Goal: Use online tool/utility: Utilize a website feature to perform a specific function

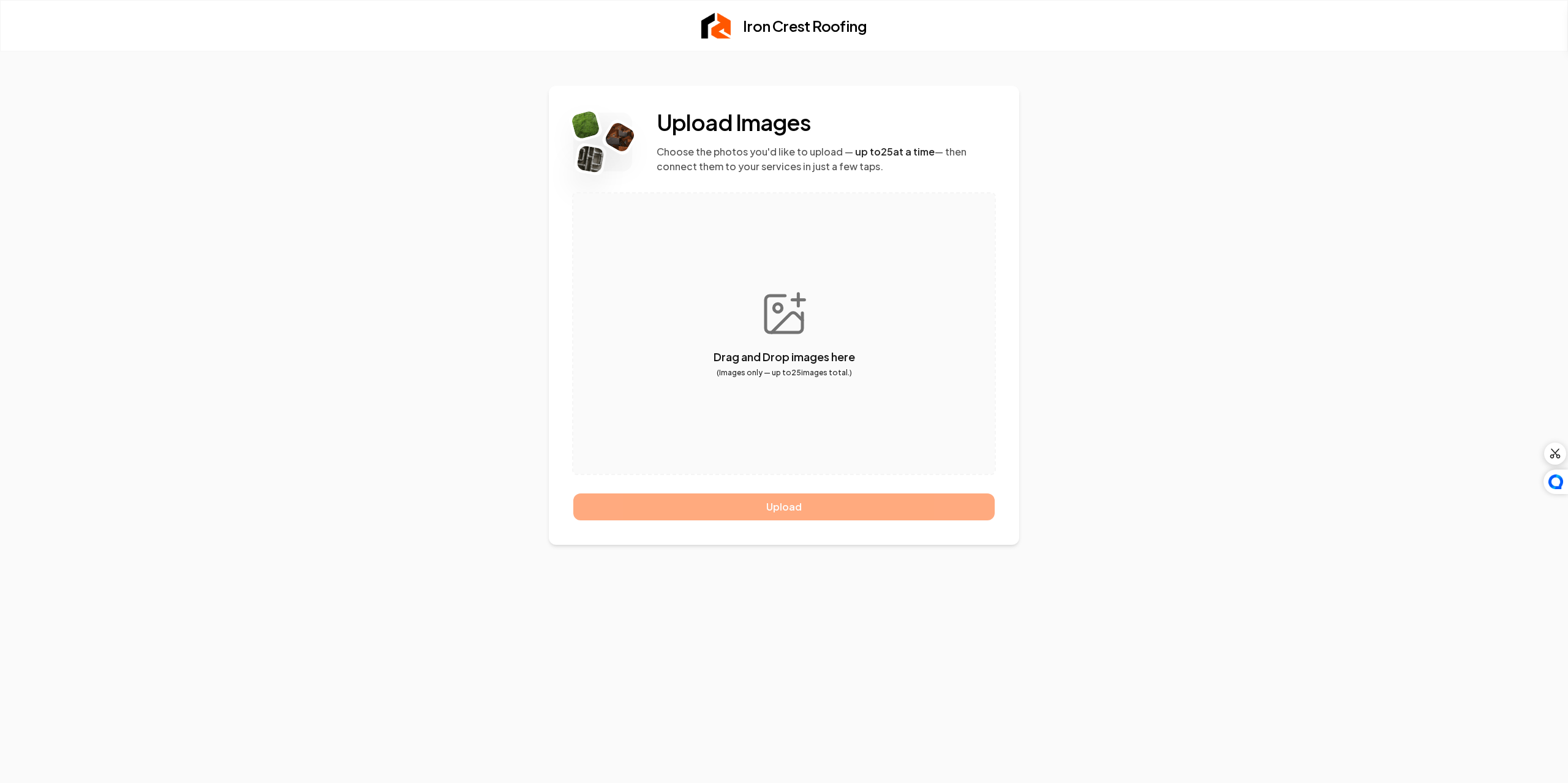
click at [806, 392] on button "button" at bounding box center [784, 334] width 422 height 281
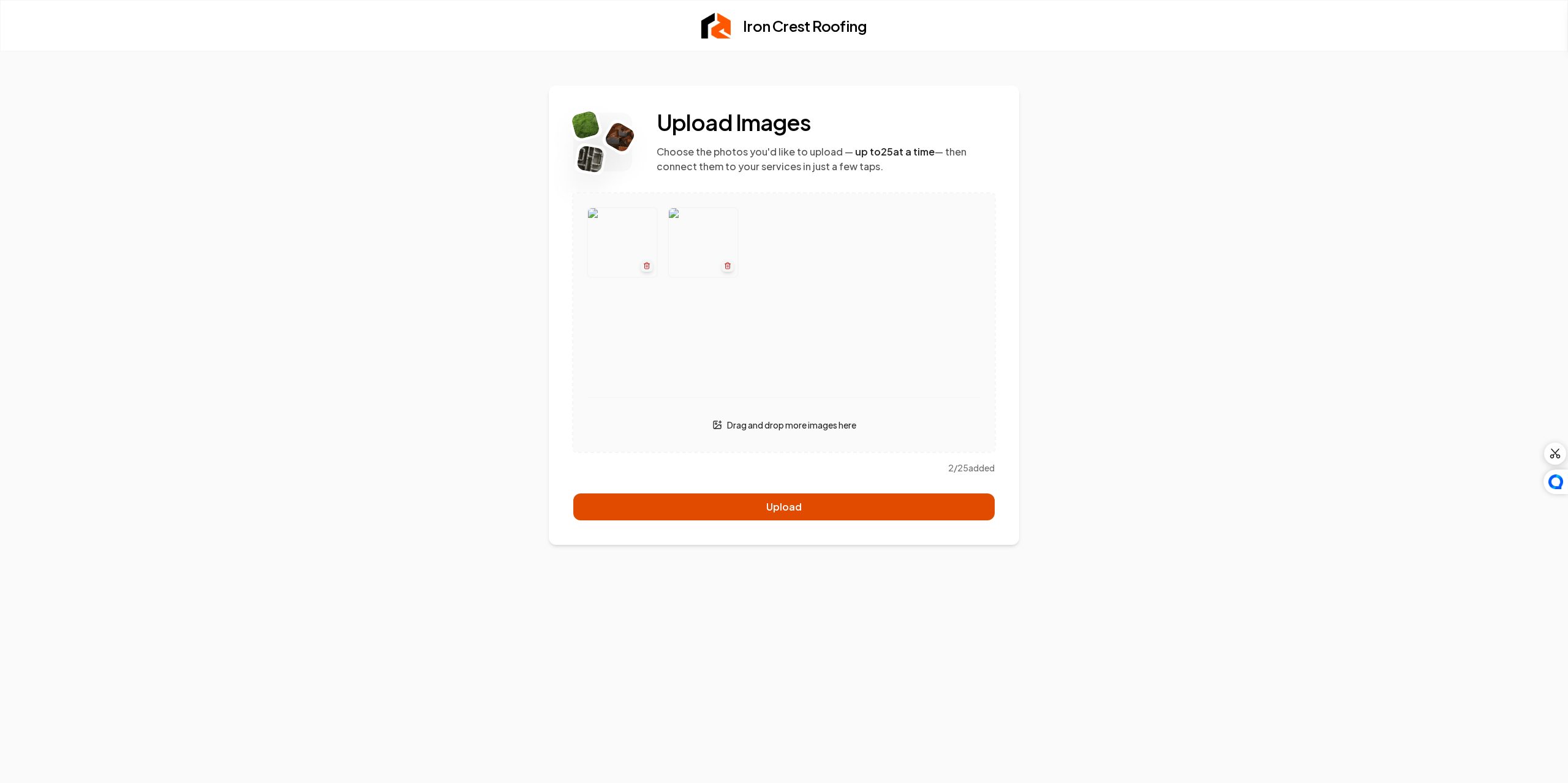
click at [816, 505] on button "Upload" at bounding box center [784, 507] width 422 height 27
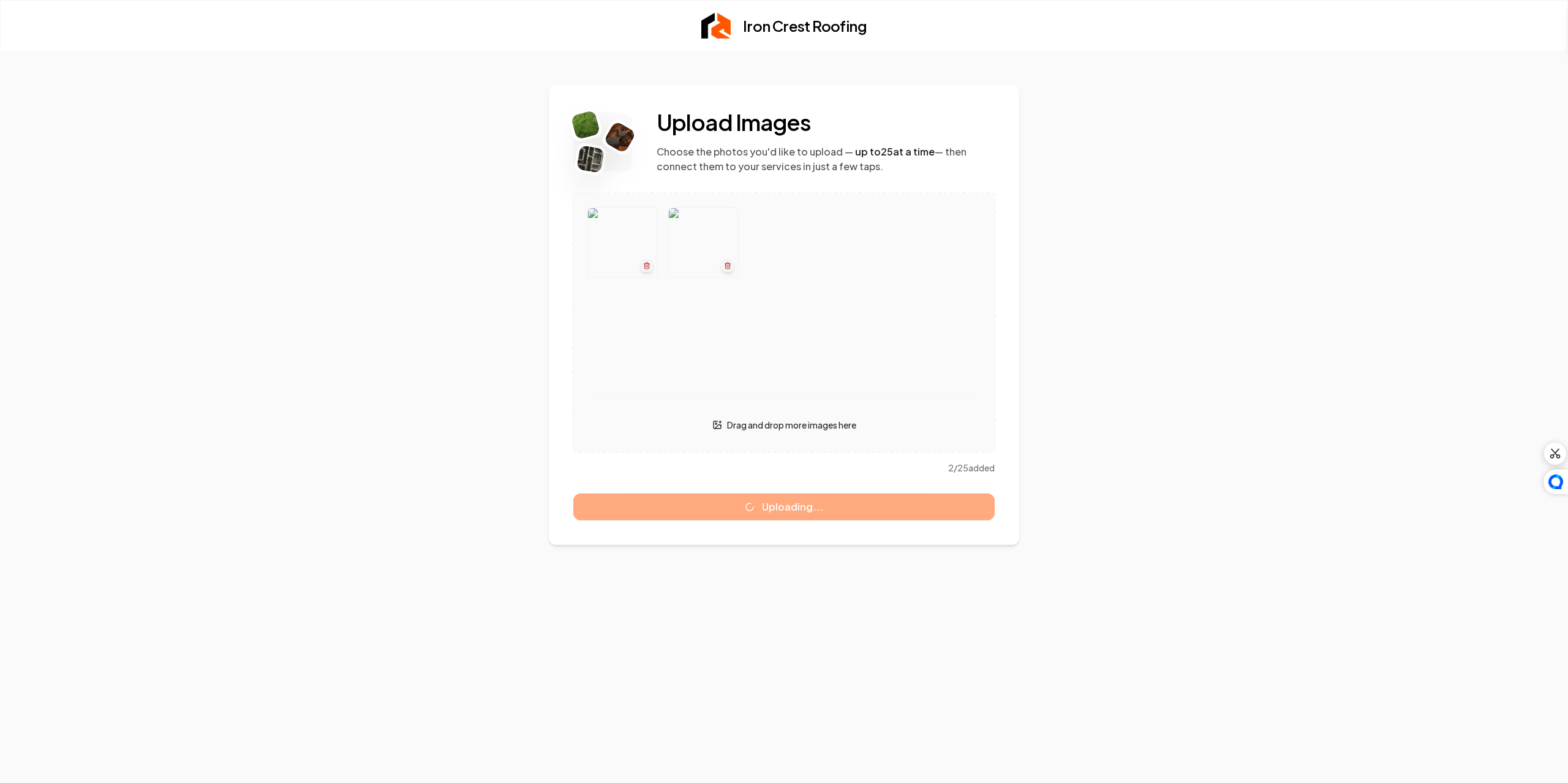
click at [794, 411] on button "button" at bounding box center [784, 322] width 422 height 258
click at [854, 494] on div "Uploading..." at bounding box center [784, 507] width 422 height 27
click at [843, 443] on button "button" at bounding box center [784, 322] width 422 height 258
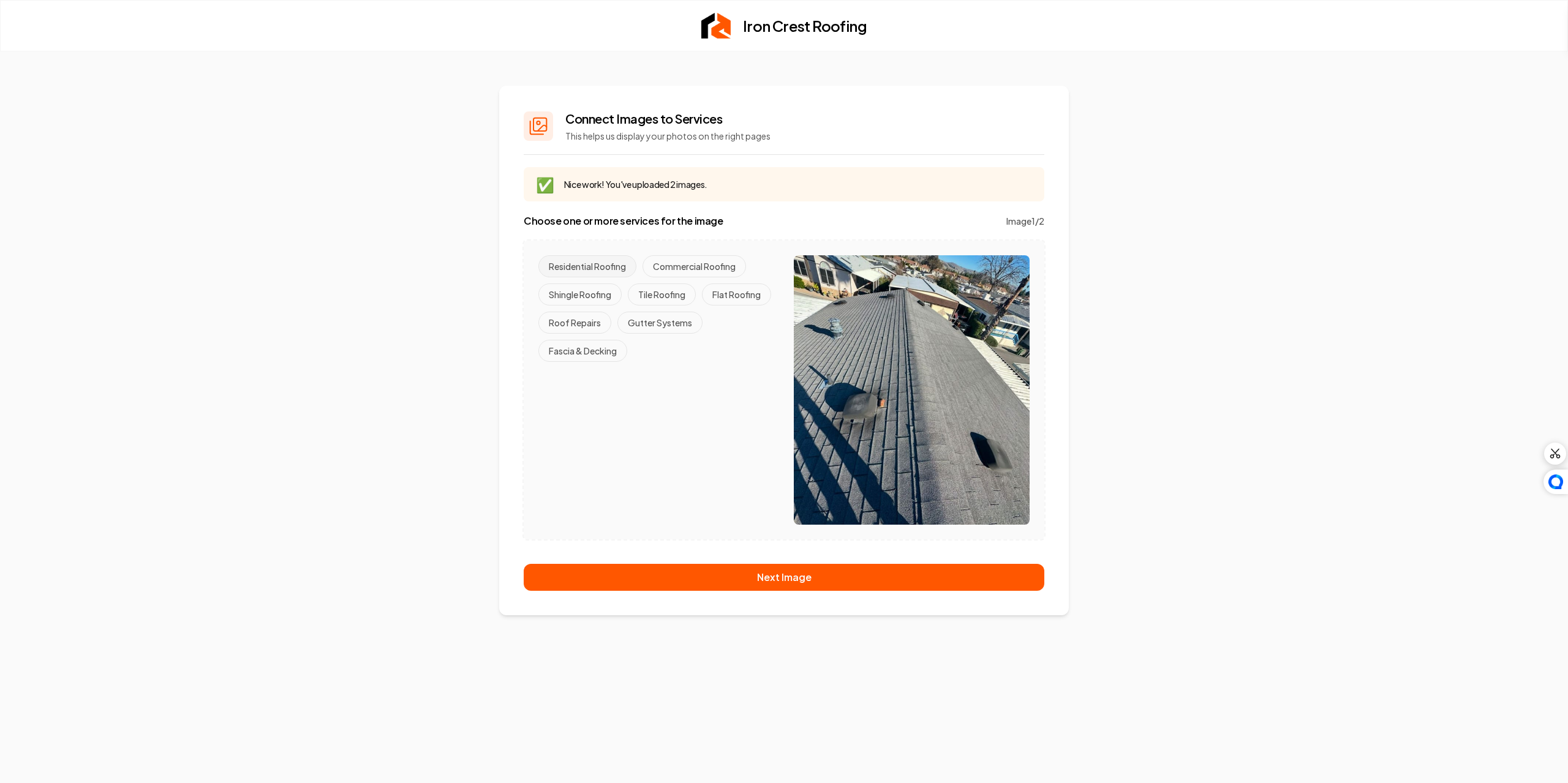
click at [613, 267] on button "Residential Roofing" at bounding box center [587, 266] width 98 height 22
click at [583, 296] on button "Shingle Roofing" at bounding box center [580, 294] width 83 height 22
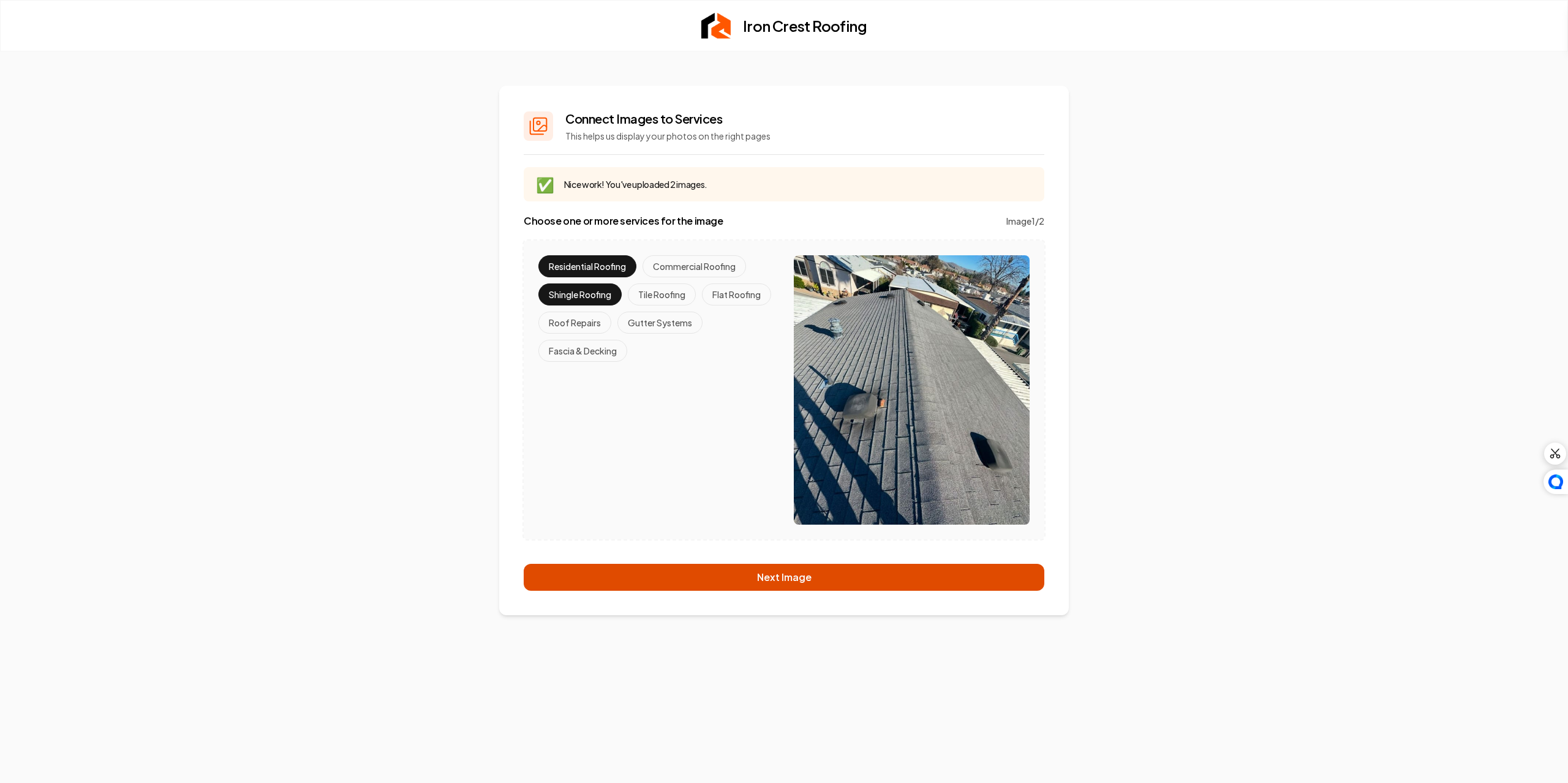
click at [741, 578] on button "Next Image" at bounding box center [784, 577] width 521 height 27
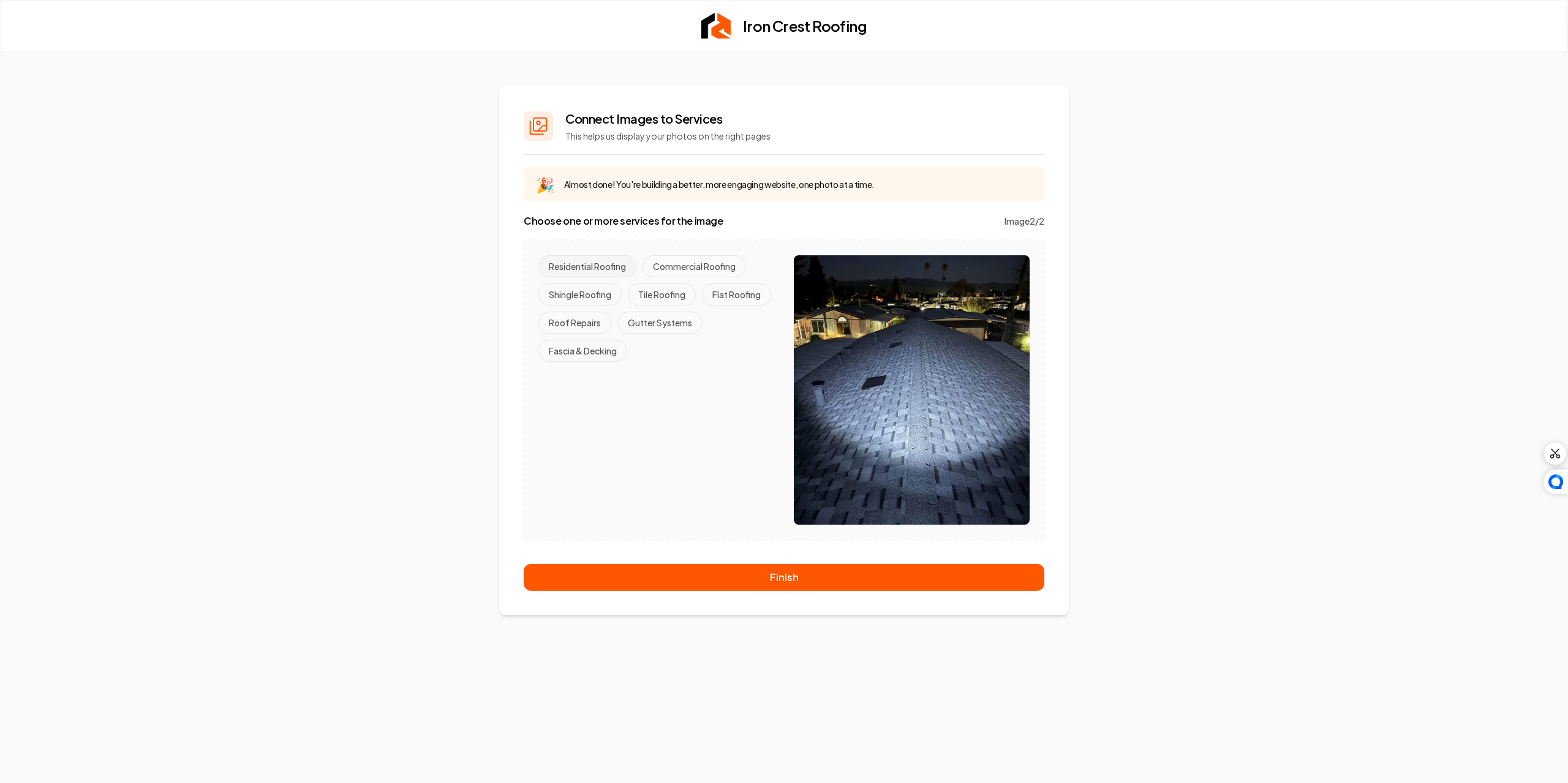
click at [598, 265] on button "Residential Roofing" at bounding box center [587, 266] width 98 height 22
click at [584, 293] on button "Shingle Roofing" at bounding box center [580, 294] width 83 height 22
click at [537, 128] on icon at bounding box center [538, 126] width 19 height 19
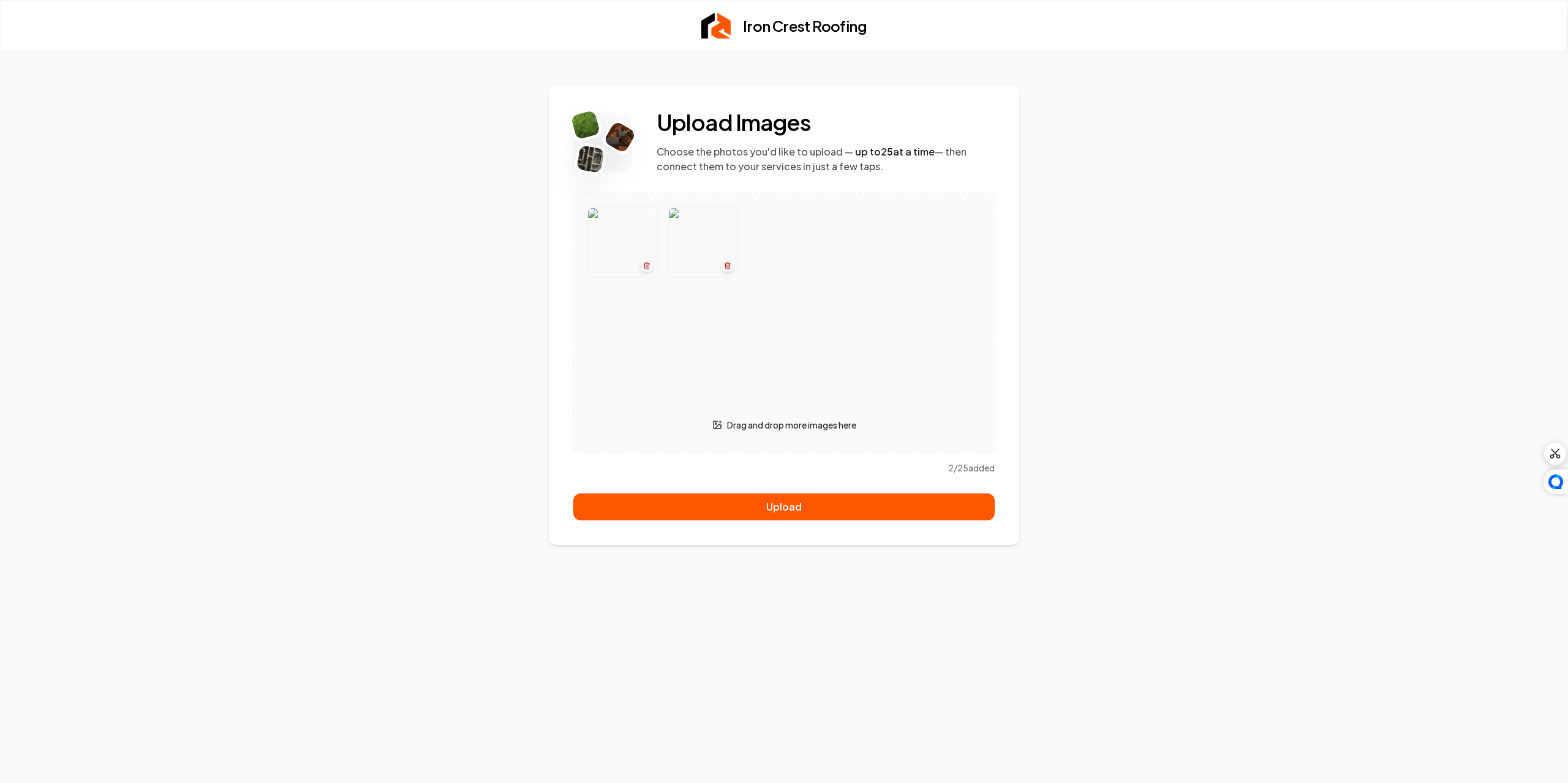
click at [775, 427] on button "button" at bounding box center [784, 322] width 422 height 258
click at [861, 347] on button "button" at bounding box center [784, 322] width 422 height 258
click at [791, 447] on button "button" at bounding box center [784, 322] width 422 height 258
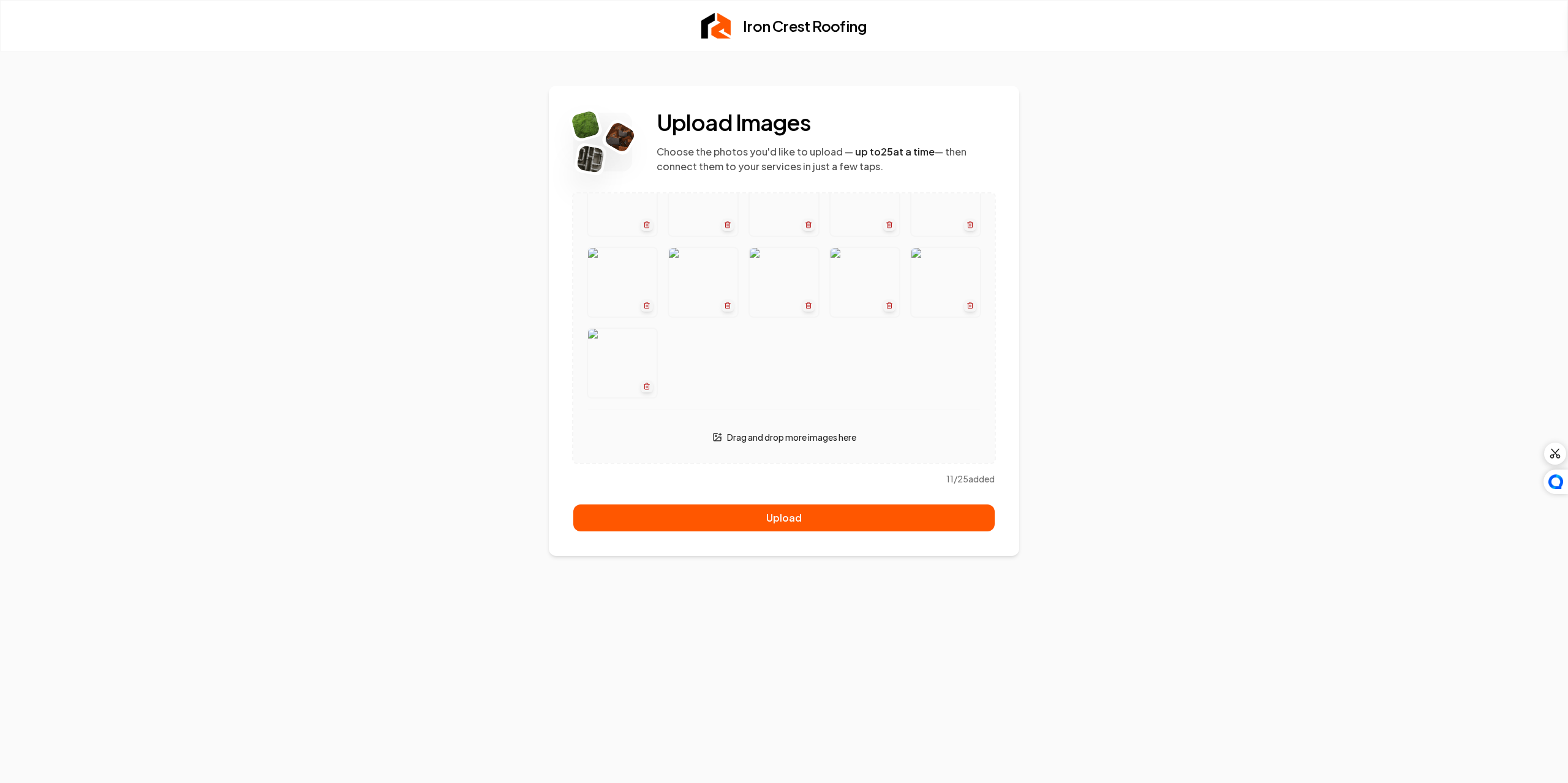
scroll to position [42, 0]
click at [836, 433] on p "Drag and drop more images here" at bounding box center [792, 436] width 130 height 12
click at [731, 438] on p "Drag and drop more images here" at bounding box center [792, 436] width 130 height 12
click at [688, 434] on div "Drag and drop more images here" at bounding box center [784, 436] width 392 height 24
click at [727, 433] on p "Drag and drop more images here" at bounding box center [792, 436] width 130 height 12
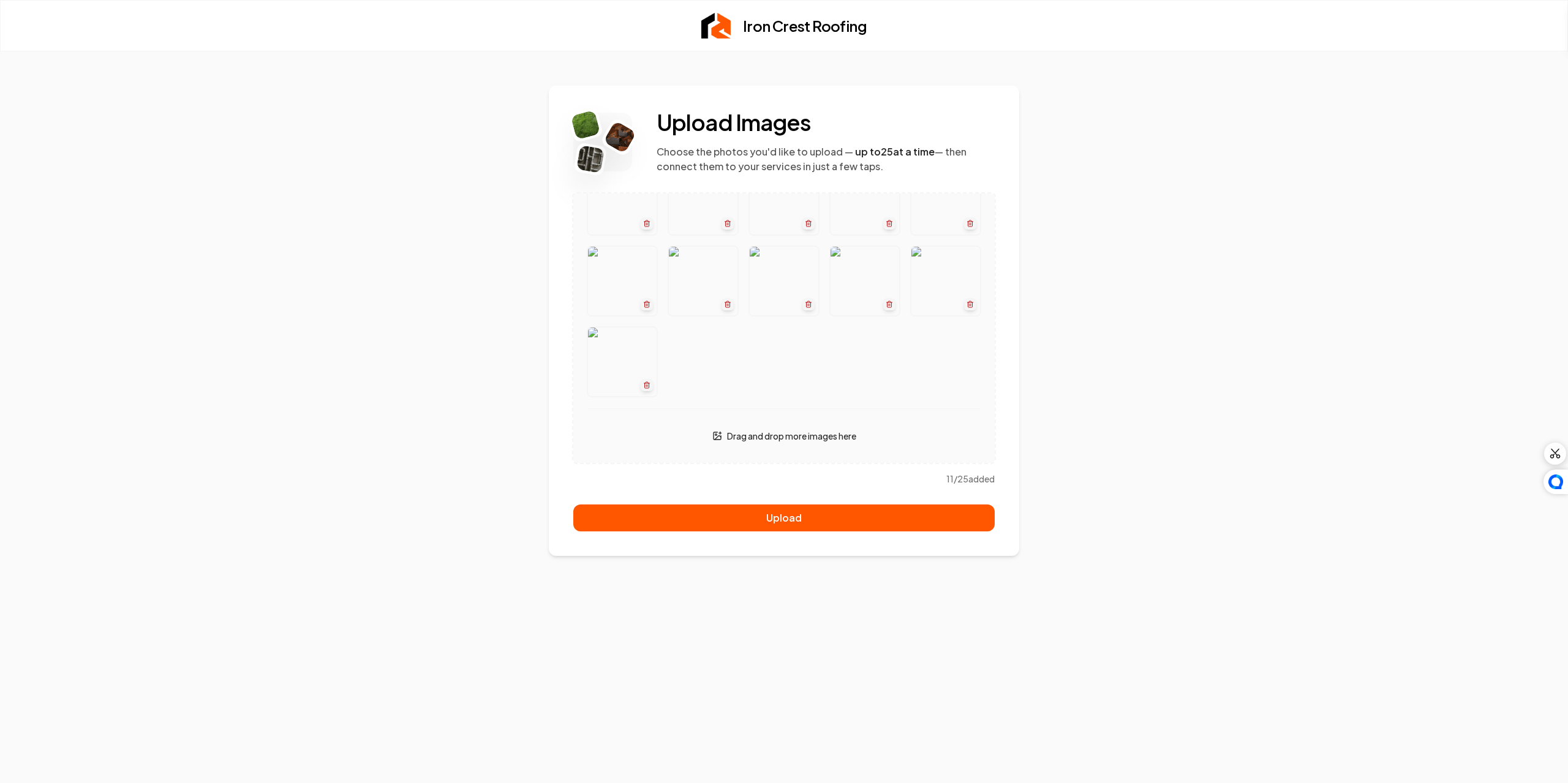
click at [874, 382] on button "button" at bounding box center [784, 286] width 422 height 270
click at [839, 396] on div at bounding box center [784, 281] width 392 height 230
drag, startPoint x: 854, startPoint y: 398, endPoint x: 851, endPoint y: 429, distance: 31.1
click at [854, 399] on ul "Drag and drop more images here" at bounding box center [784, 328] width 422 height 270
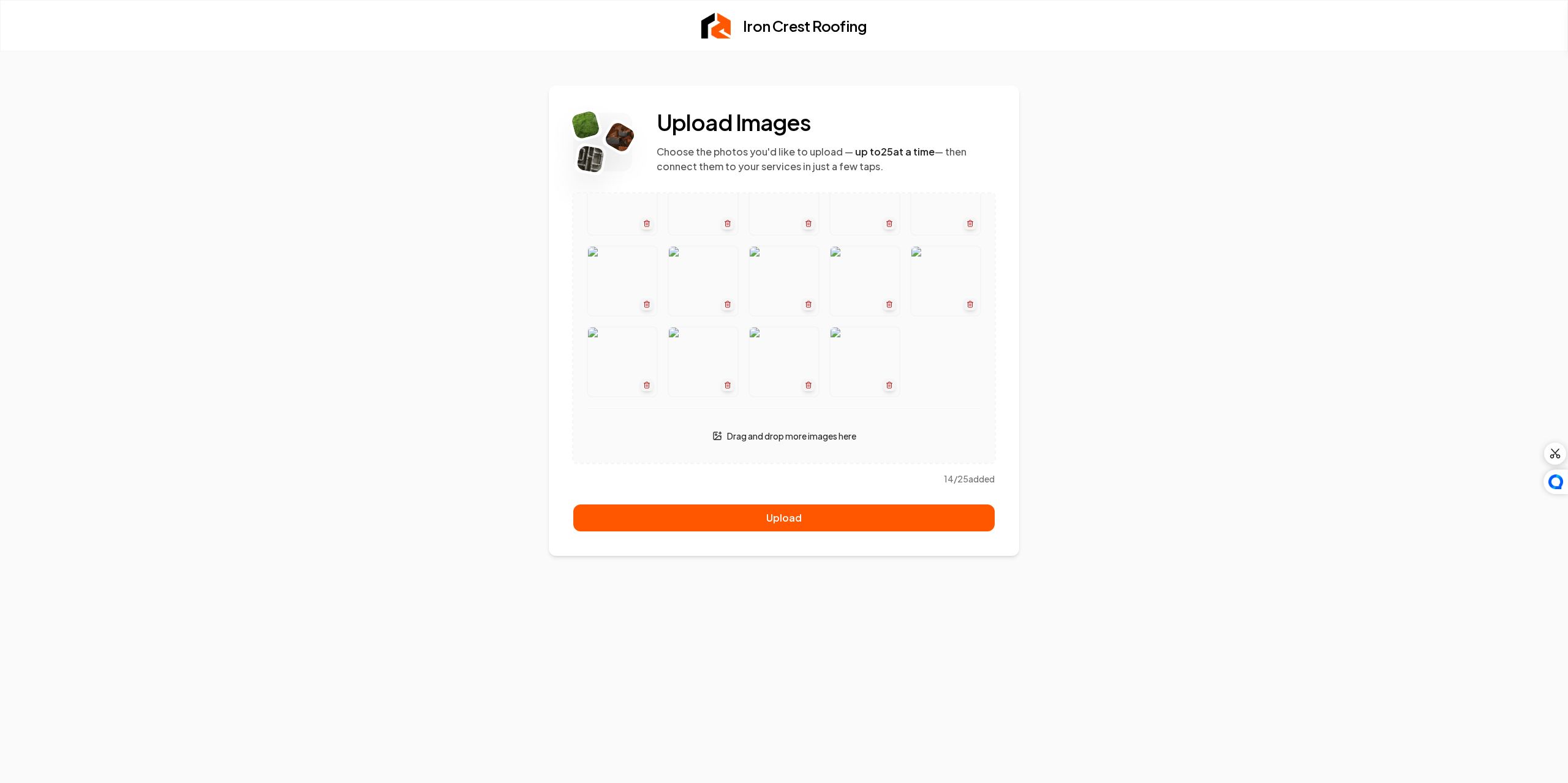
click at [851, 429] on div "Drag and drop more images here" at bounding box center [784, 436] width 392 height 24
click at [715, 437] on icon at bounding box center [718, 437] width 6 height 4
click at [813, 391] on div at bounding box center [784, 281] width 392 height 230
click at [939, 330] on button "button" at bounding box center [784, 328] width 422 height 270
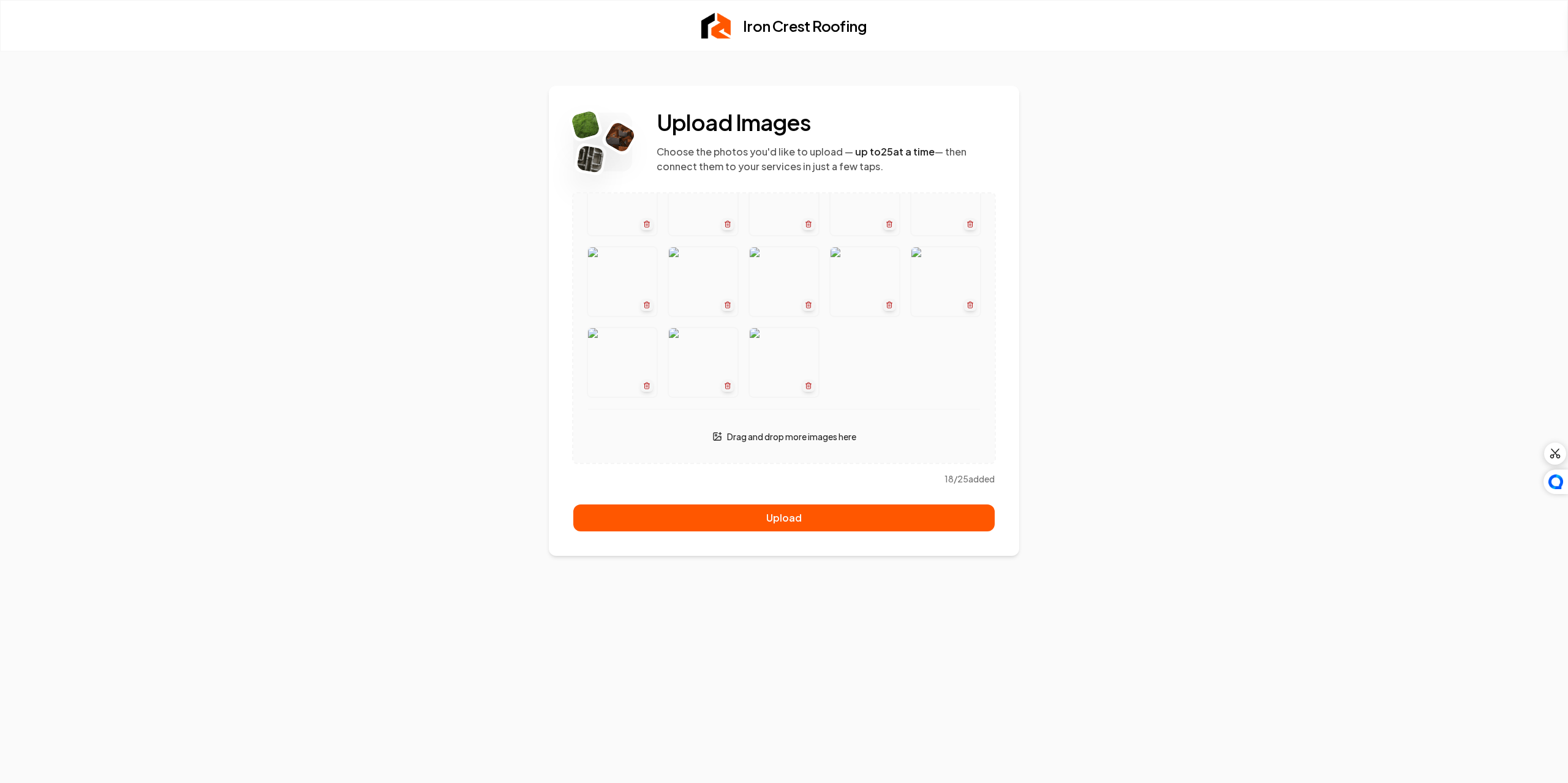
click at [803, 396] on div at bounding box center [784, 241] width 392 height 311
click at [798, 439] on p "Drag and drop more images here" at bounding box center [792, 436] width 130 height 12
click at [768, 390] on div at bounding box center [784, 241] width 392 height 311
click at [937, 284] on div at bounding box center [784, 241] width 392 height 311
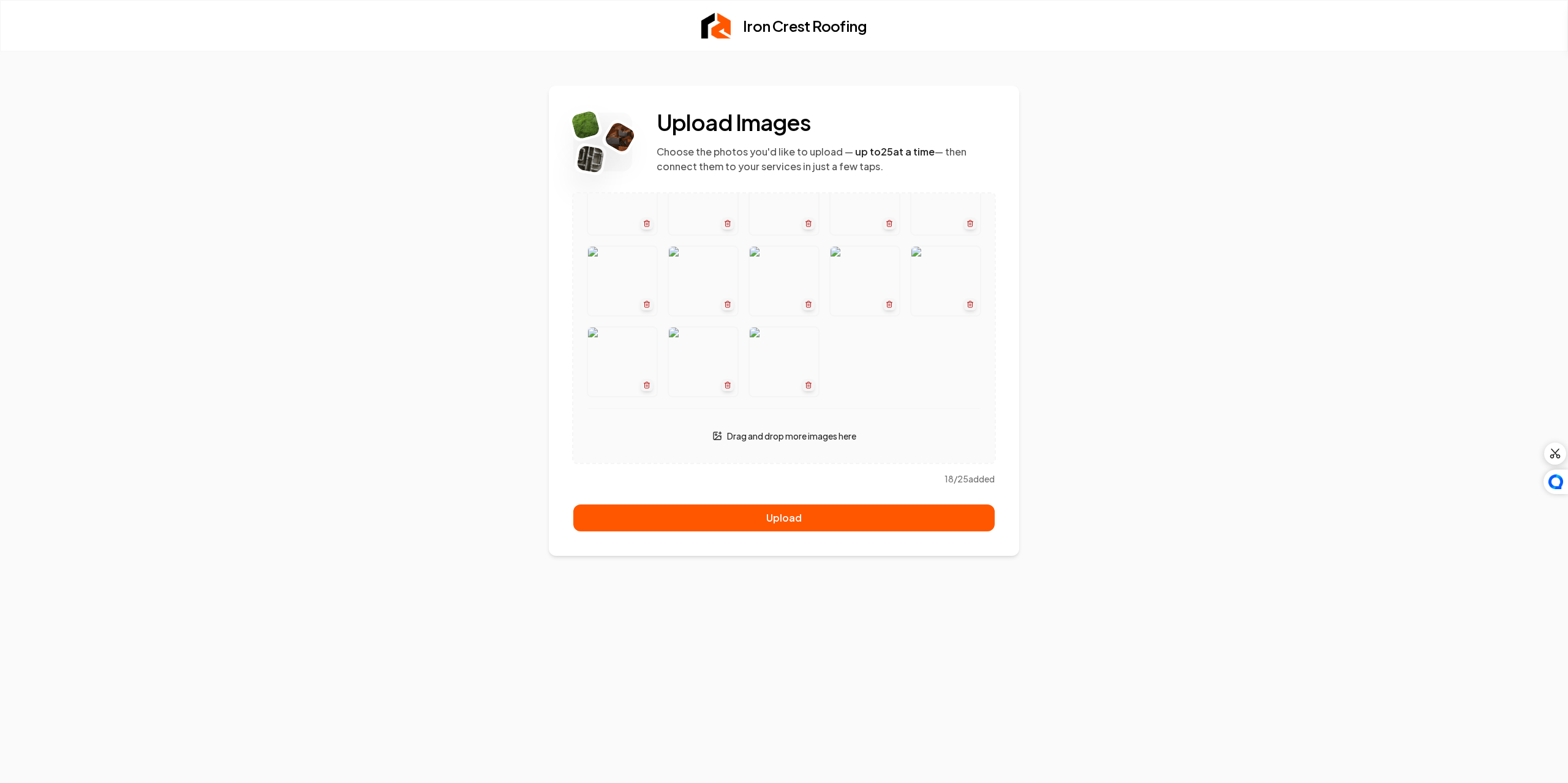
click at [843, 383] on div at bounding box center [784, 241] width 392 height 311
click at [791, 422] on div "Drag and drop more images here" at bounding box center [784, 428] width 392 height 40
click at [736, 433] on p "Drag and drop more images here" at bounding box center [792, 436] width 130 height 12
click at [702, 433] on div "Drag and drop more images here" at bounding box center [784, 436] width 392 height 24
drag, startPoint x: 666, startPoint y: 433, endPoint x: 718, endPoint y: 418, distance: 54.1
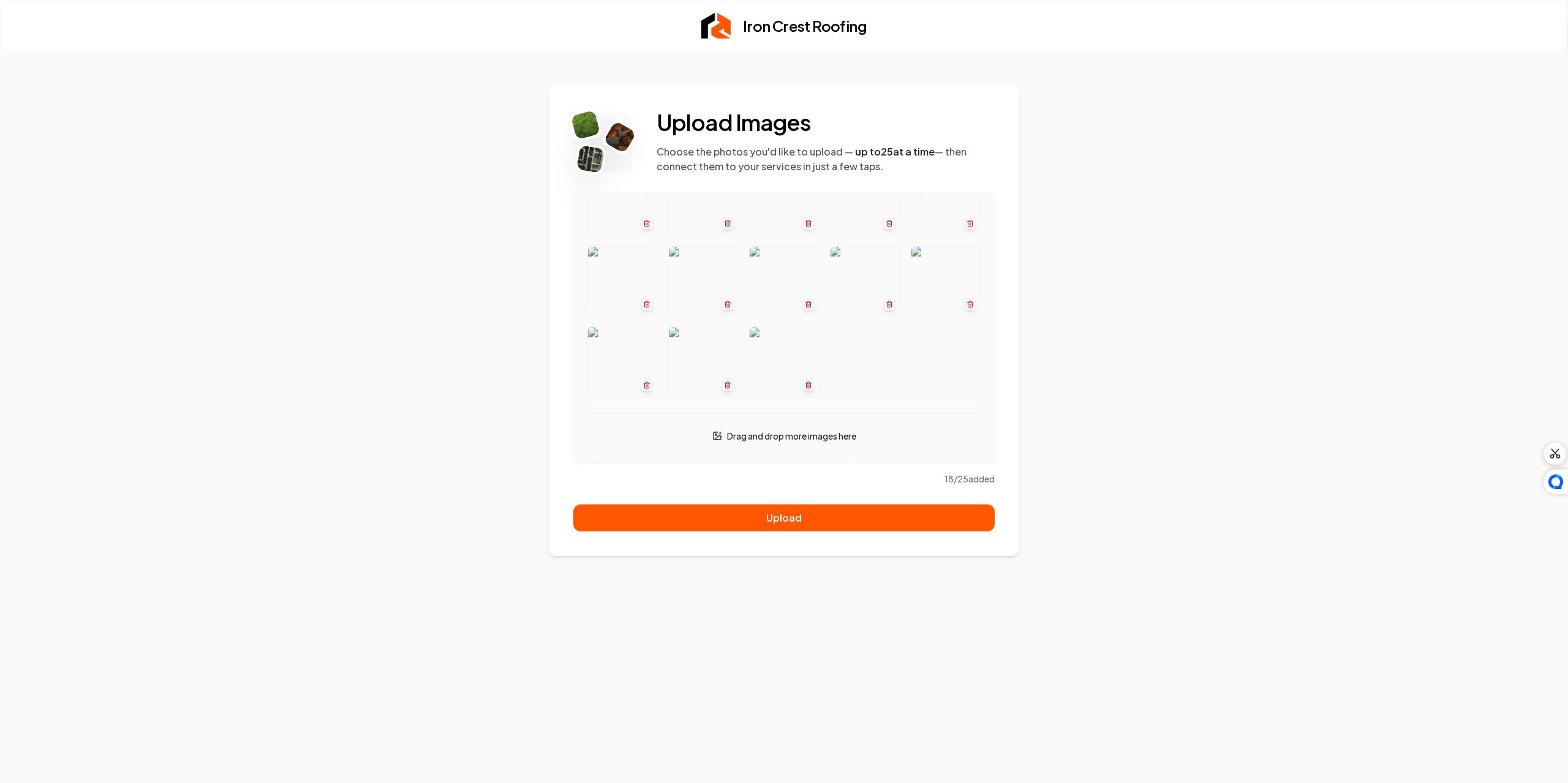
click at [665, 433] on div "Drag and drop more images here" at bounding box center [784, 436] width 392 height 24
drag, startPoint x: 793, startPoint y: 392, endPoint x: 800, endPoint y: 386, distance: 9.2
click at [794, 392] on div at bounding box center [784, 241] width 392 height 311
click at [831, 342] on div at bounding box center [784, 241] width 392 height 311
click at [953, 258] on ul "Drag and drop more images here" at bounding box center [784, 328] width 422 height 270
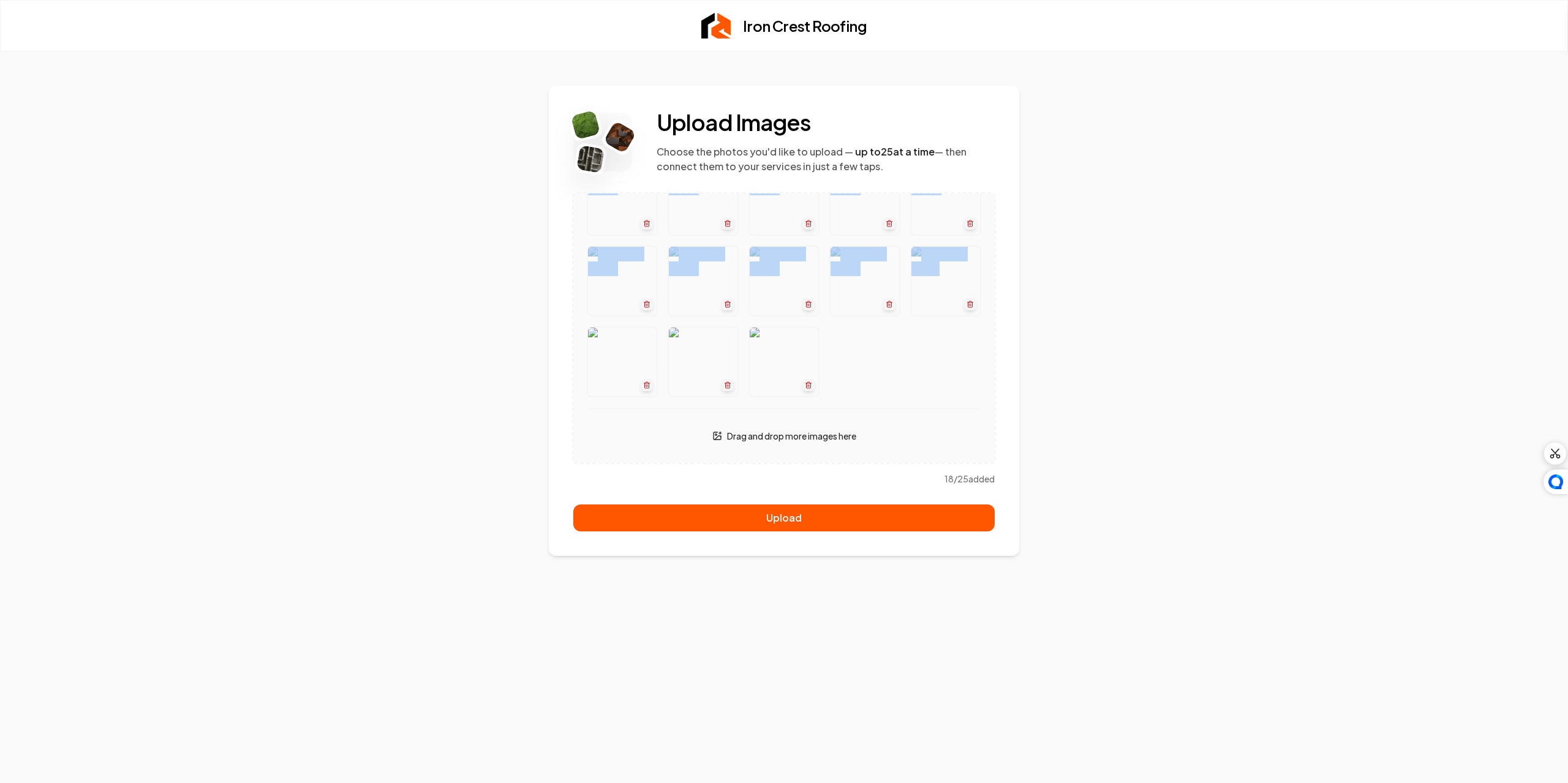
click at [950, 247] on button "button" at bounding box center [784, 205] width 422 height 270
click at [899, 420] on div "Drag and drop more images here" at bounding box center [784, 428] width 392 height 40
click at [886, 383] on icon "button" at bounding box center [889, 385] width 7 height 7
click at [824, 387] on div at bounding box center [784, 241] width 392 height 311
click at [955, 258] on button "button" at bounding box center [784, 205] width 422 height 270
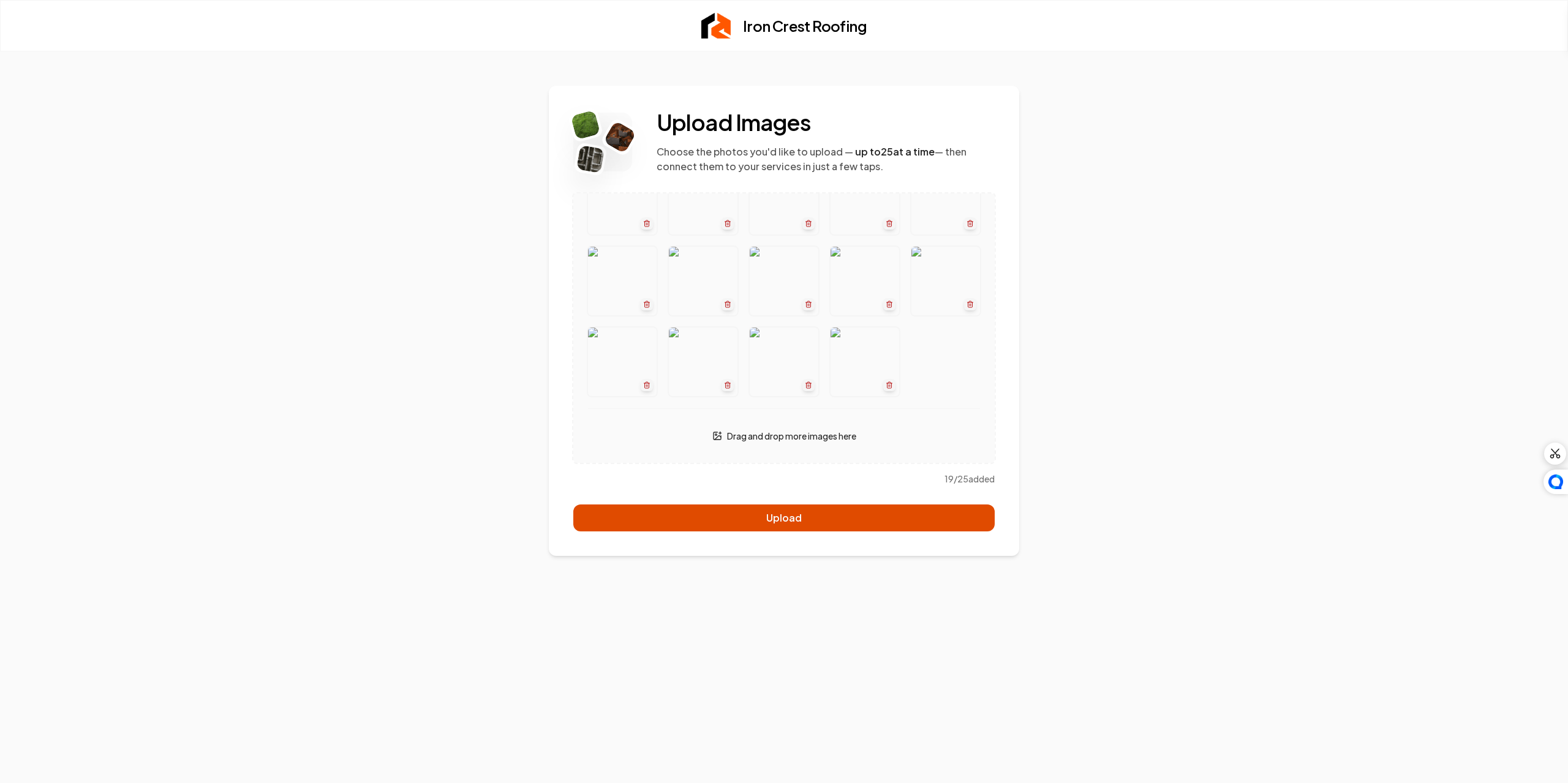
click at [861, 521] on button "Upload" at bounding box center [784, 518] width 422 height 27
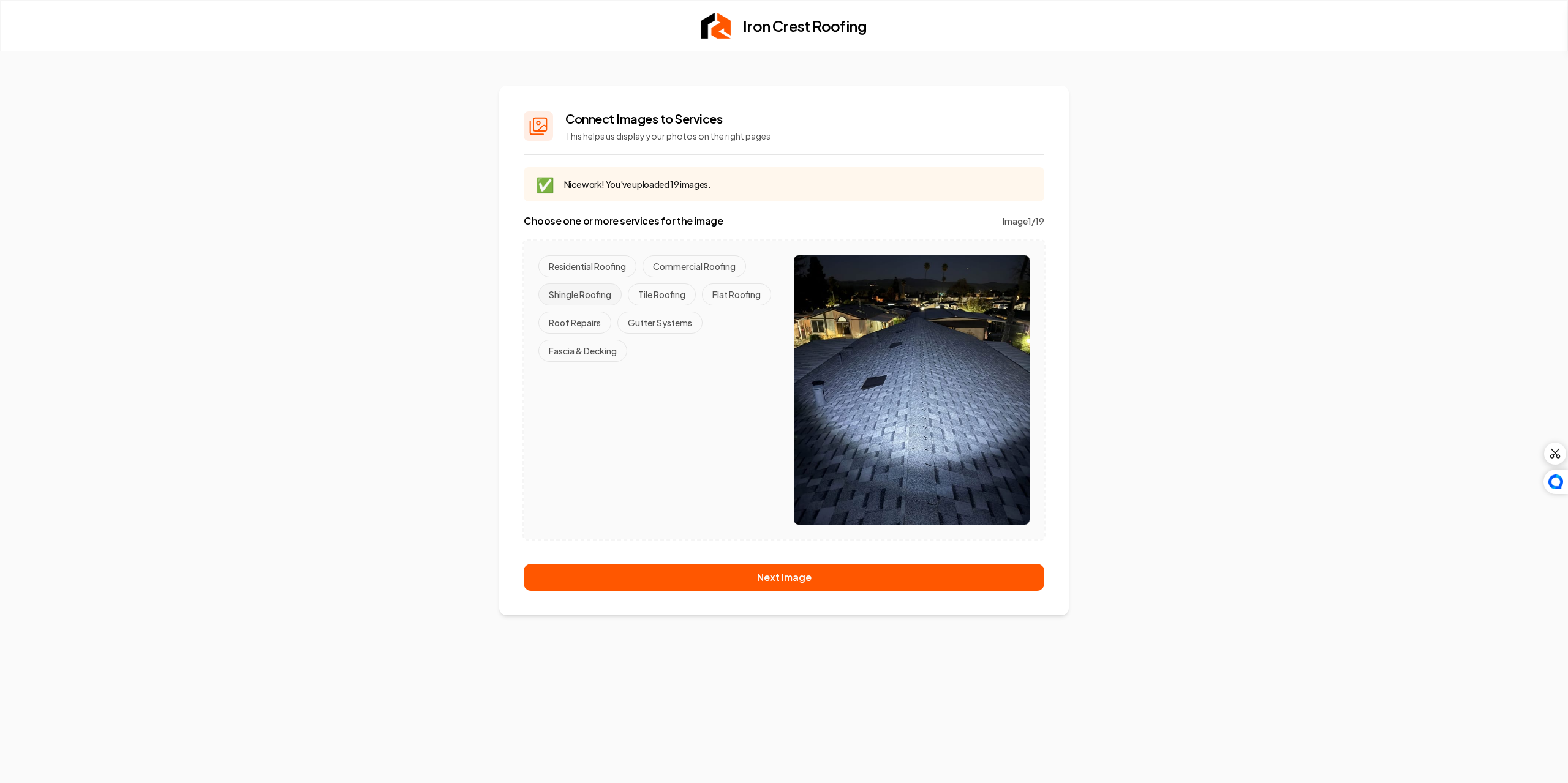
click at [599, 291] on button "Shingle Roofing" at bounding box center [580, 294] width 83 height 22
click at [606, 263] on button "Residential Roofing" at bounding box center [587, 266] width 98 height 22
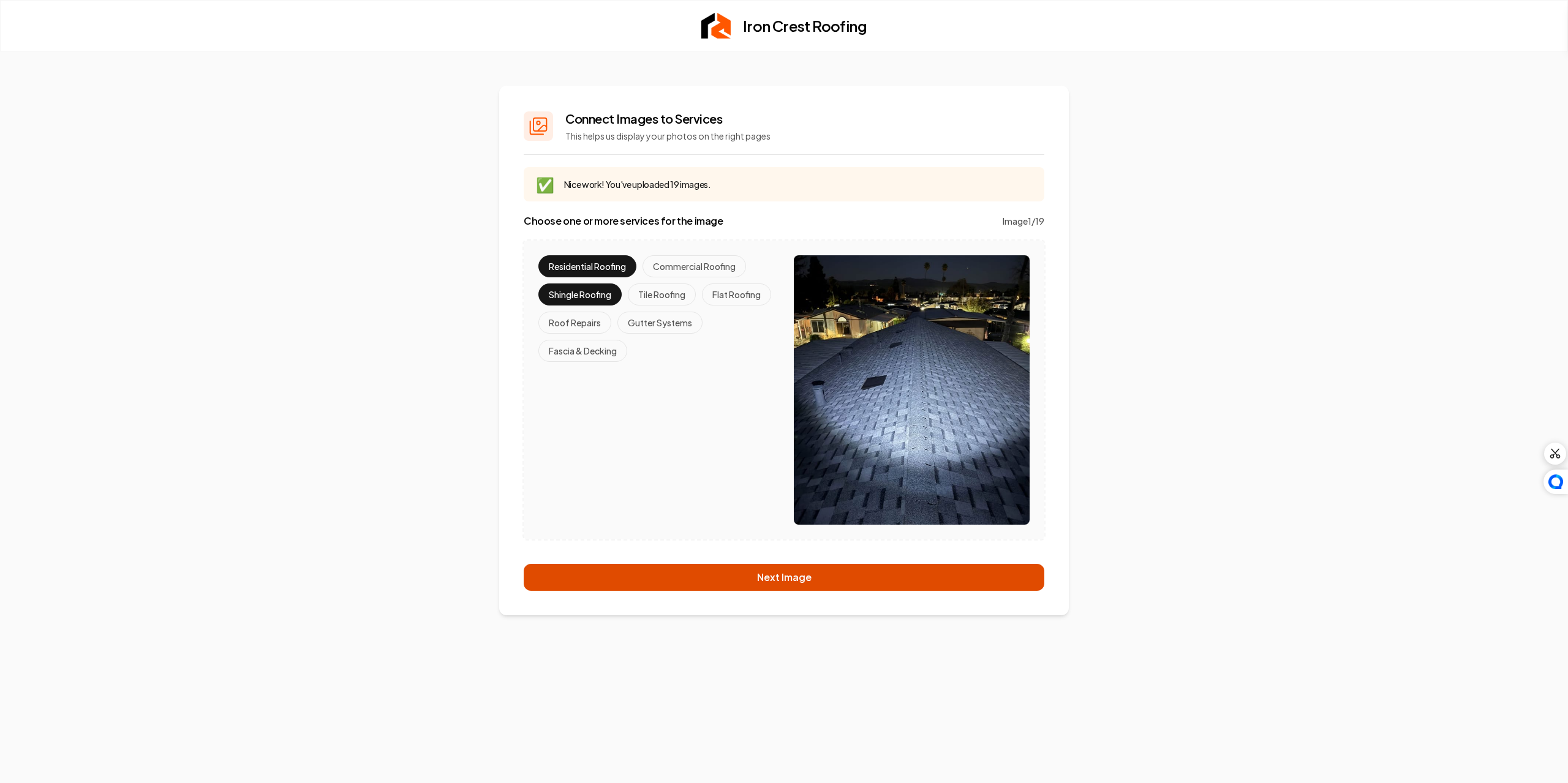
click at [772, 579] on button "Next Image" at bounding box center [784, 577] width 521 height 27
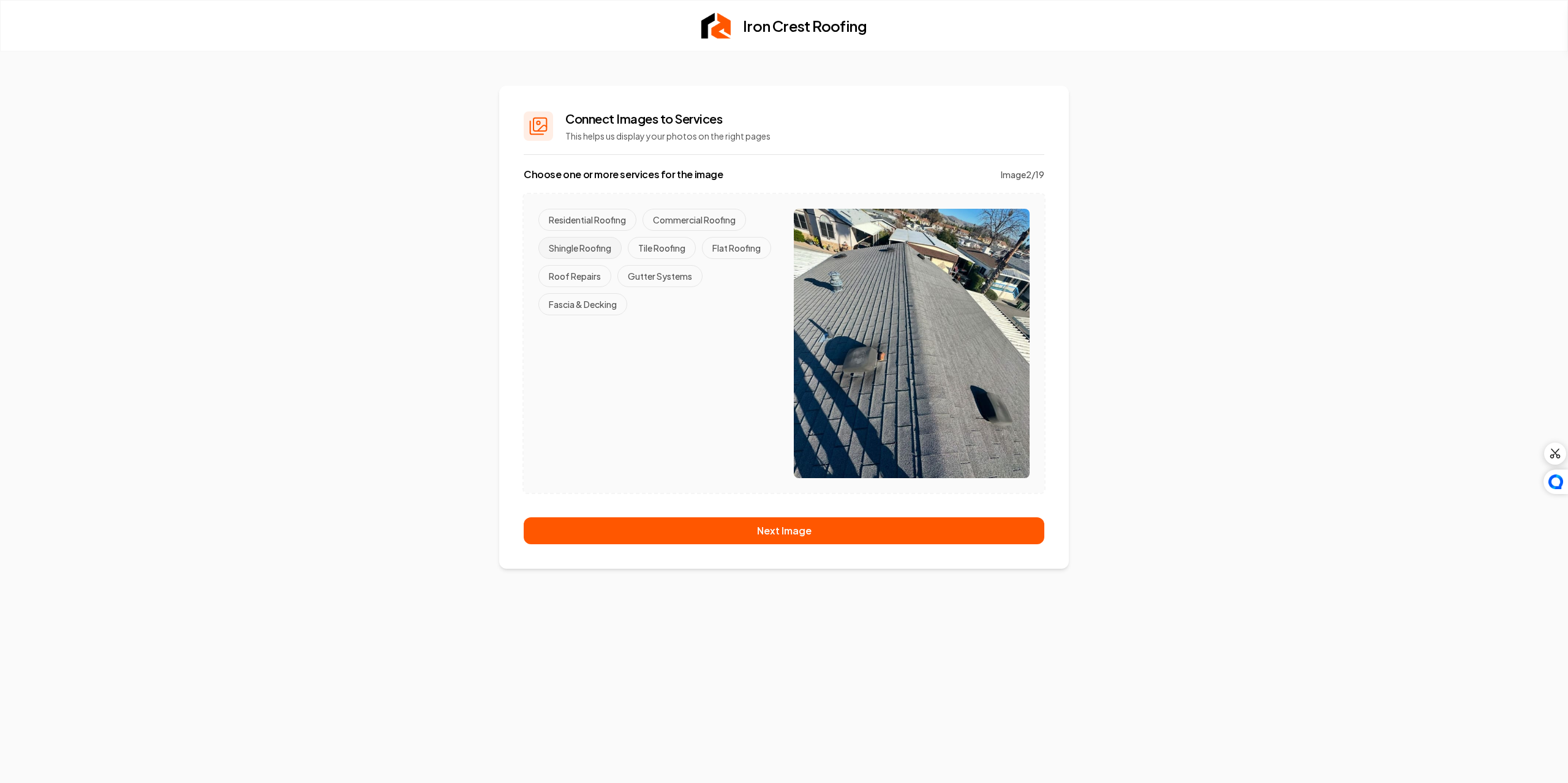
click at [592, 246] on button "Shingle Roofing" at bounding box center [580, 248] width 83 height 22
click at [592, 218] on button "Residential Roofing" at bounding box center [587, 219] width 98 height 22
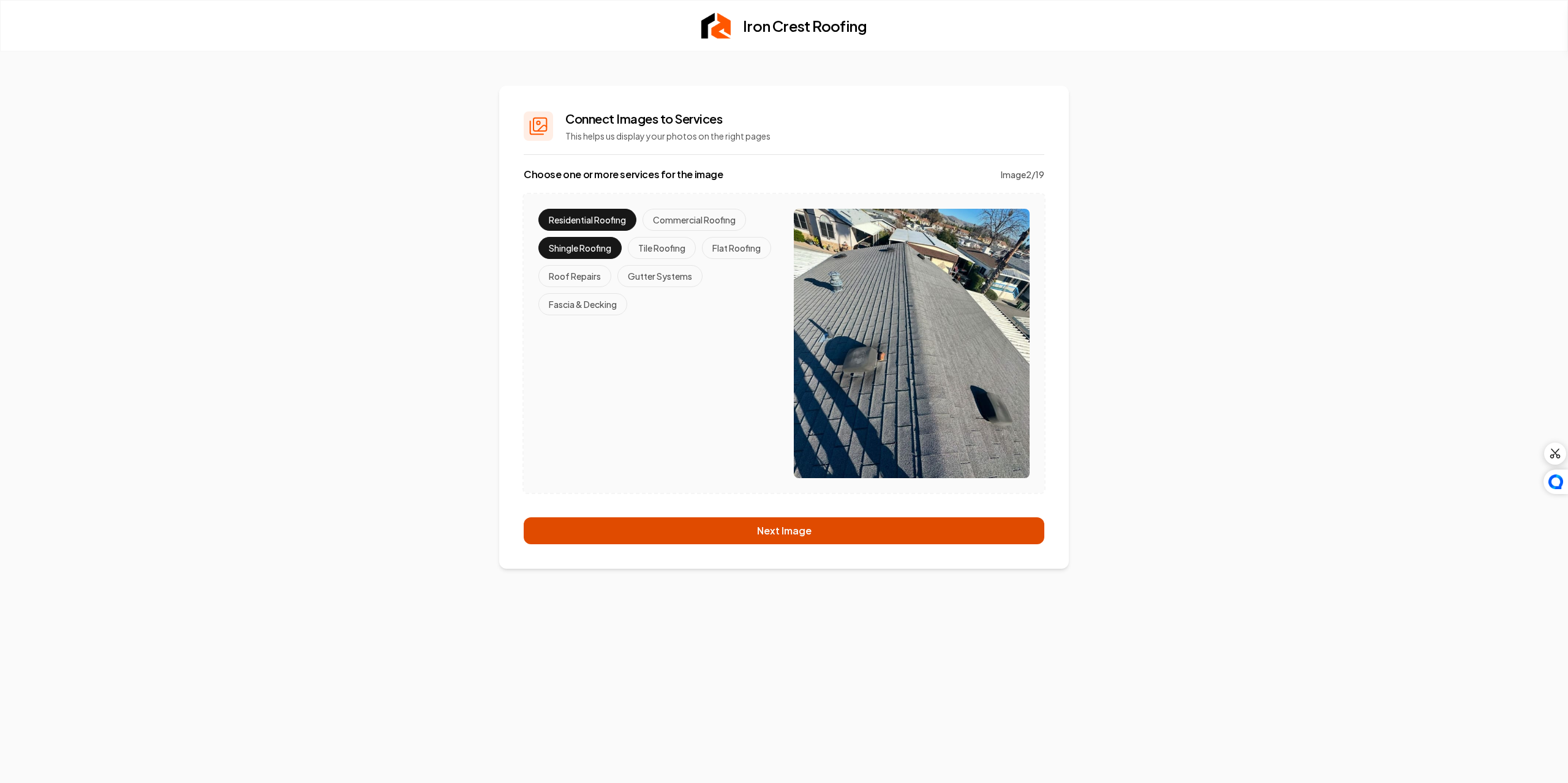
click at [761, 533] on button "Next Image" at bounding box center [784, 530] width 521 height 27
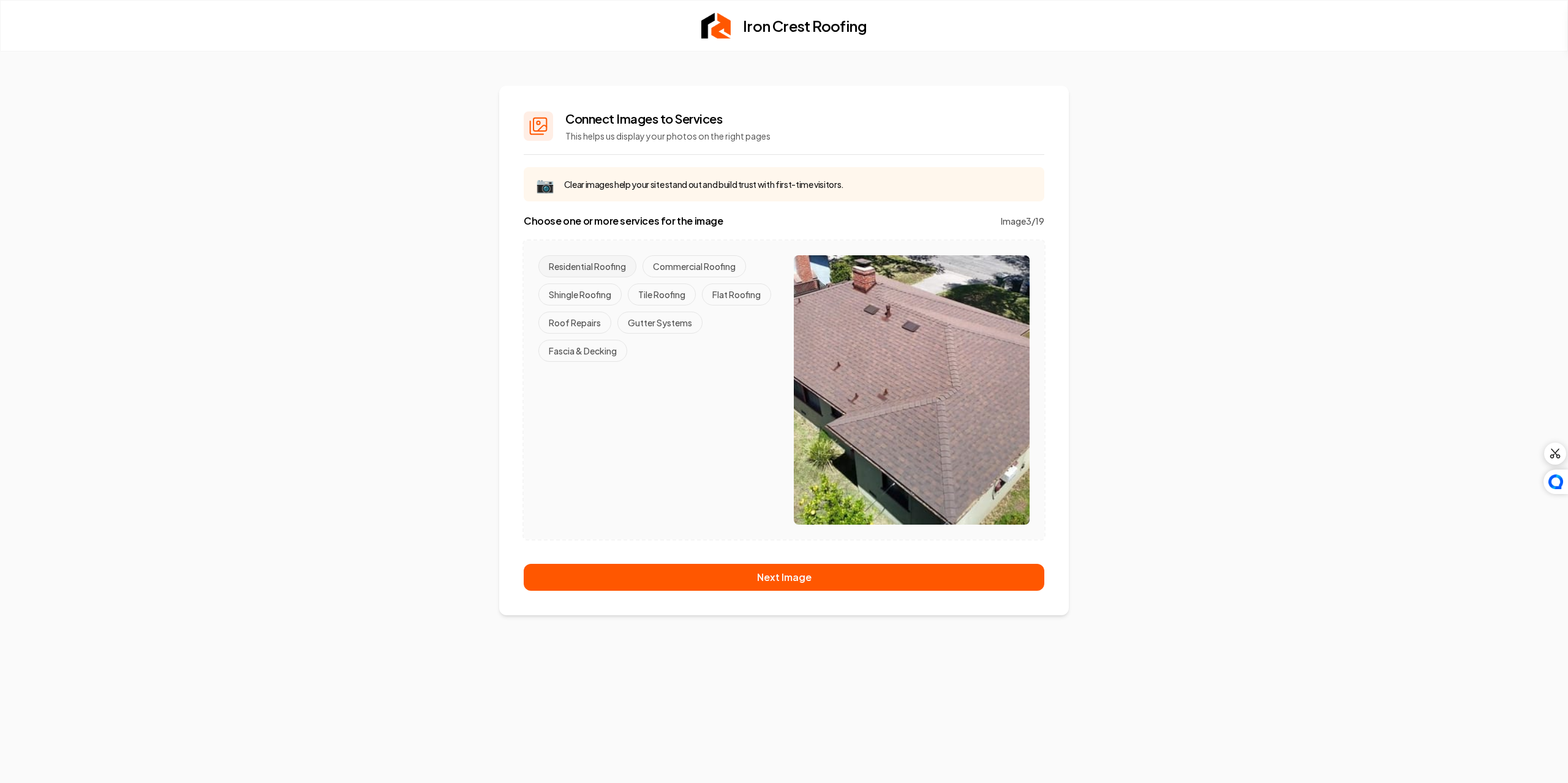
click at [588, 270] on button "Residential Roofing" at bounding box center [587, 266] width 98 height 22
click at [577, 294] on button "Shingle Roofing" at bounding box center [580, 294] width 83 height 22
click at [595, 356] on button "Fascia & Decking" at bounding box center [583, 350] width 89 height 22
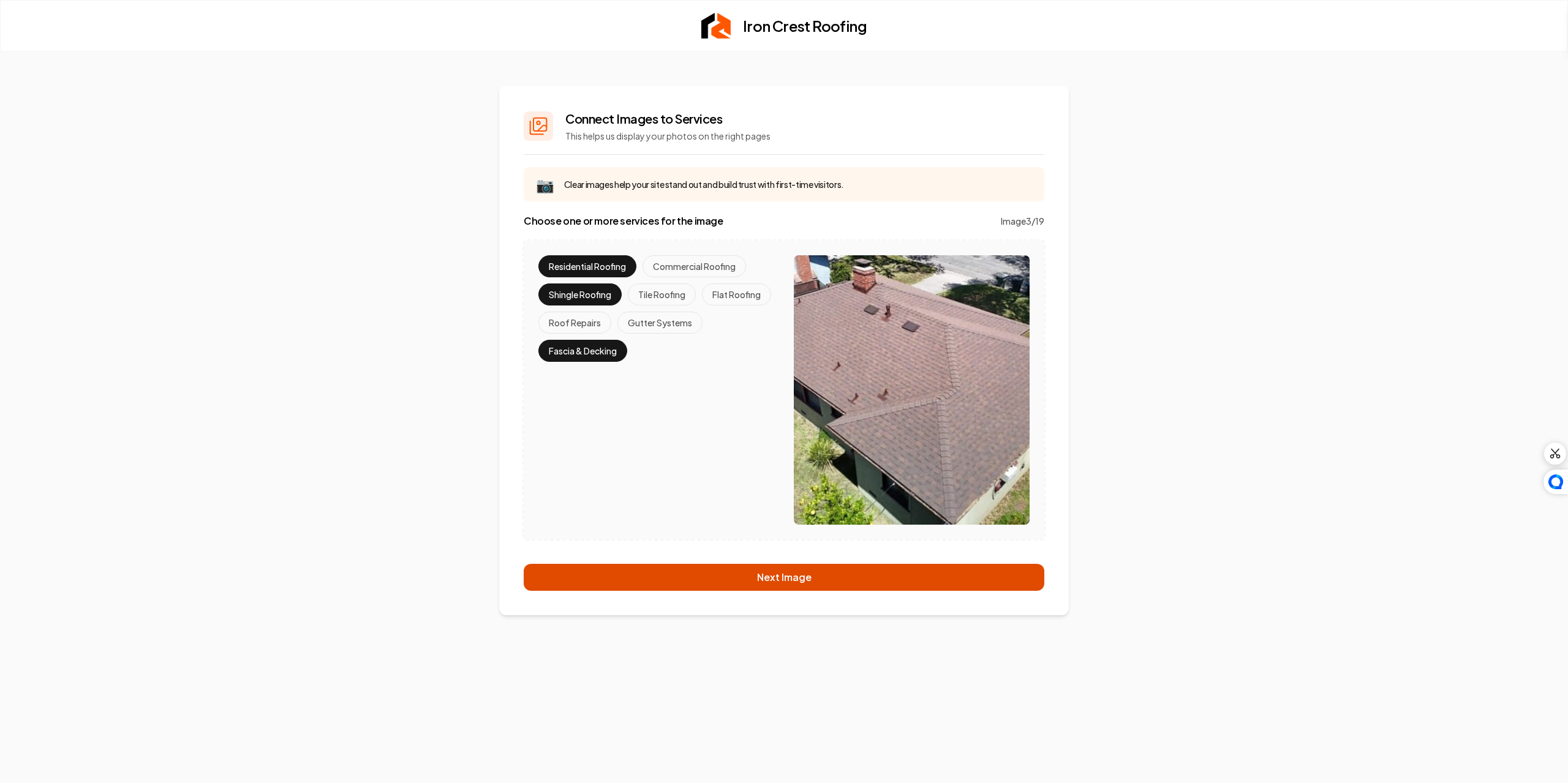
click at [781, 573] on button "Next Image" at bounding box center [784, 577] width 521 height 27
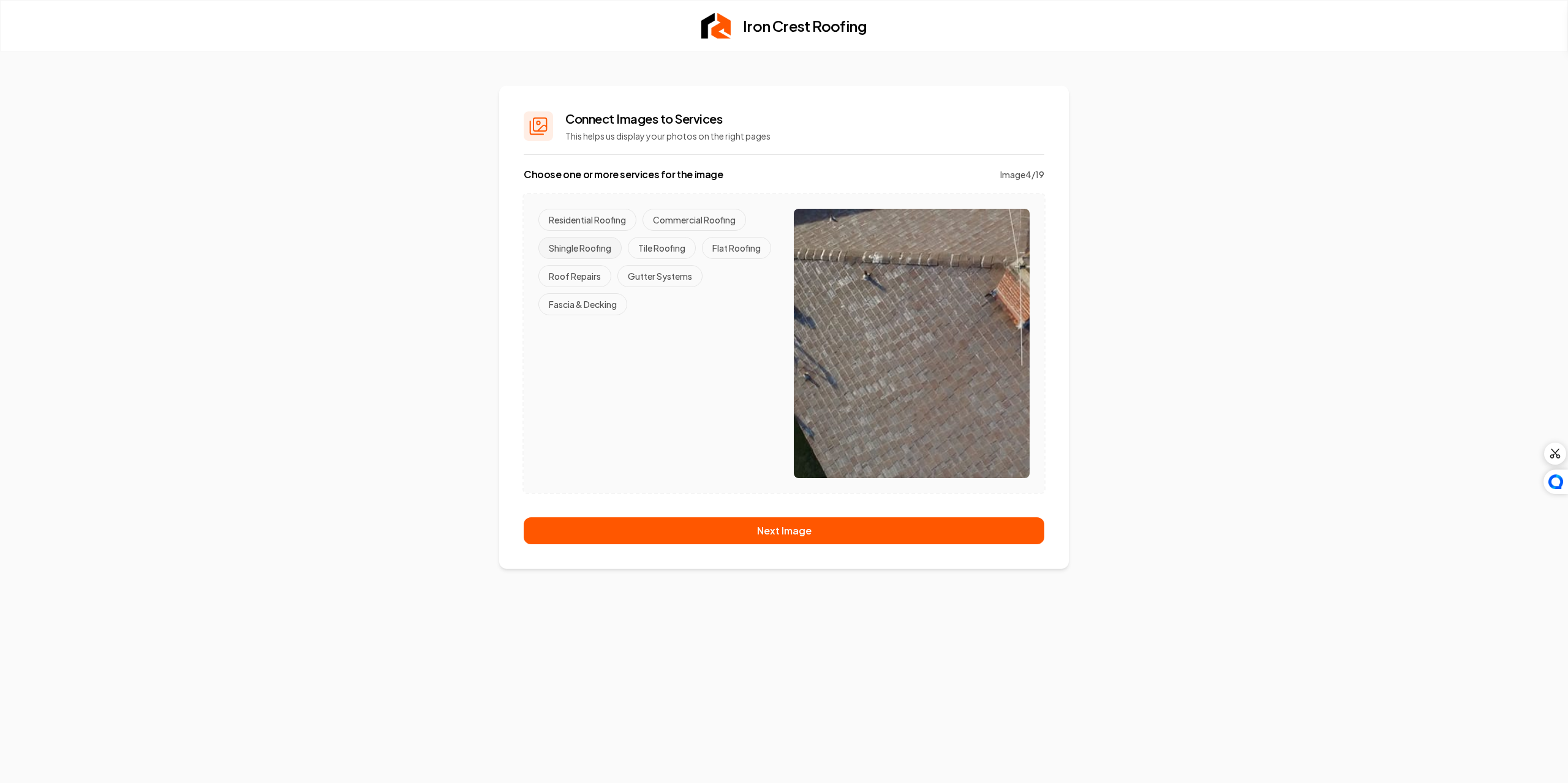
click at [602, 245] on button "Shingle Roofing" at bounding box center [580, 248] width 83 height 22
click at [598, 229] on button "Residential Roofing" at bounding box center [587, 219] width 98 height 22
click at [598, 306] on button "Fascia & Decking" at bounding box center [583, 304] width 89 height 22
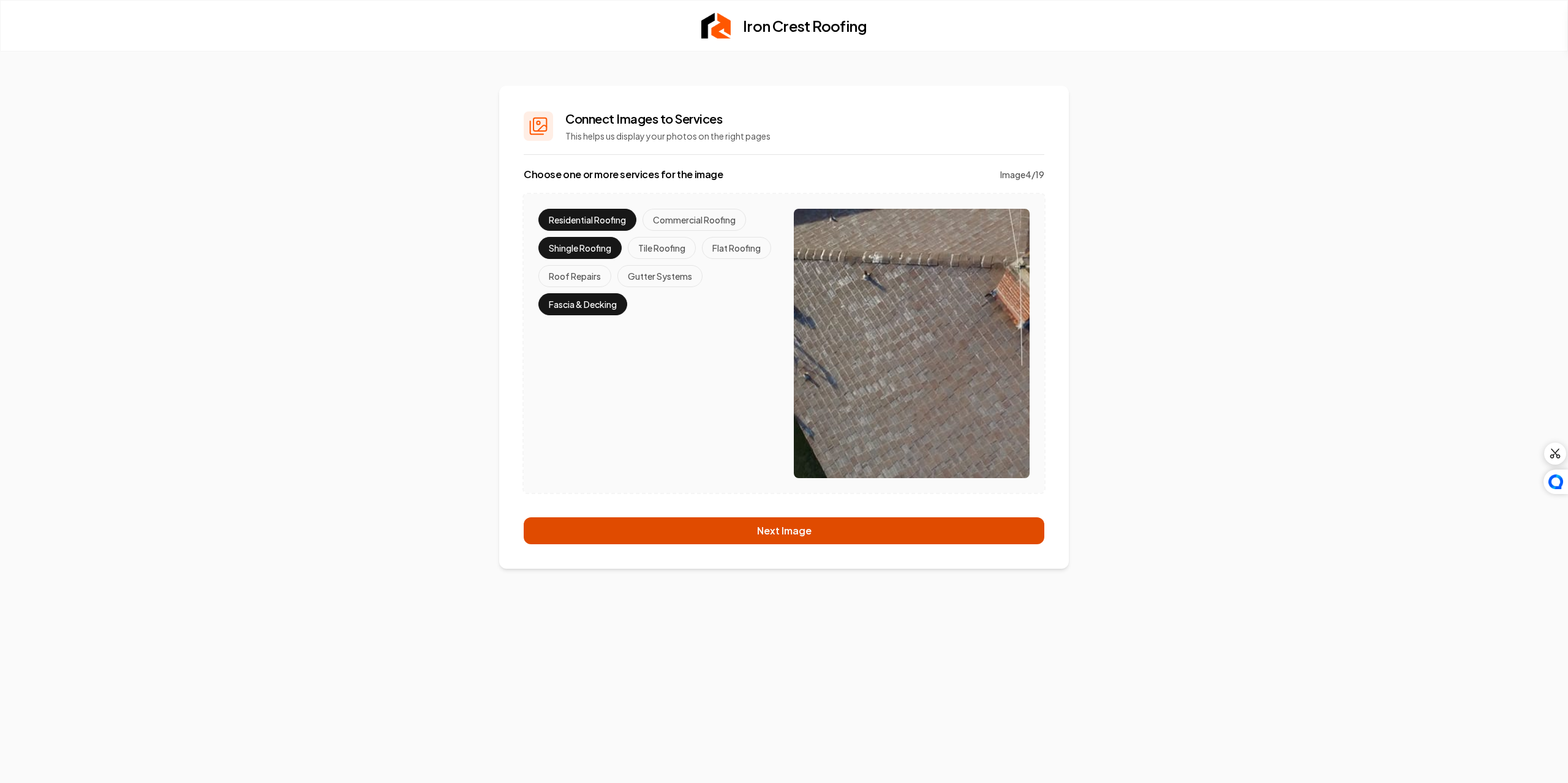
click at [716, 529] on button "Next Image" at bounding box center [784, 530] width 521 height 27
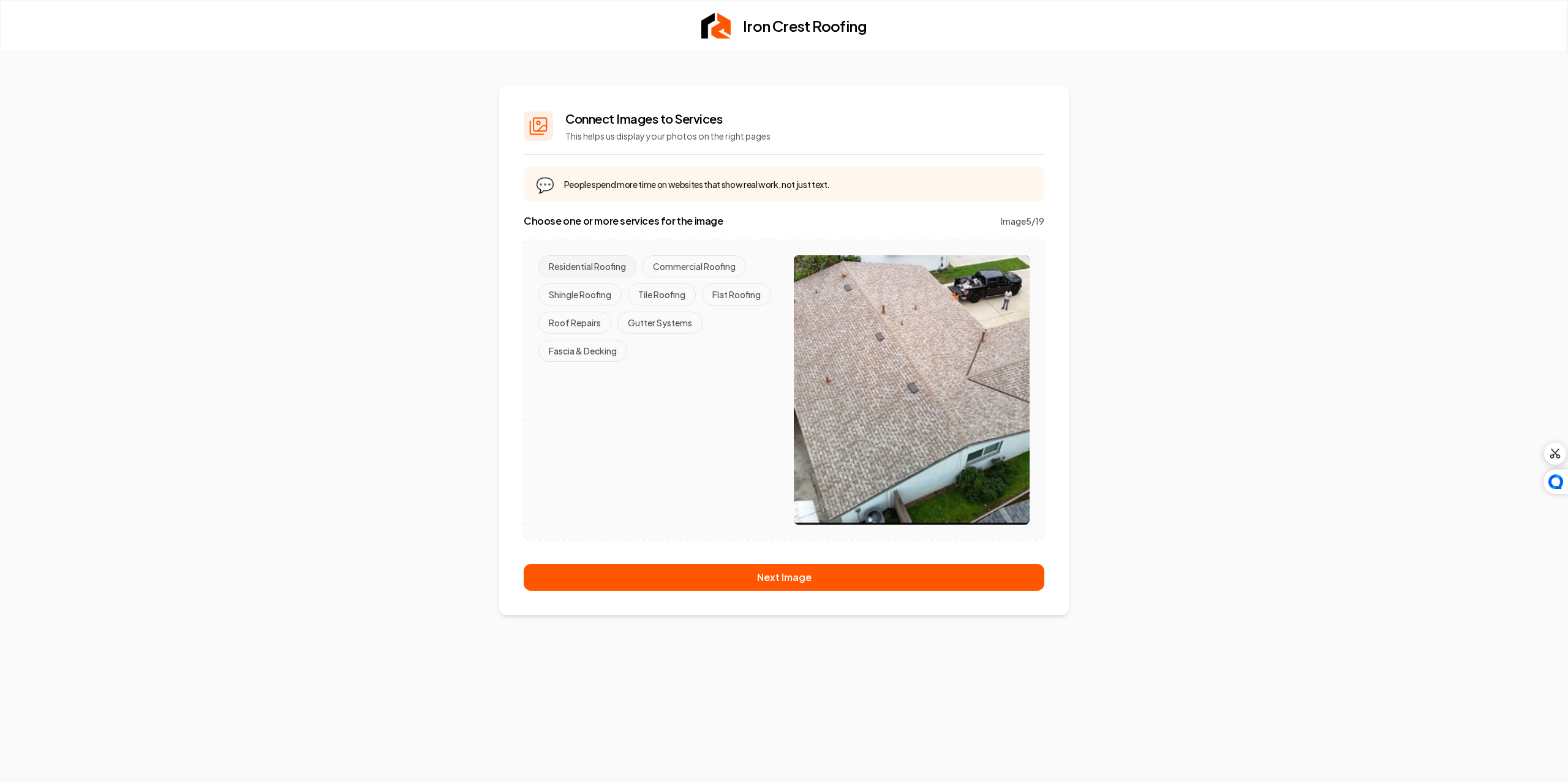
click at [603, 266] on button "Residential Roofing" at bounding box center [587, 266] width 98 height 22
click at [593, 292] on button "Shingle Roofing" at bounding box center [580, 294] width 83 height 22
click at [581, 349] on button "Fascia & Decking" at bounding box center [583, 350] width 89 height 22
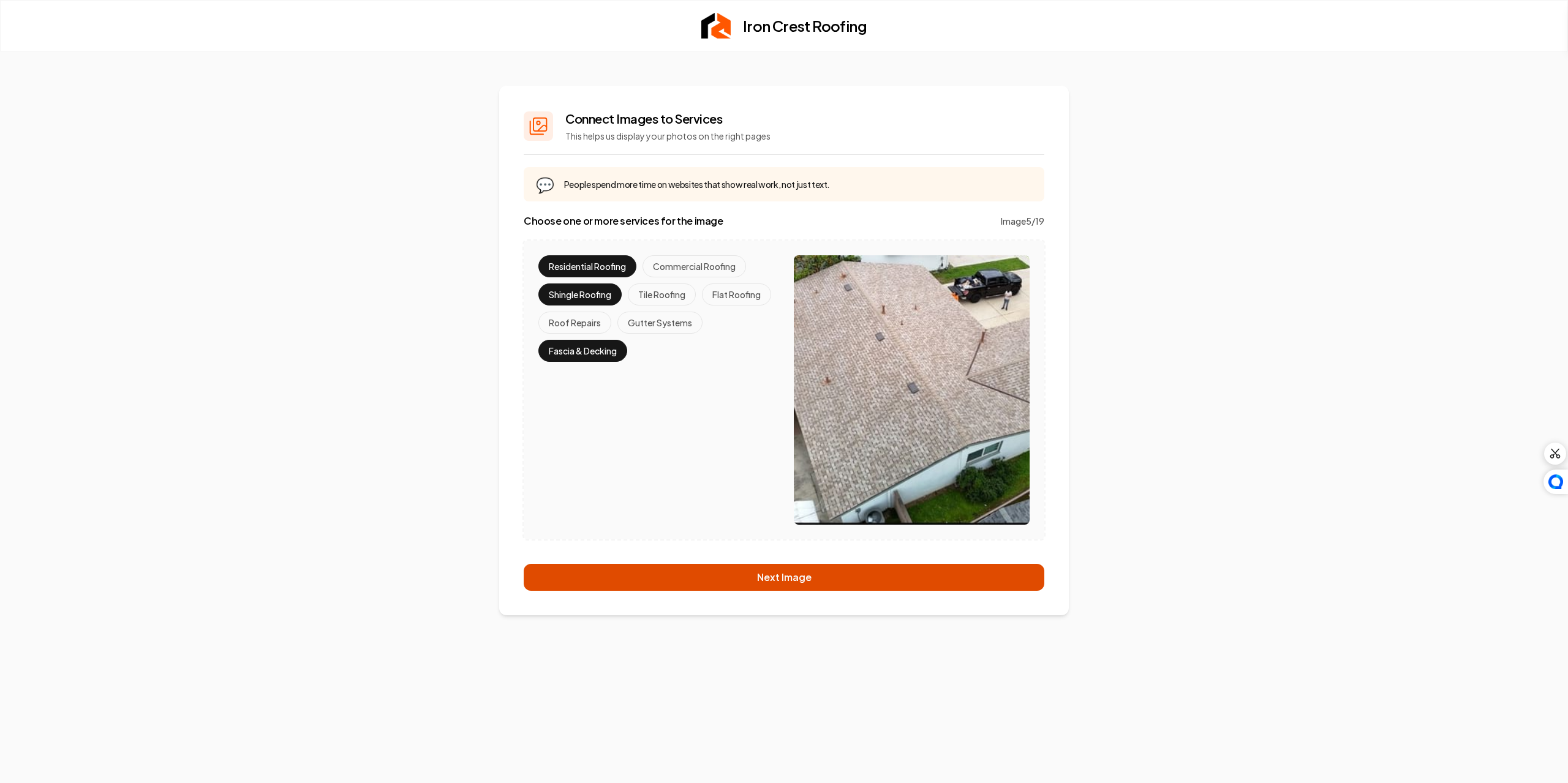
click at [791, 578] on button "Next Image" at bounding box center [784, 577] width 521 height 27
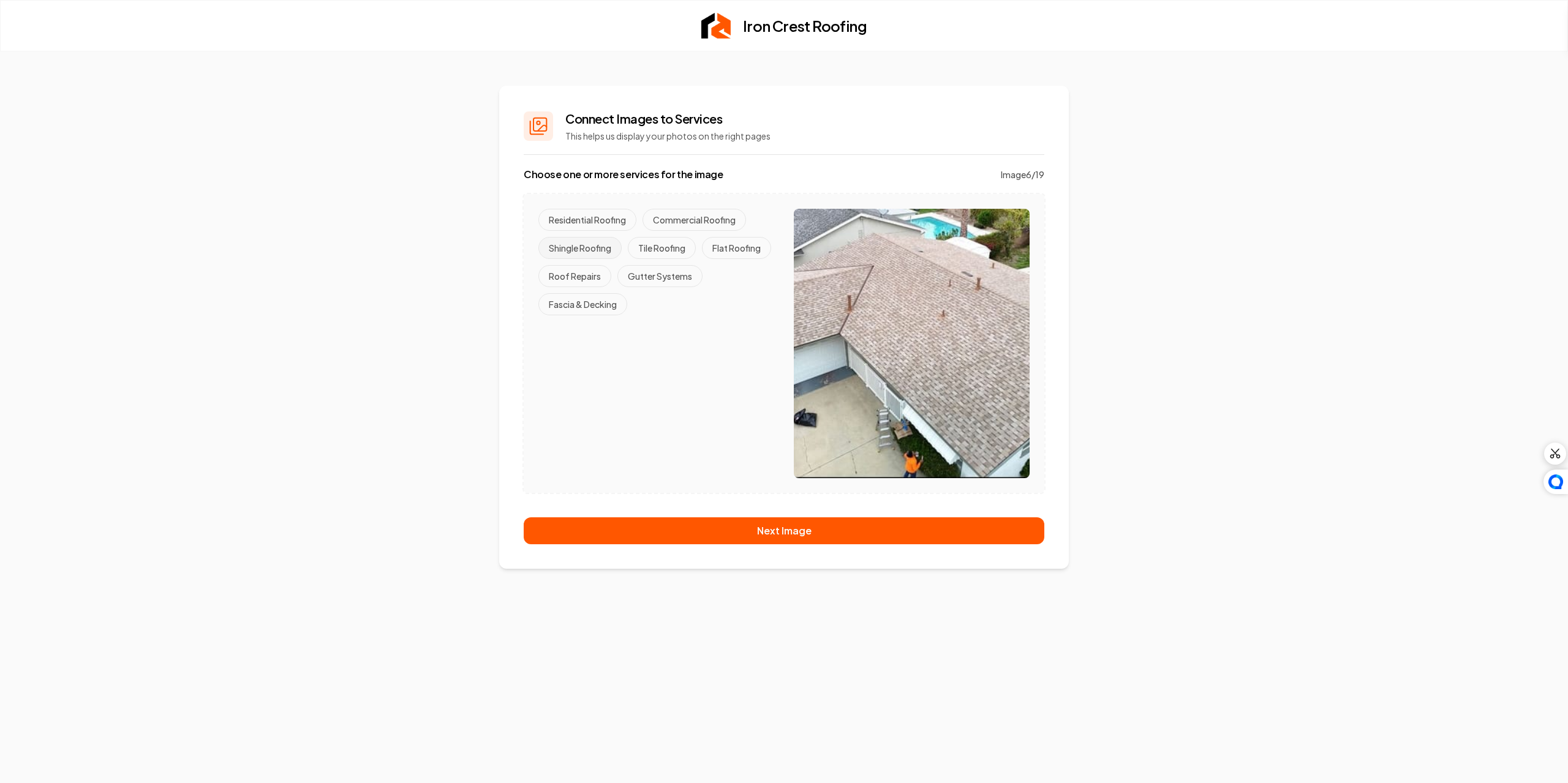
click at [580, 243] on button "Shingle Roofing" at bounding box center [580, 248] width 83 height 22
click at [595, 209] on button "Residential Roofing" at bounding box center [587, 219] width 98 height 22
click at [593, 314] on button "Fascia & Decking" at bounding box center [583, 304] width 89 height 22
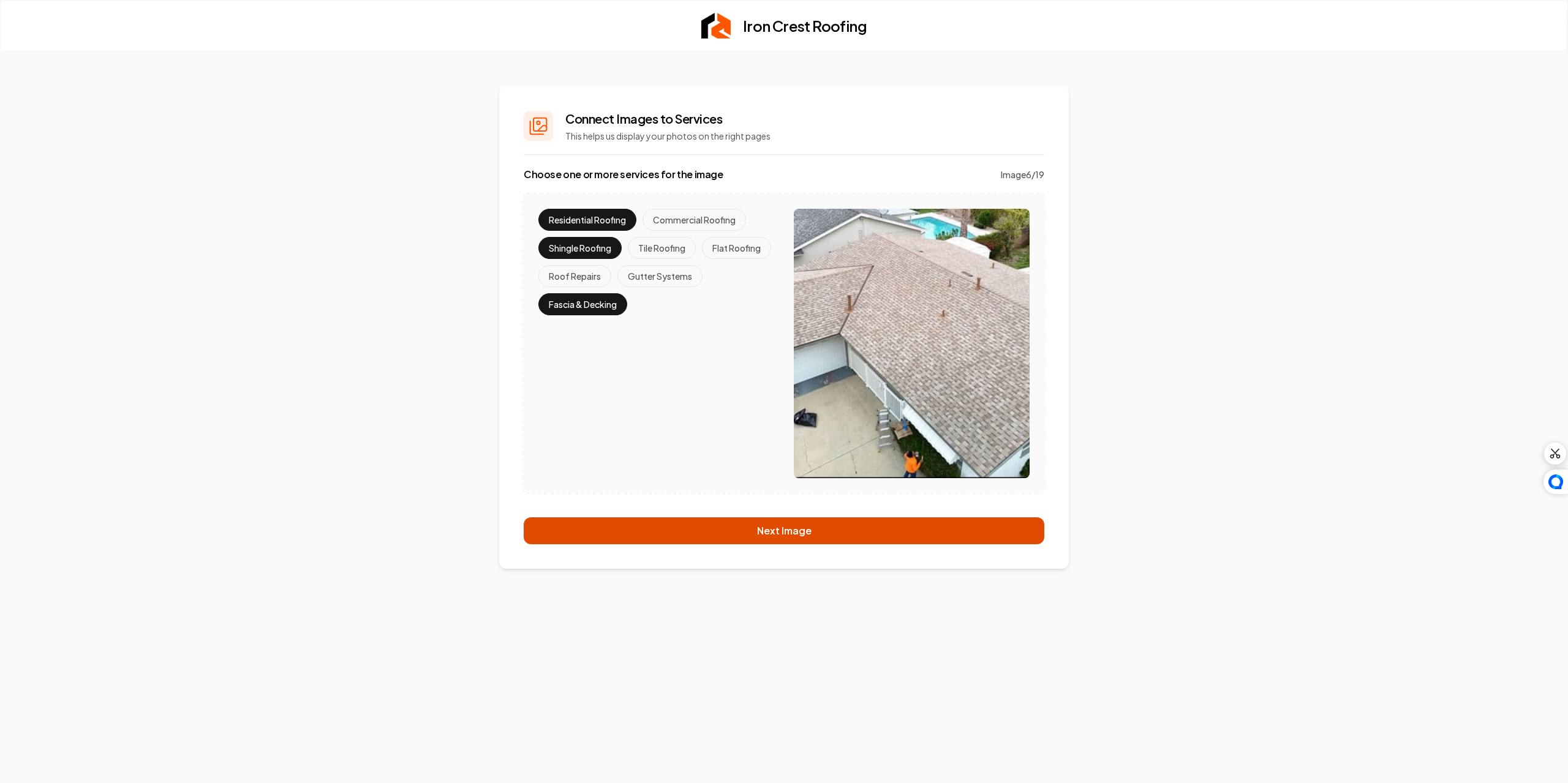
click at [711, 530] on button "Next Image" at bounding box center [784, 530] width 521 height 27
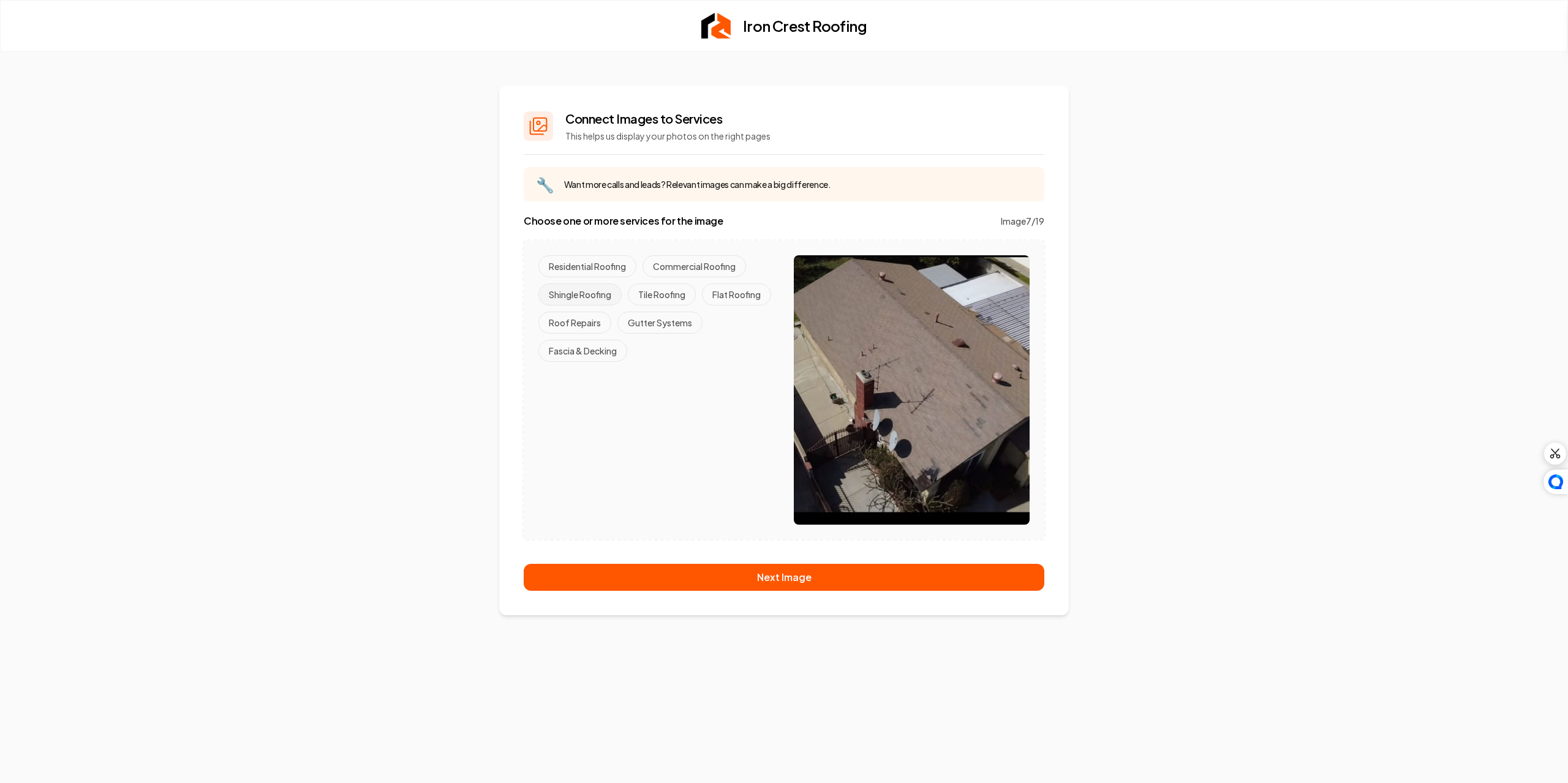
click at [605, 293] on button "Shingle Roofing" at bounding box center [580, 294] width 83 height 22
click at [597, 266] on button "Residential Roofing" at bounding box center [587, 266] width 98 height 22
click at [602, 345] on button "Fascia & Decking" at bounding box center [583, 350] width 89 height 22
click at [645, 321] on button "Gutter Systems" at bounding box center [660, 322] width 85 height 22
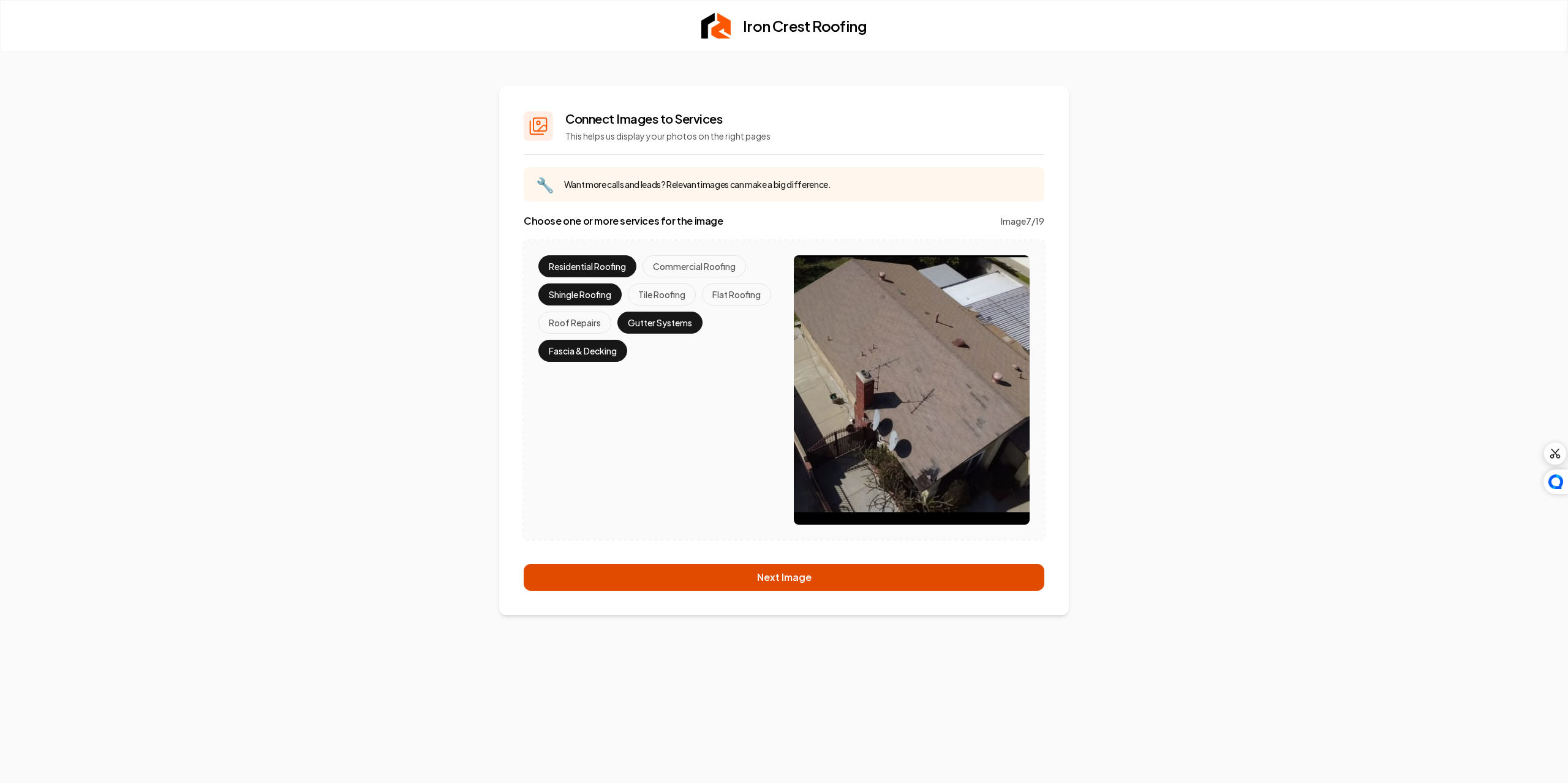
click at [849, 573] on button "Next Image" at bounding box center [784, 577] width 521 height 27
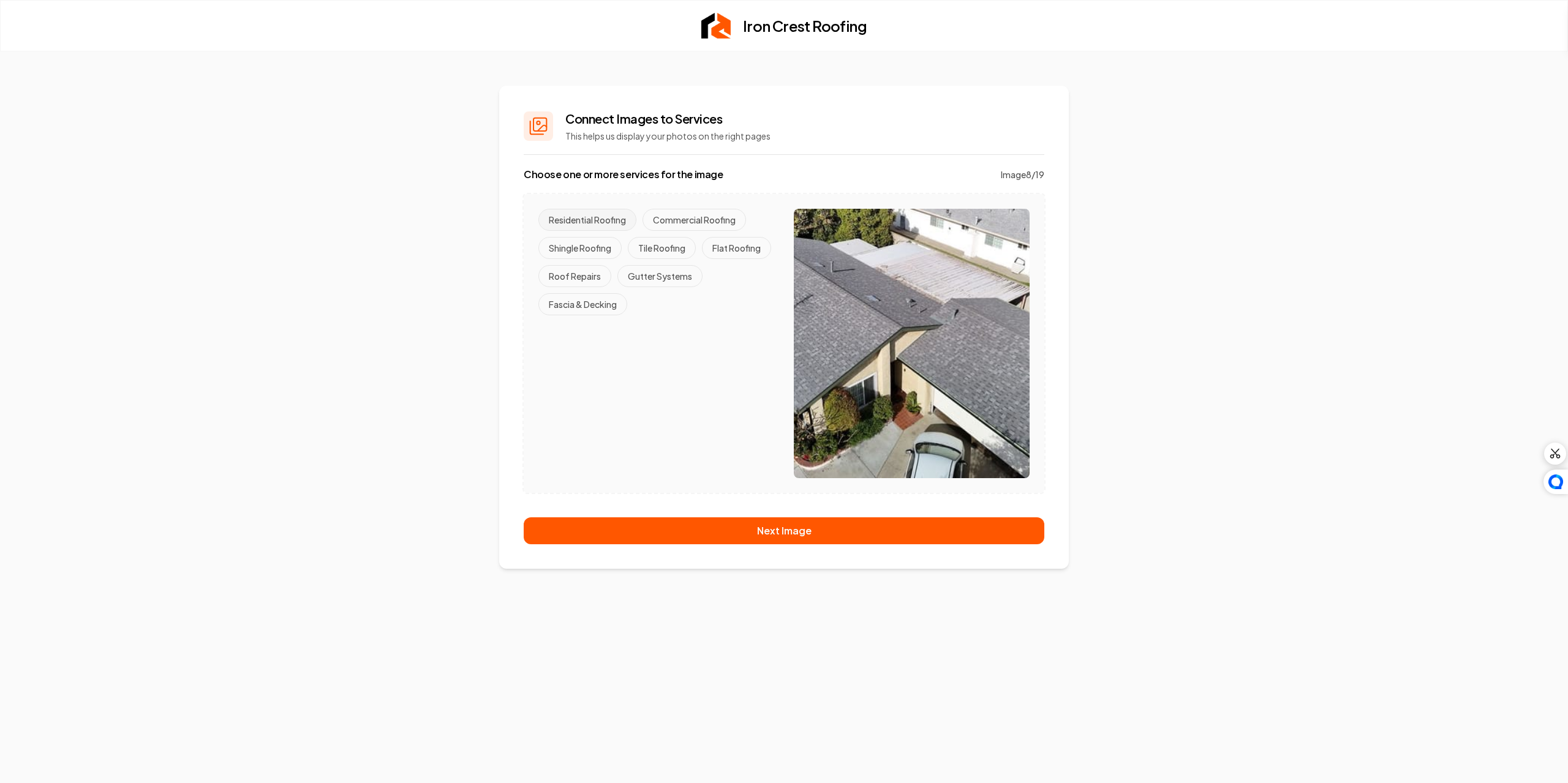
drag, startPoint x: 592, startPoint y: 241, endPoint x: 592, endPoint y: 216, distance: 25.0
click at [592, 241] on button "Shingle Roofing" at bounding box center [580, 248] width 83 height 22
click at [591, 214] on button "Residential Roofing" at bounding box center [587, 219] width 98 height 22
drag, startPoint x: 585, startPoint y: 292, endPoint x: 588, endPoint y: 304, distance: 12.4
click at [585, 293] on div "Residential Roofing Commercial Roofing Shingle Roofing Tile Roofing Flat Roofin…" at bounding box center [656, 261] width 236 height 106
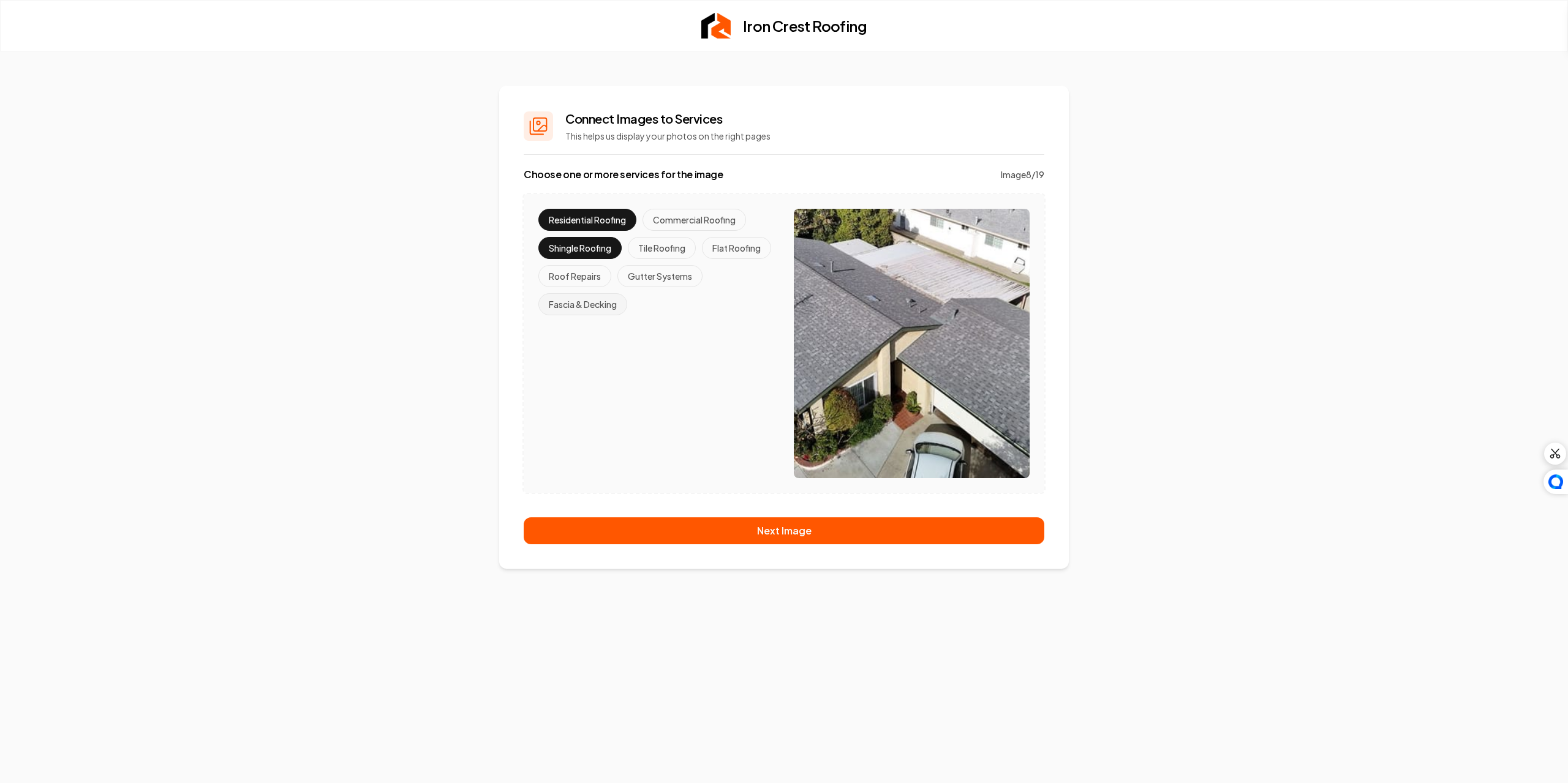
drag, startPoint x: 589, startPoint y: 304, endPoint x: 598, endPoint y: 299, distance: 10.3
click at [591, 303] on button "Fascia & Decking" at bounding box center [583, 304] width 89 height 22
drag, startPoint x: 641, startPoint y: 270, endPoint x: 645, endPoint y: 279, distance: 9.8
click at [641, 270] on button "Gutter Systems" at bounding box center [660, 276] width 85 height 22
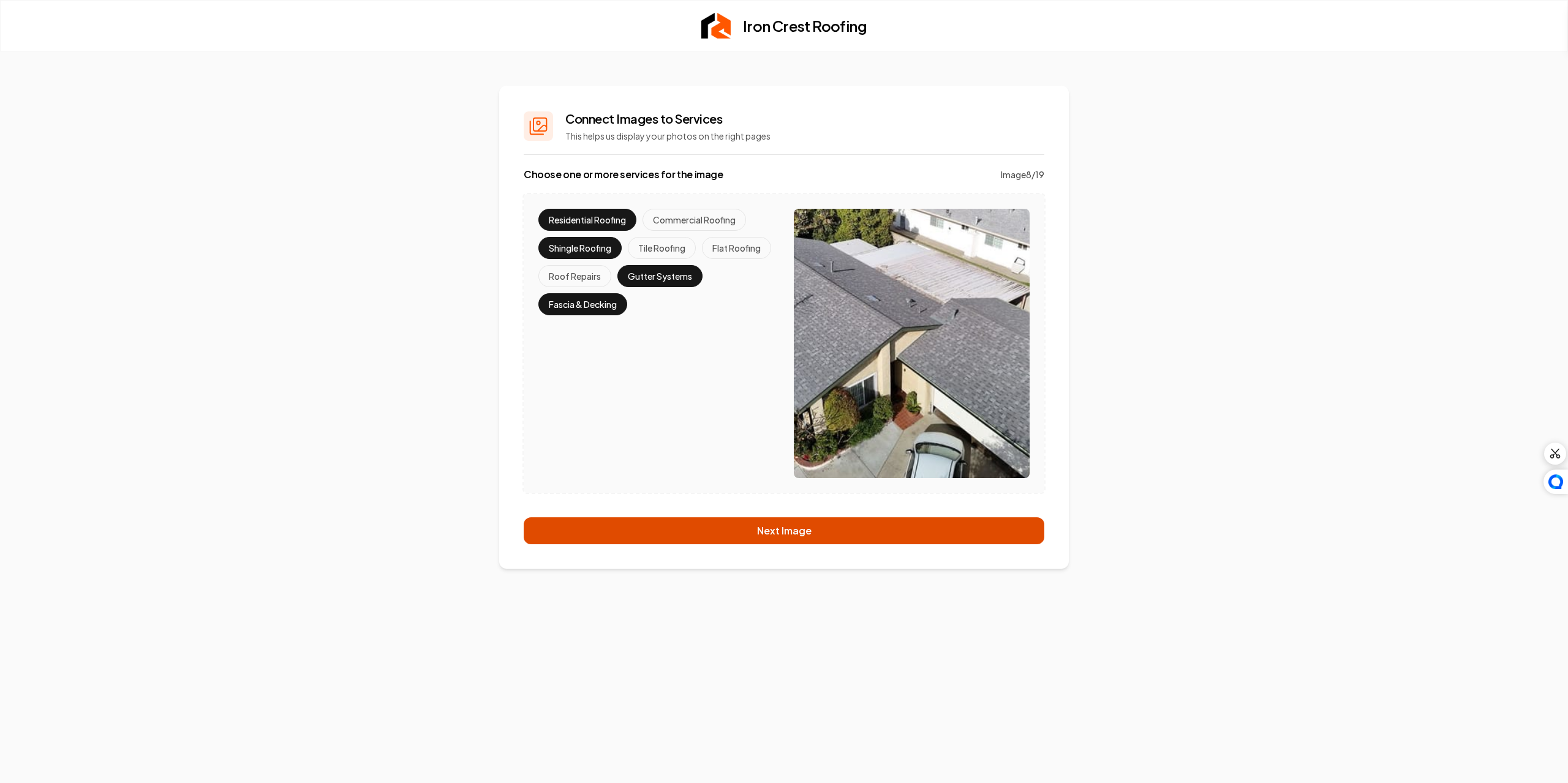
click at [872, 530] on button "Next Image" at bounding box center [784, 530] width 521 height 27
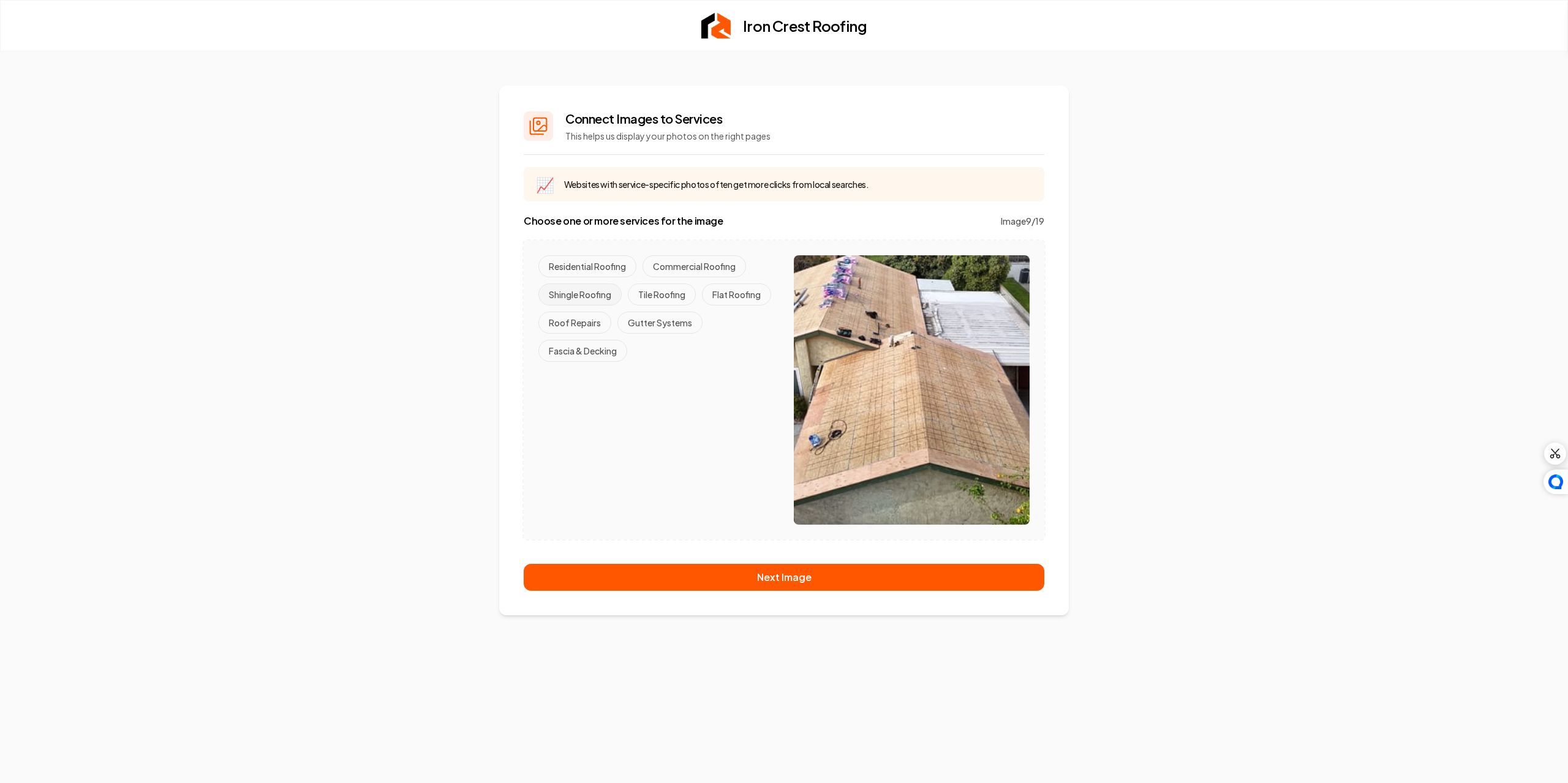
click at [595, 288] on button "Shingle Roofing" at bounding box center [580, 294] width 83 height 22
click at [587, 263] on button "Residential Roofing" at bounding box center [587, 266] width 98 height 22
drag, startPoint x: 597, startPoint y: 350, endPoint x: 643, endPoint y: 327, distance: 51.4
click at [597, 348] on button "Fascia & Decking" at bounding box center [583, 350] width 89 height 22
click at [644, 326] on button "Gutter Systems" at bounding box center [660, 322] width 85 height 22
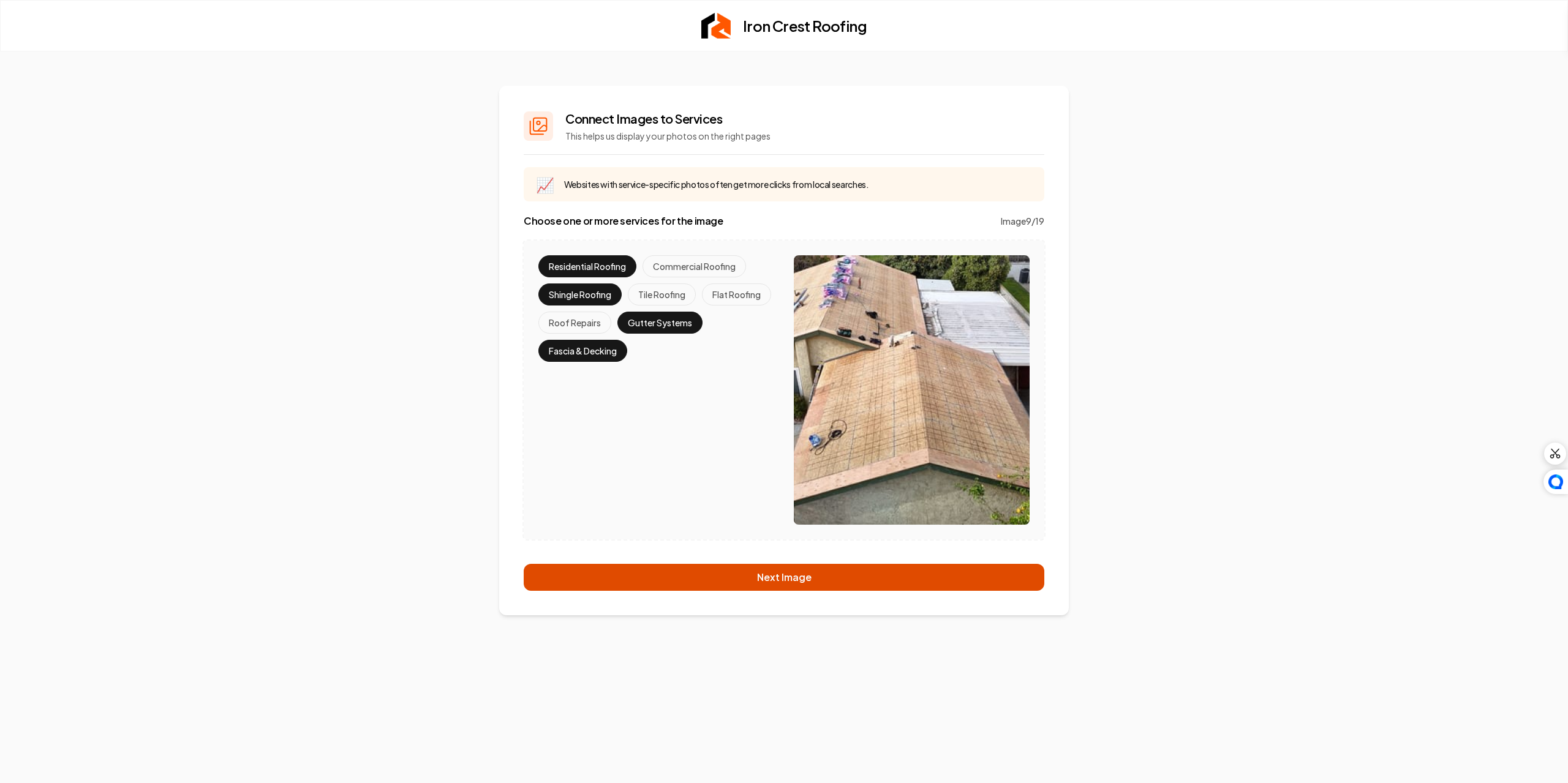
click at [785, 574] on button "Next Image" at bounding box center [784, 577] width 521 height 27
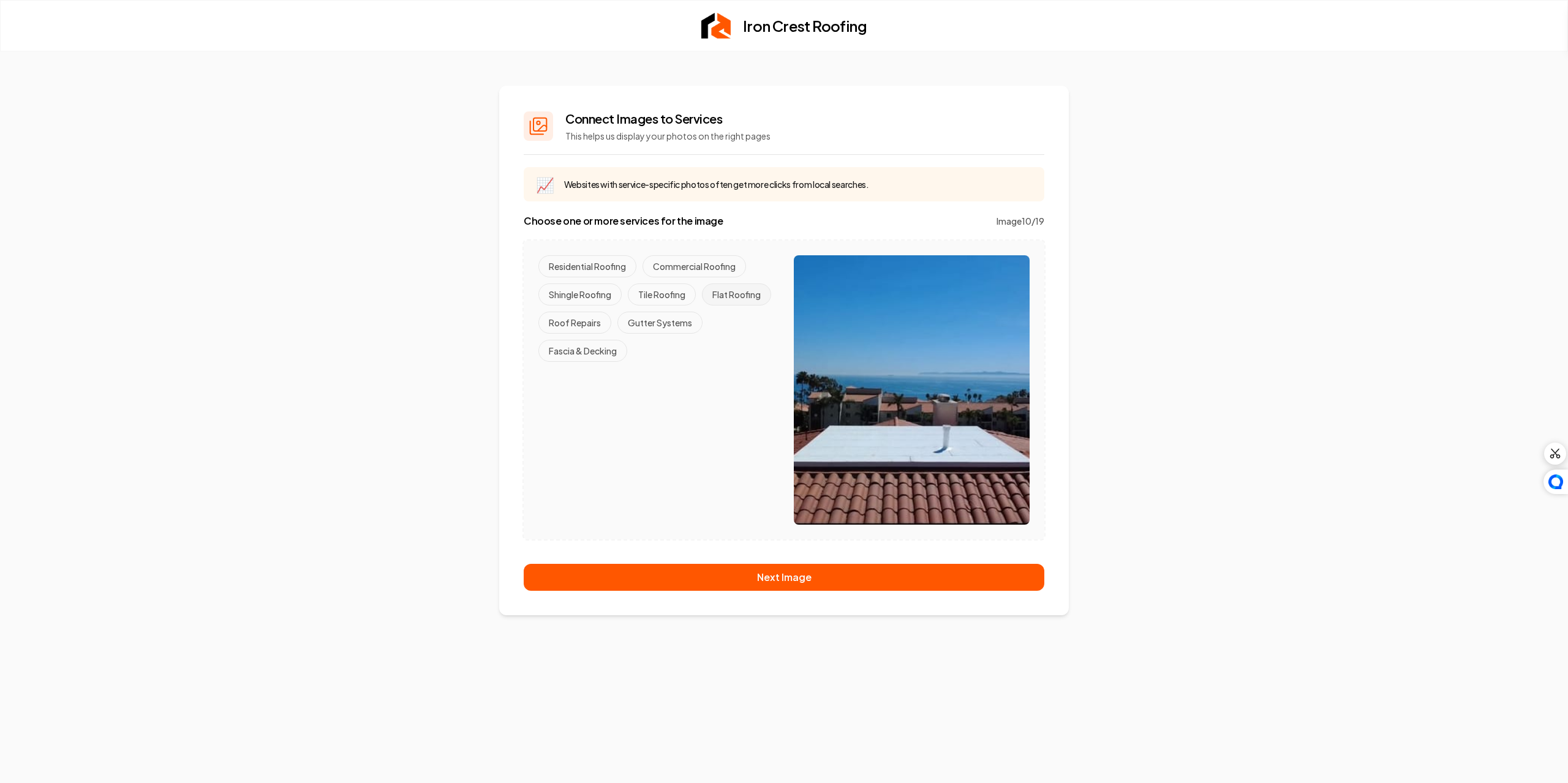
click at [749, 298] on button "Flat Roofing" at bounding box center [736, 294] width 69 height 22
click at [582, 271] on button "Residential Roofing" at bounding box center [587, 266] width 98 height 22
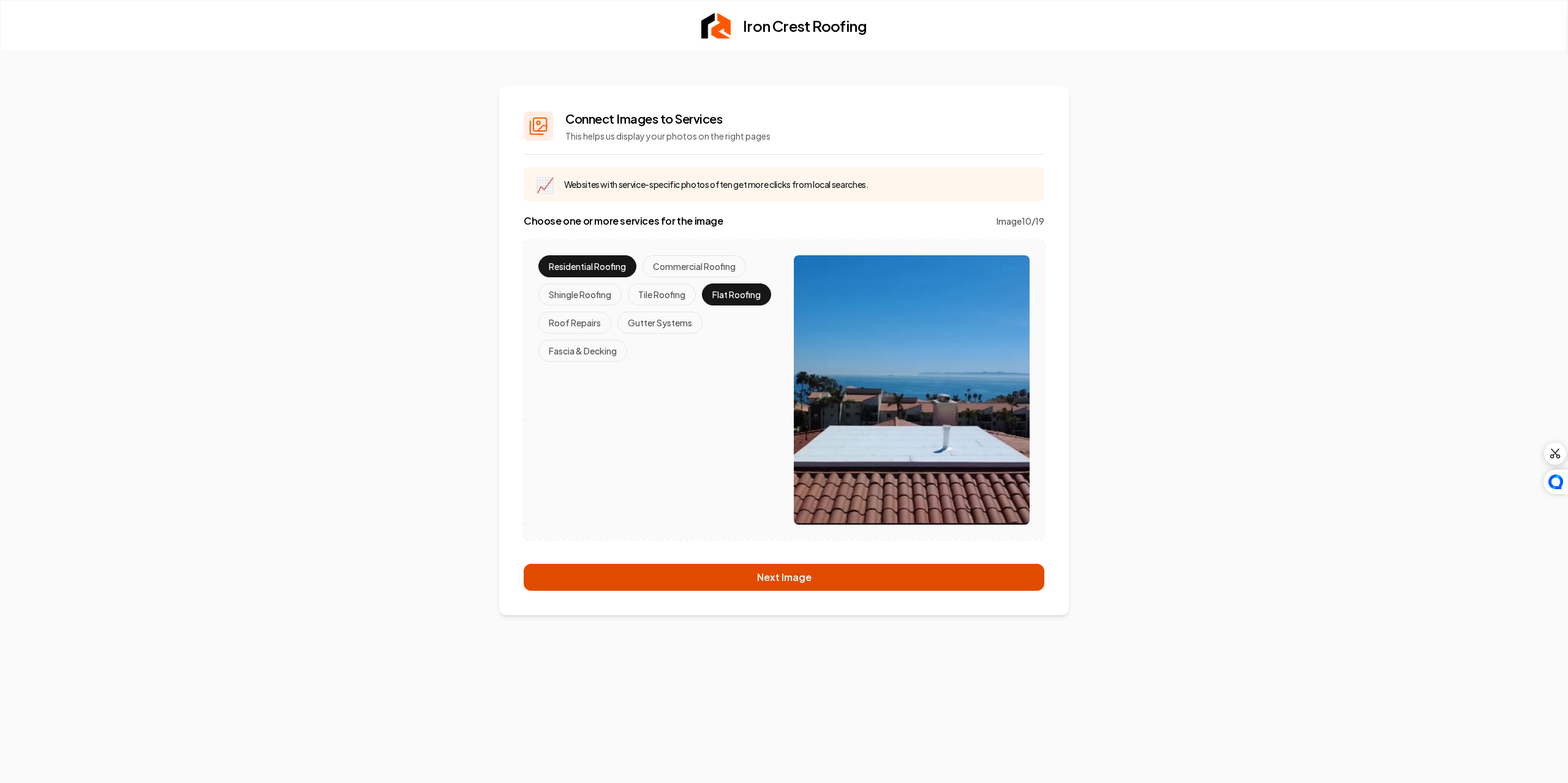
click at [771, 579] on button "Next Image" at bounding box center [784, 577] width 521 height 27
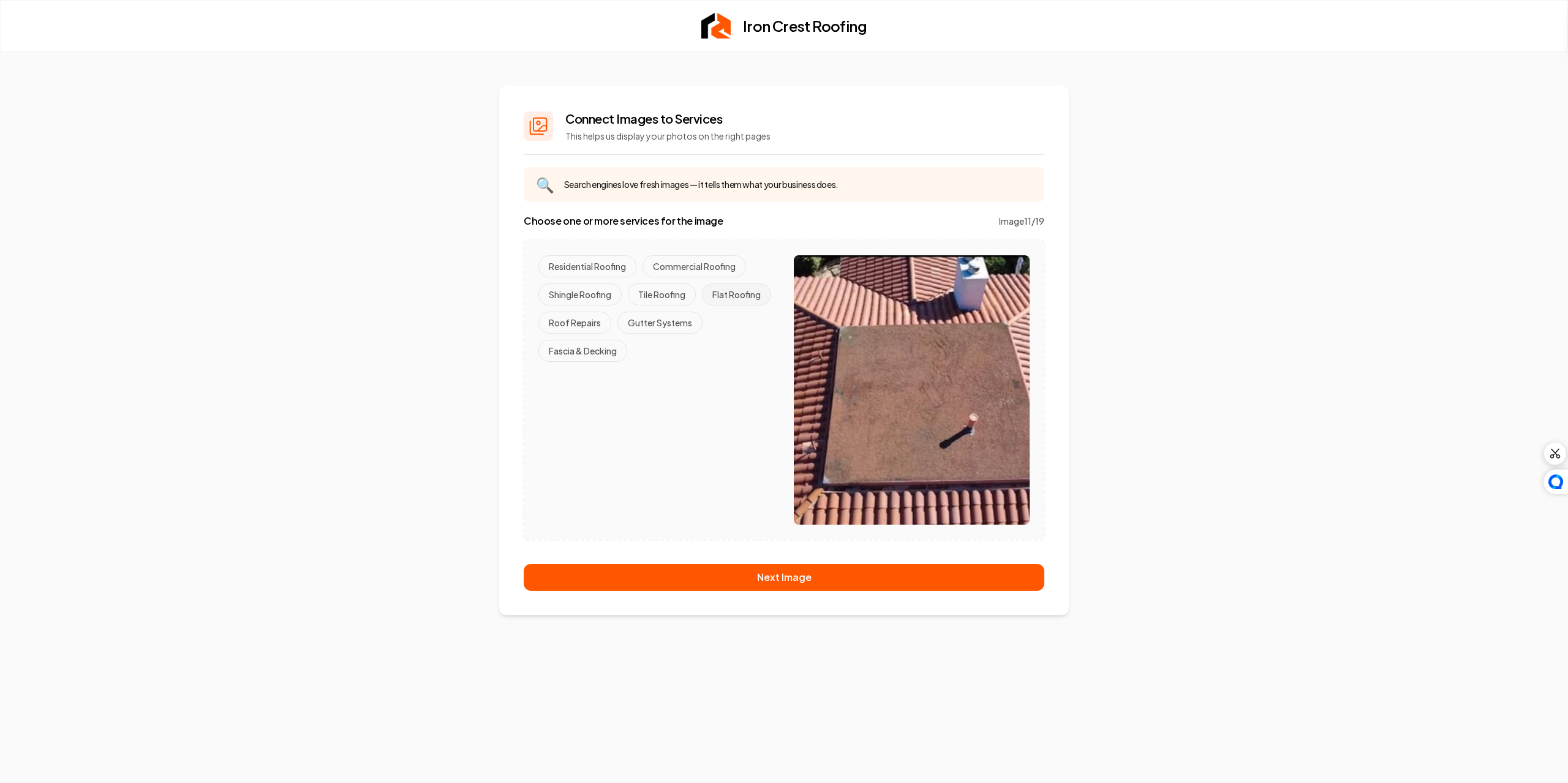
click at [745, 295] on button "Flat Roofing" at bounding box center [736, 294] width 69 height 22
click at [618, 257] on button "Residential Roofing" at bounding box center [587, 266] width 98 height 22
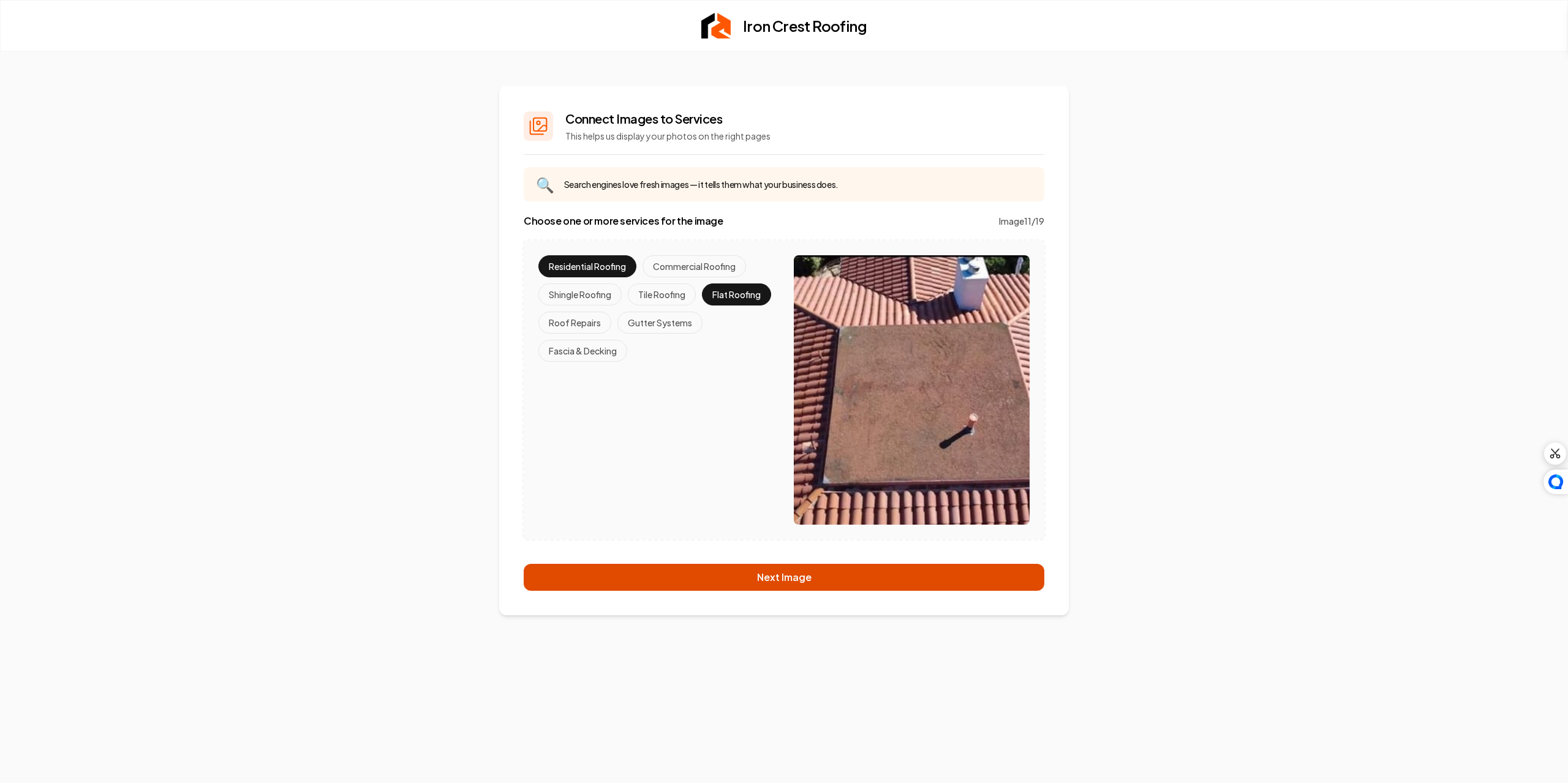
click at [734, 576] on button "Next Image" at bounding box center [784, 577] width 521 height 27
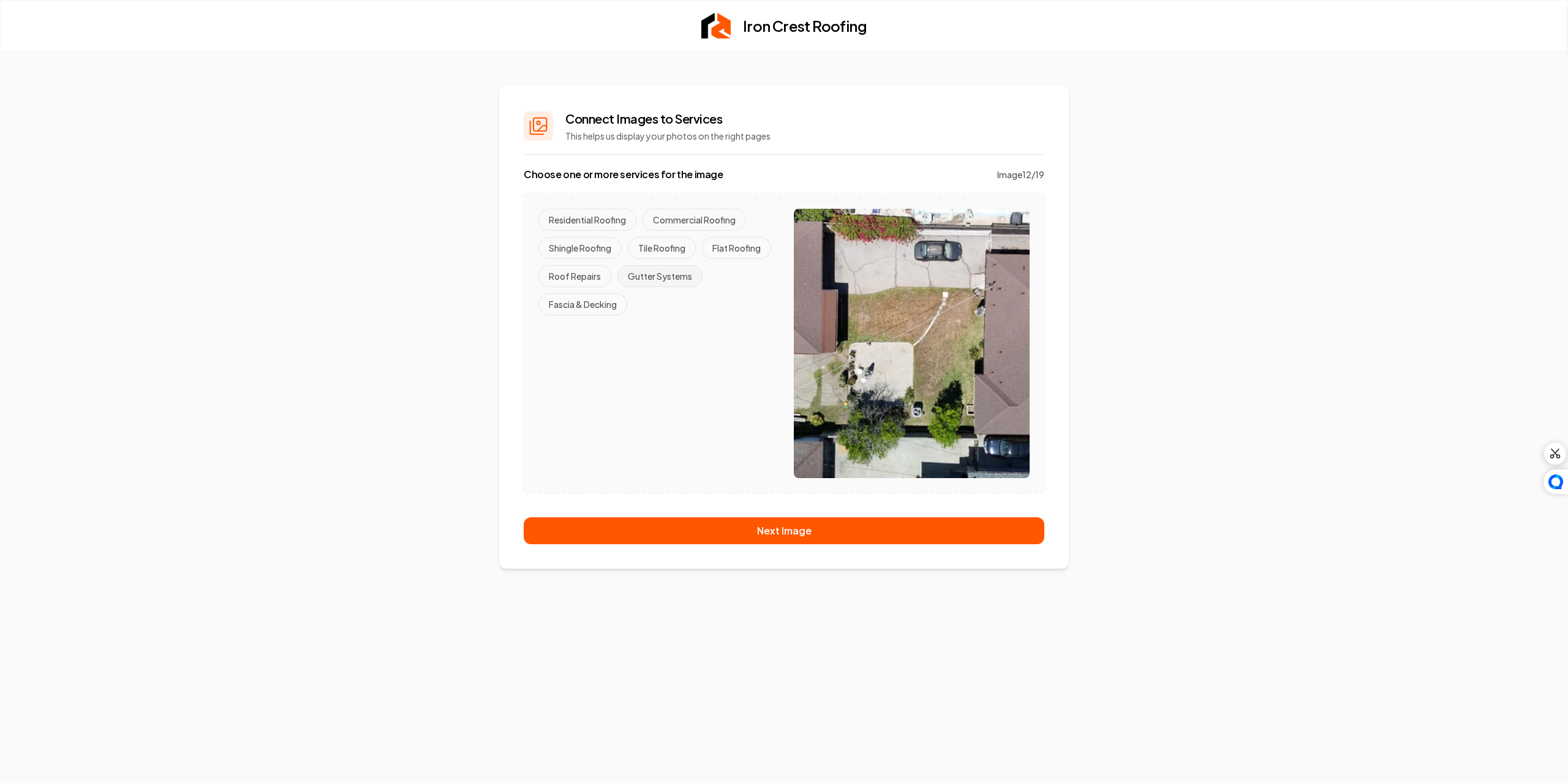
drag, startPoint x: 595, startPoint y: 214, endPoint x: 653, endPoint y: 269, distance: 79.9
click at [595, 215] on button "Residential Roofing" at bounding box center [587, 219] width 98 height 22
click at [591, 247] on button "Shingle Roofing" at bounding box center [580, 248] width 83 height 22
click at [595, 305] on button "Fascia & Decking" at bounding box center [583, 304] width 89 height 22
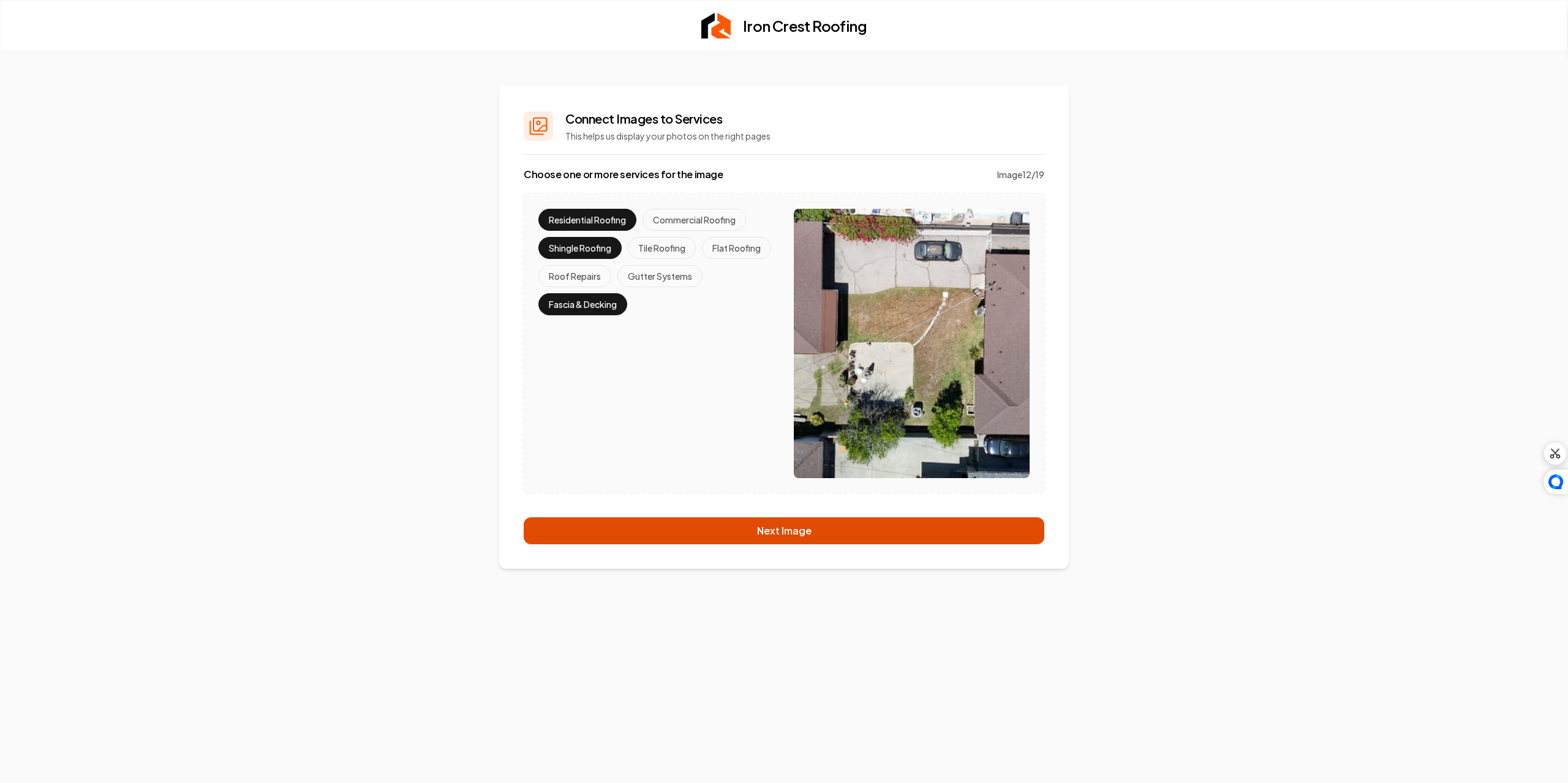
click at [706, 527] on button "Next Image" at bounding box center [784, 530] width 521 height 27
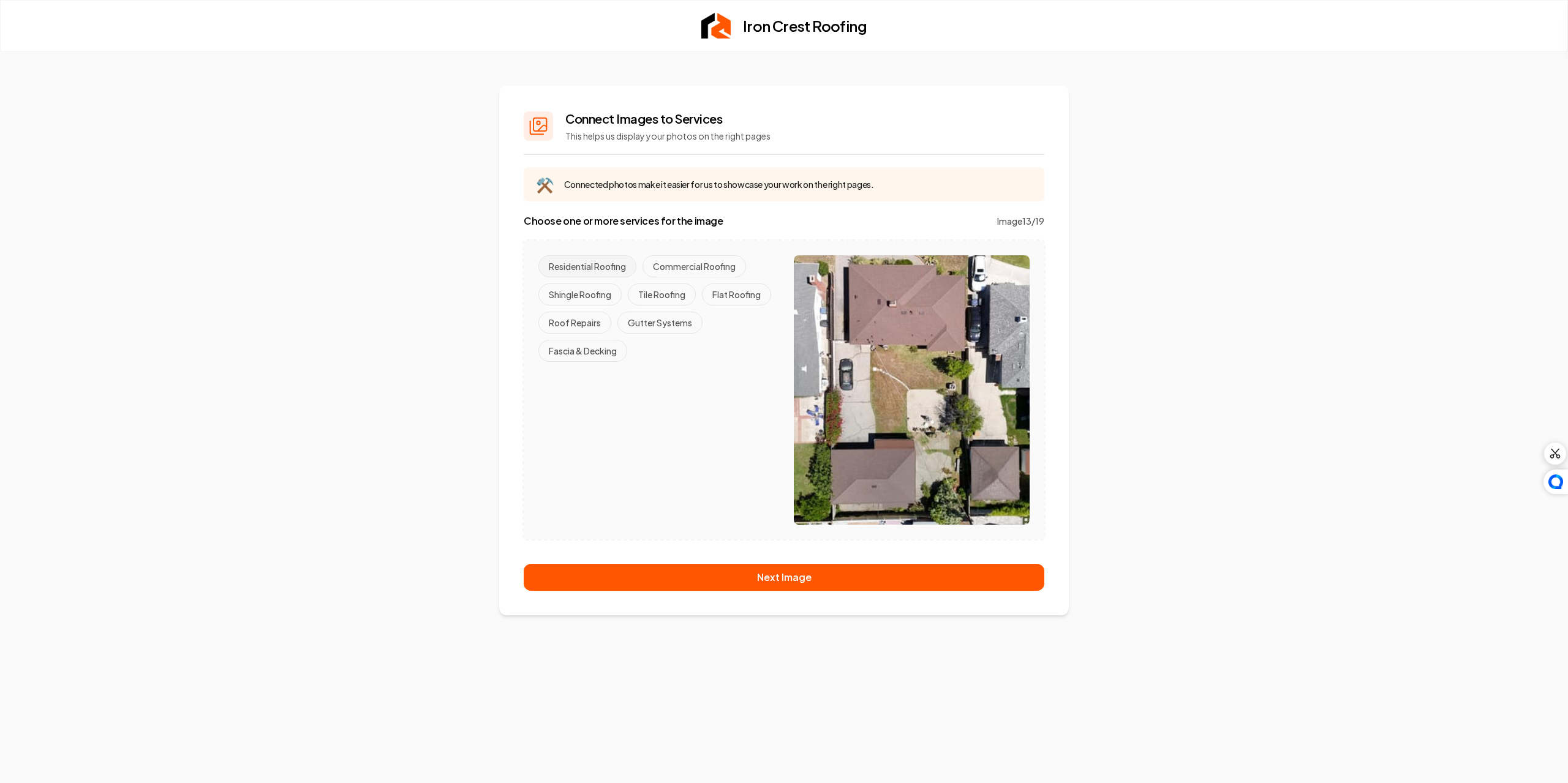
drag, startPoint x: 587, startPoint y: 295, endPoint x: 583, endPoint y: 274, distance: 21.4
click at [587, 292] on button "Shingle Roofing" at bounding box center [580, 294] width 83 height 22
click at [582, 265] on button "Residential Roofing" at bounding box center [587, 266] width 98 height 22
click at [598, 349] on button "Fascia & Decking" at bounding box center [583, 350] width 89 height 22
click at [752, 575] on button "Next Image" at bounding box center [784, 577] width 521 height 27
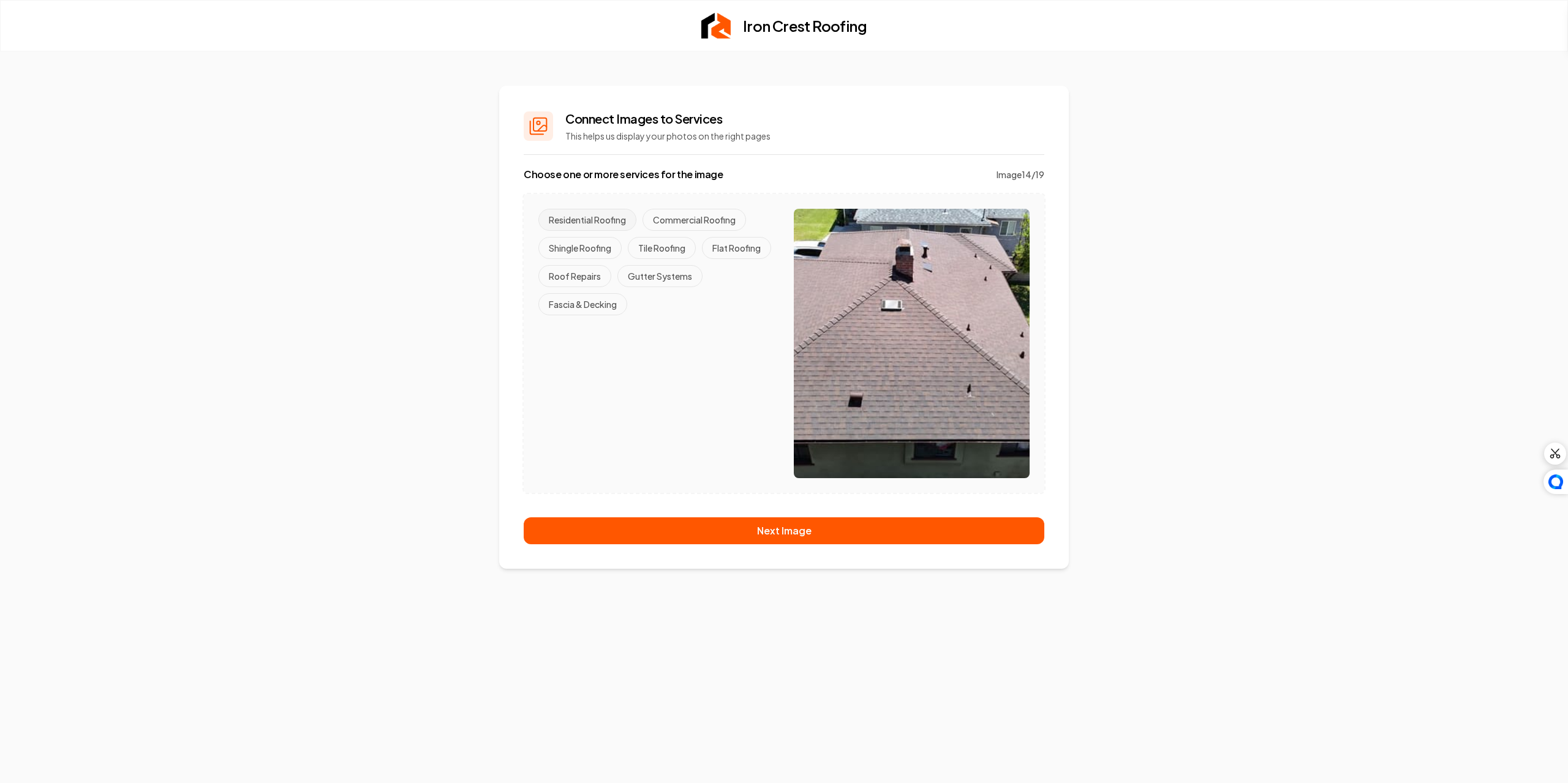
drag, startPoint x: 597, startPoint y: 252, endPoint x: 593, endPoint y: 219, distance: 33.2
click at [597, 249] on button "Shingle Roofing" at bounding box center [580, 248] width 83 height 22
click at [592, 217] on button "Residential Roofing" at bounding box center [587, 219] width 98 height 22
click at [597, 312] on button "Fascia & Decking" at bounding box center [583, 304] width 89 height 22
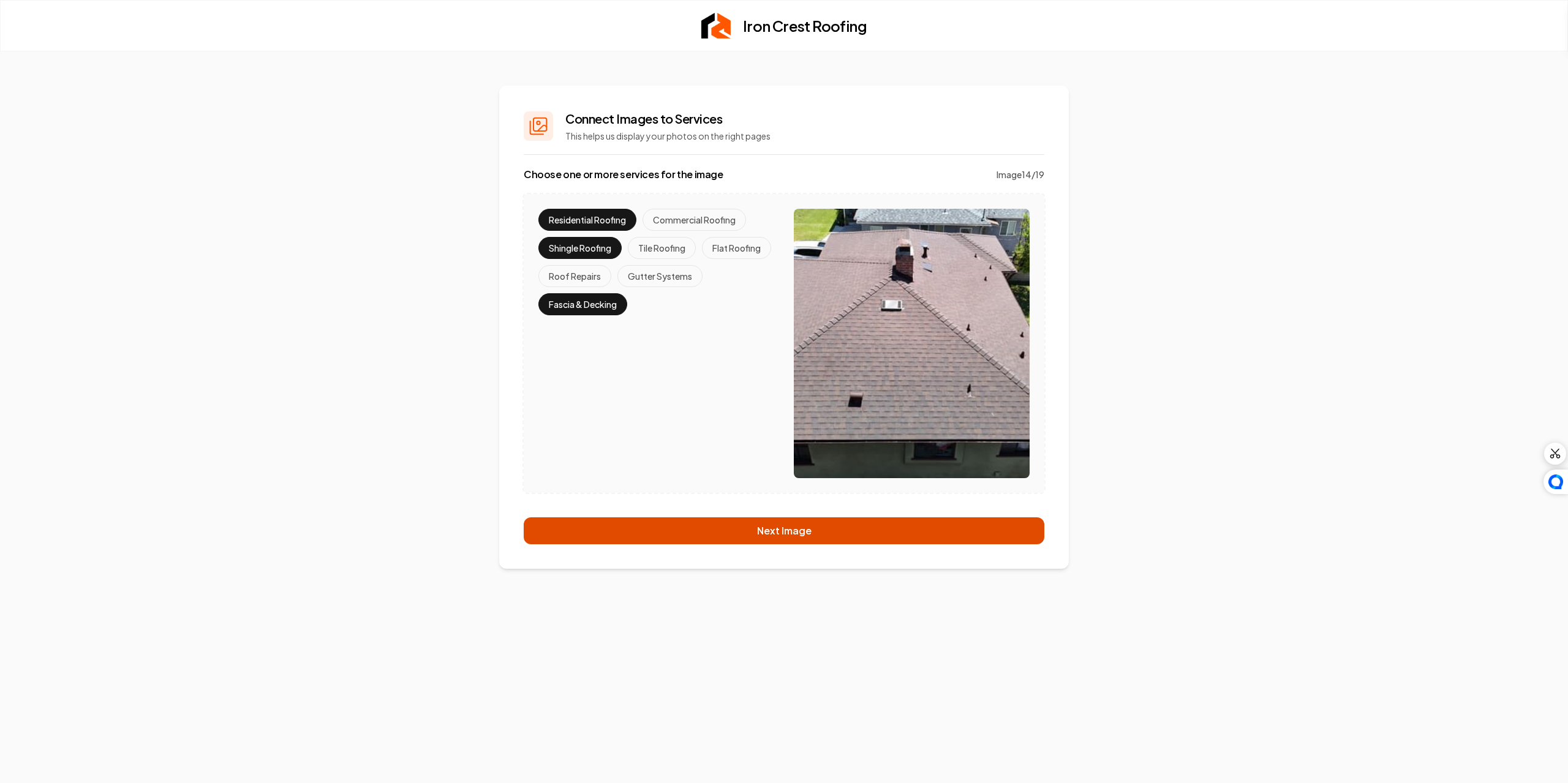
click at [706, 537] on button "Next Image" at bounding box center [784, 530] width 521 height 27
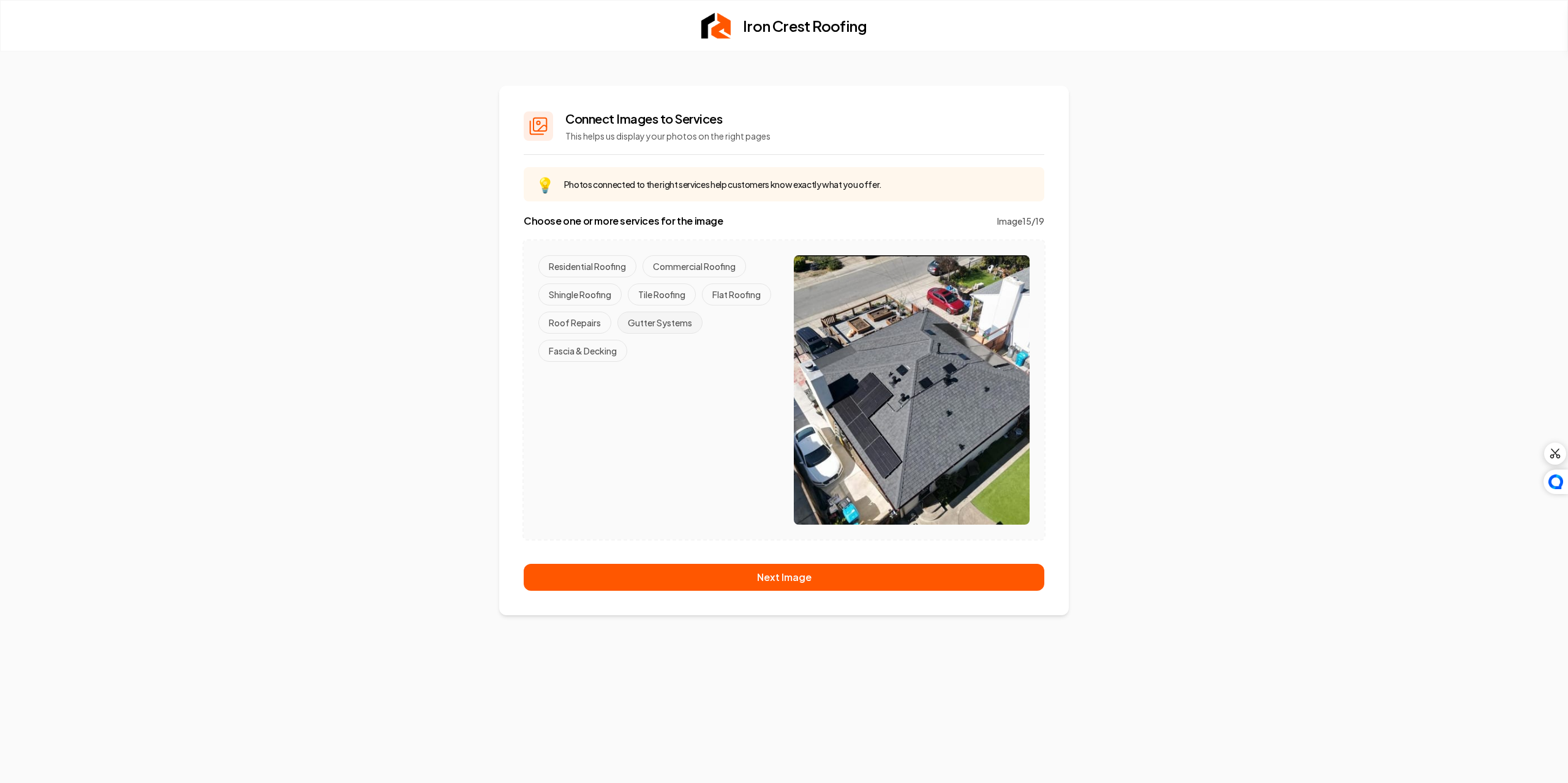
click at [669, 321] on button "Gutter Systems" at bounding box center [660, 322] width 85 height 22
click at [599, 288] on button "Shingle Roofing" at bounding box center [580, 294] width 83 height 22
drag, startPoint x: 594, startPoint y: 264, endPoint x: 596, endPoint y: 329, distance: 65.0
click at [594, 267] on button "Residential Roofing" at bounding box center [587, 266] width 98 height 22
drag, startPoint x: 595, startPoint y: 342, endPoint x: 594, endPoint y: 351, distance: 9.1
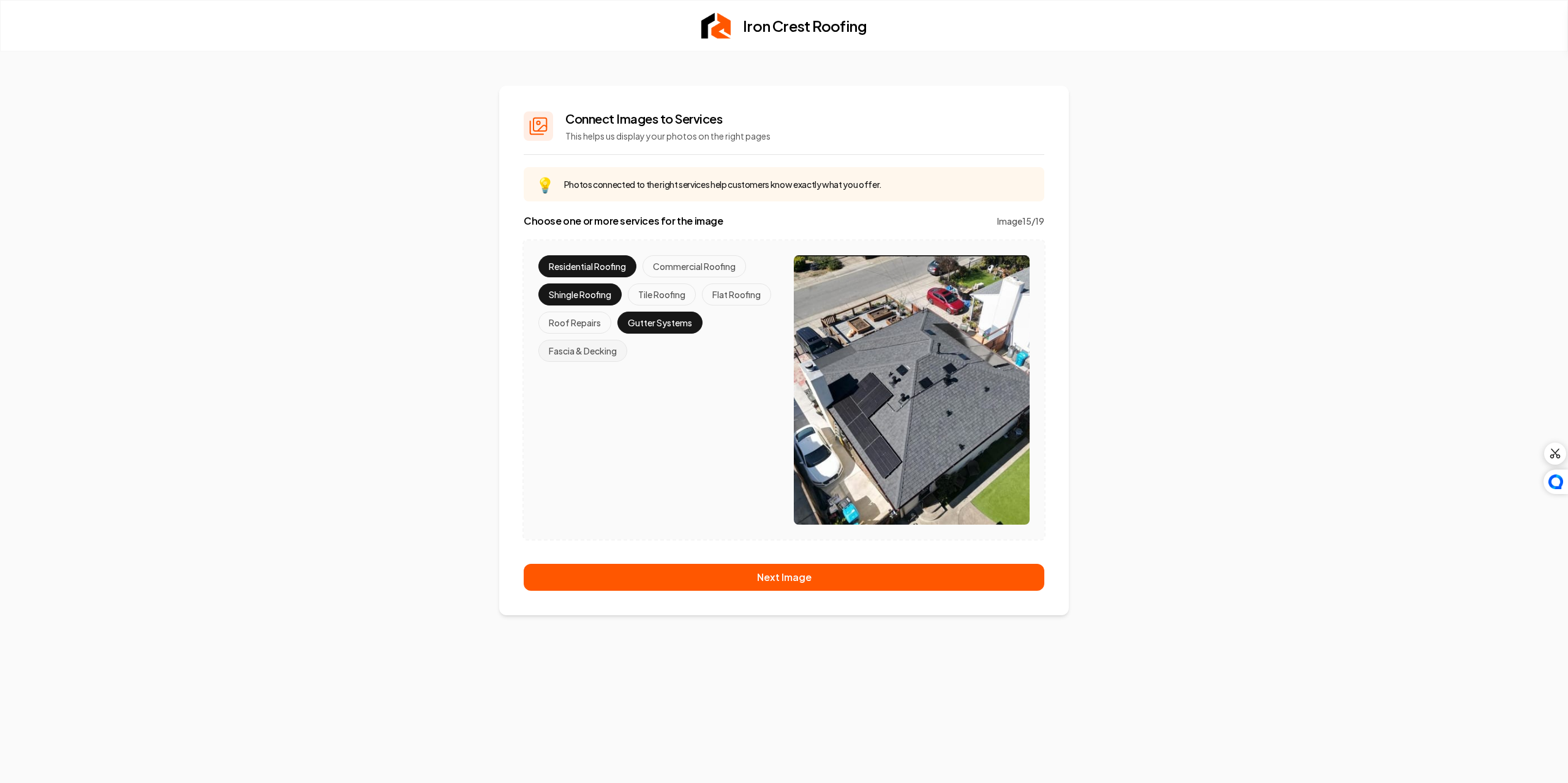
click at [594, 342] on button "Fascia & Decking" at bounding box center [583, 350] width 89 height 22
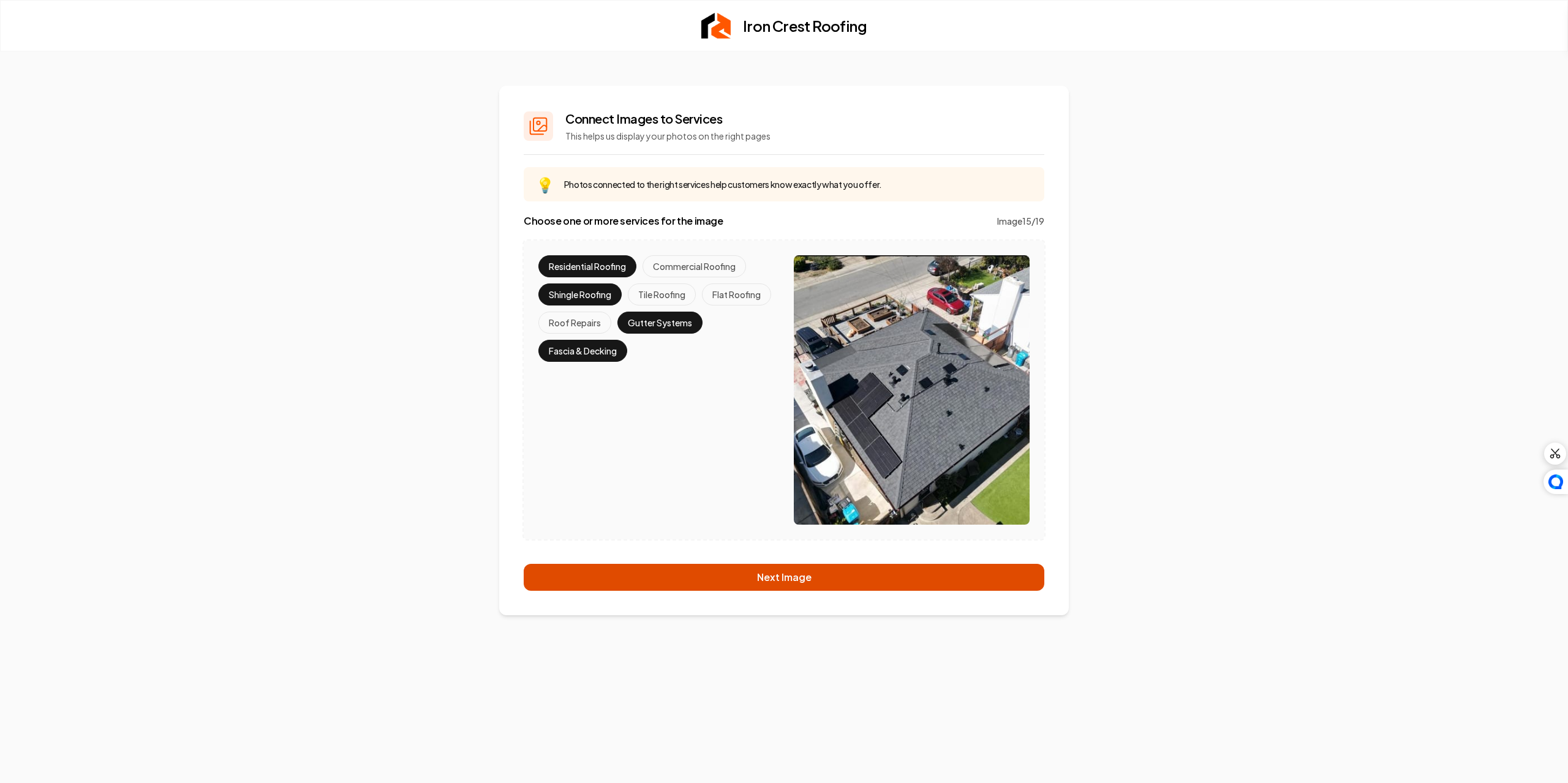
click at [698, 585] on button "Next Image" at bounding box center [784, 577] width 521 height 27
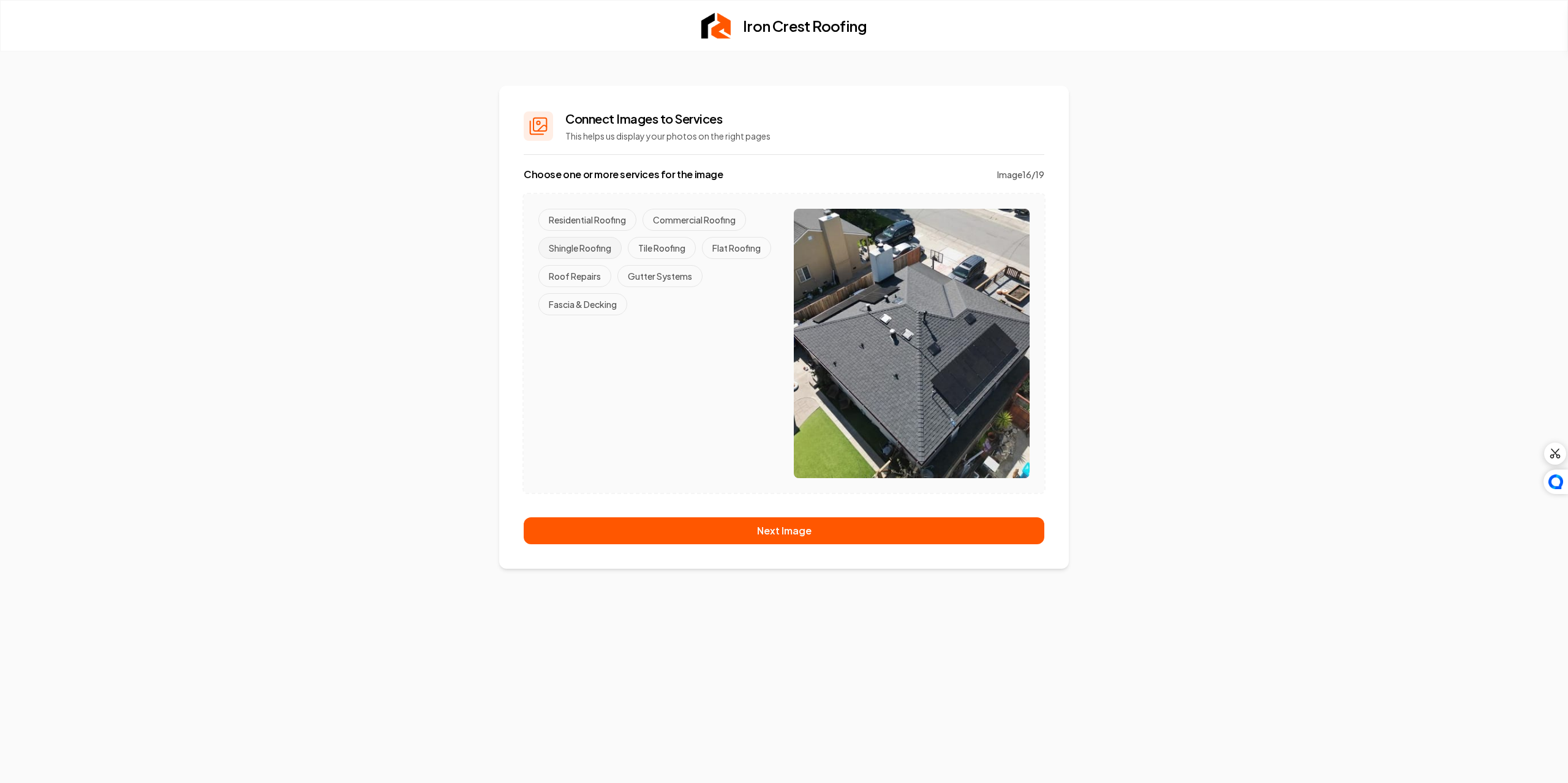
drag, startPoint x: 615, startPoint y: 220, endPoint x: 609, endPoint y: 238, distance: 19.0
click at [615, 219] on button "Residential Roofing" at bounding box center [587, 219] width 98 height 22
click at [603, 246] on button "Shingle Roofing" at bounding box center [580, 248] width 83 height 22
click at [681, 279] on button "Gutter Systems" at bounding box center [660, 276] width 85 height 22
click at [600, 312] on button "Fascia & Decking" at bounding box center [583, 304] width 89 height 22
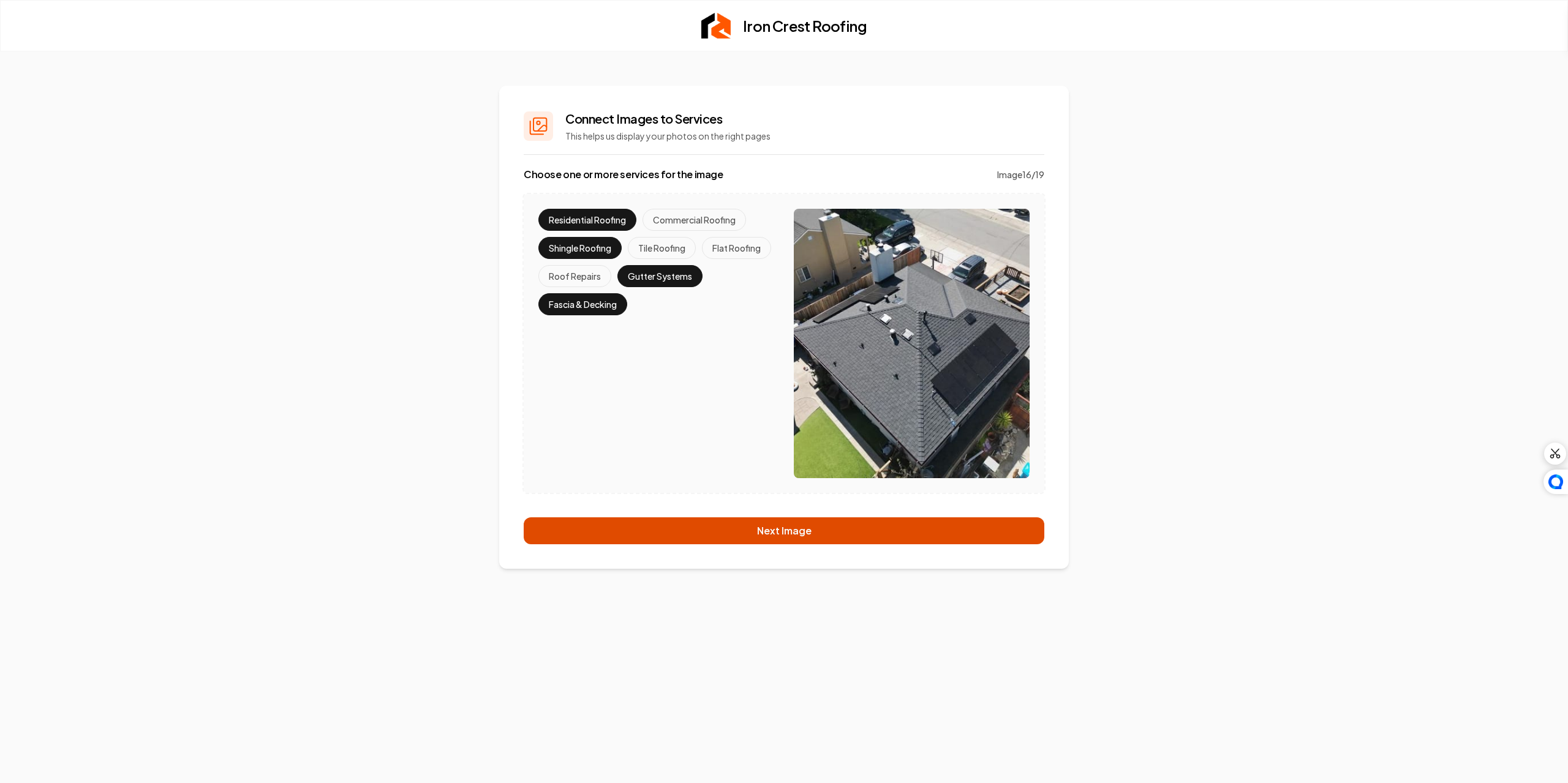
click at [699, 540] on button "Next Image" at bounding box center [784, 530] width 521 height 27
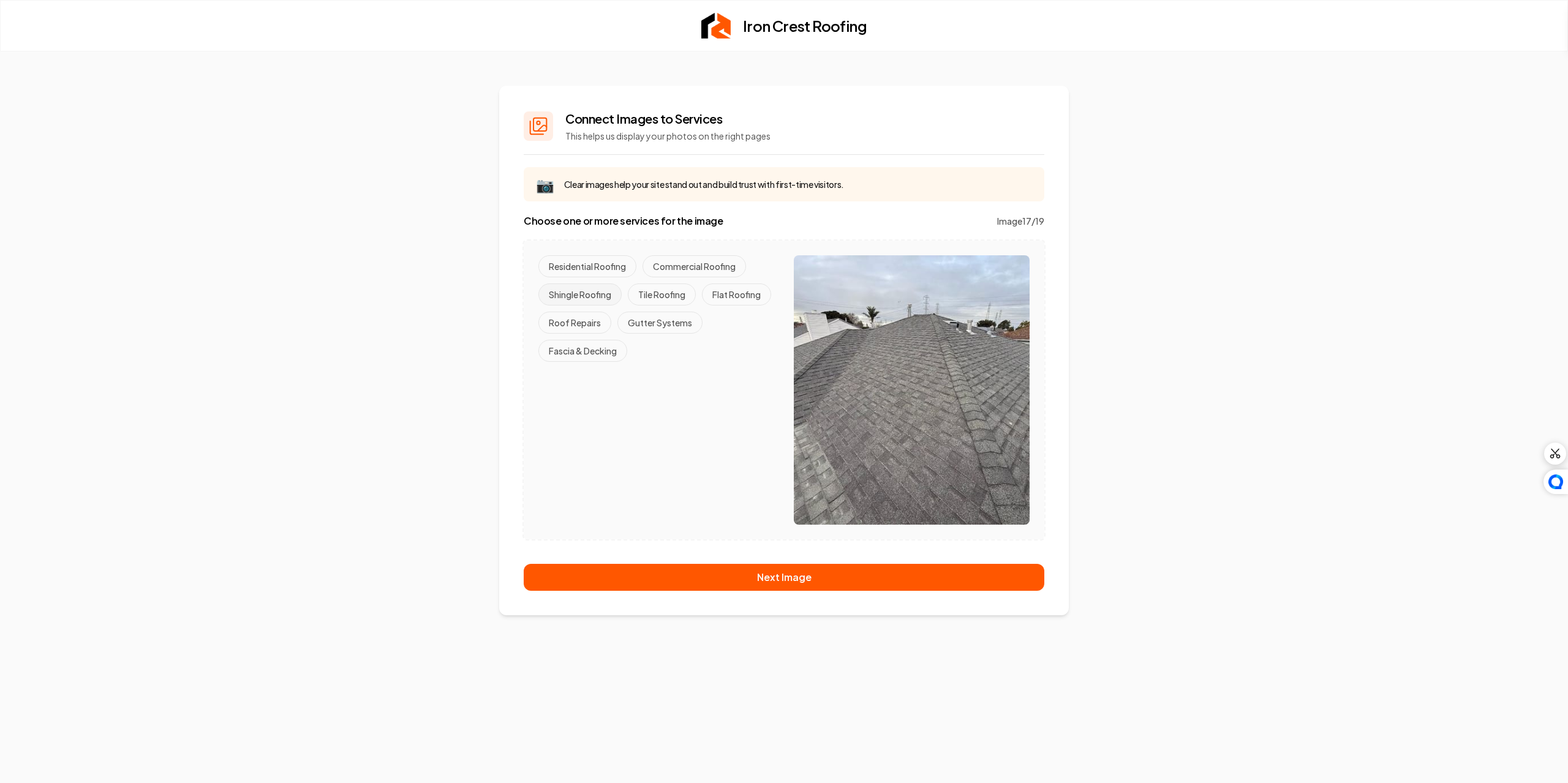
drag, startPoint x: 562, startPoint y: 292, endPoint x: 571, endPoint y: 272, distance: 21.9
click at [562, 291] on button "Shingle Roofing" at bounding box center [580, 294] width 83 height 22
click at [571, 270] on button "Residential Roofing" at bounding box center [587, 266] width 98 height 22
click at [630, 326] on button "Gutter Systems" at bounding box center [660, 322] width 85 height 22
click at [604, 356] on button "Fascia & Decking" at bounding box center [583, 350] width 89 height 22
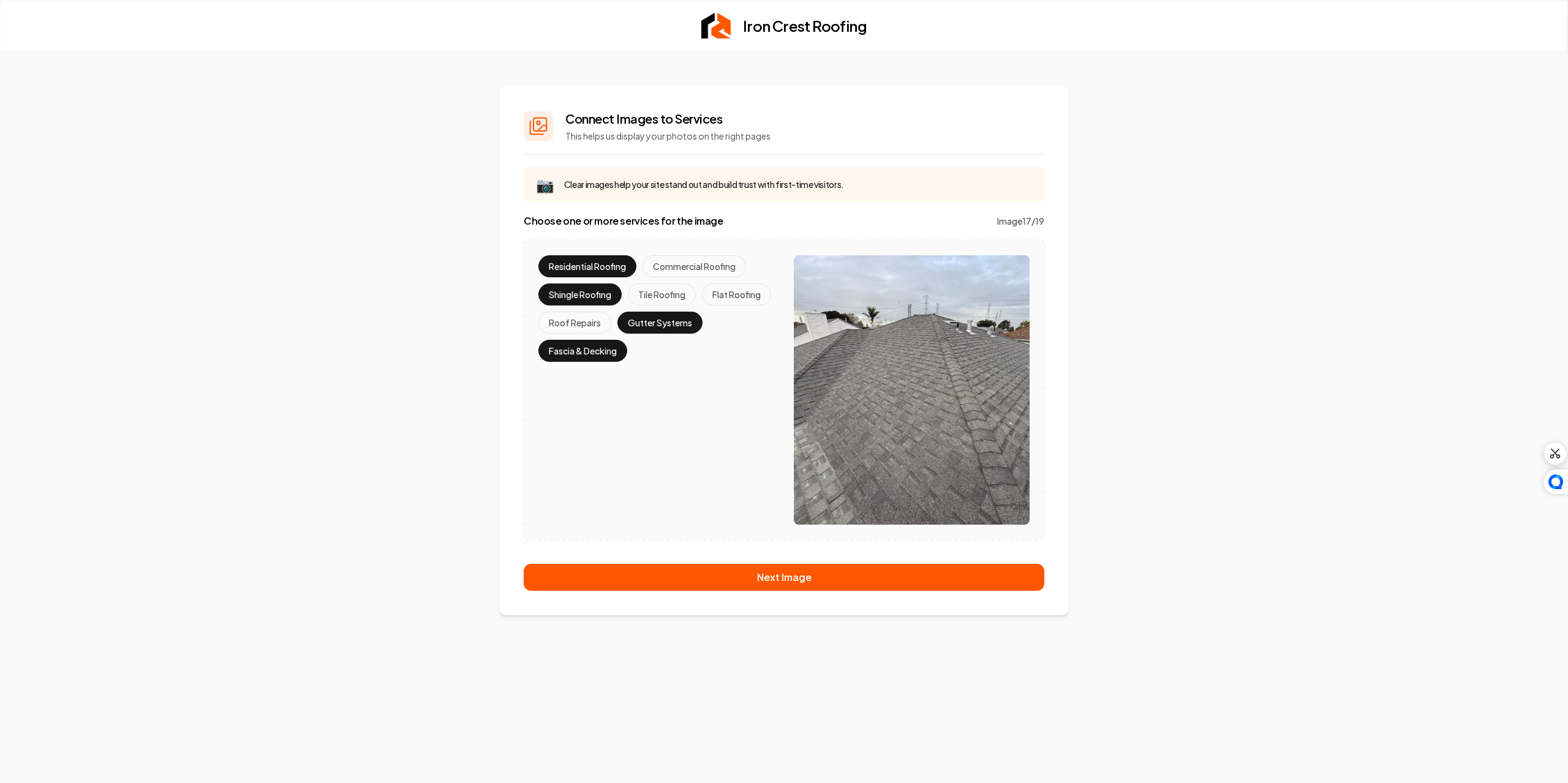
click at [716, 575] on button "Next Image" at bounding box center [784, 577] width 521 height 27
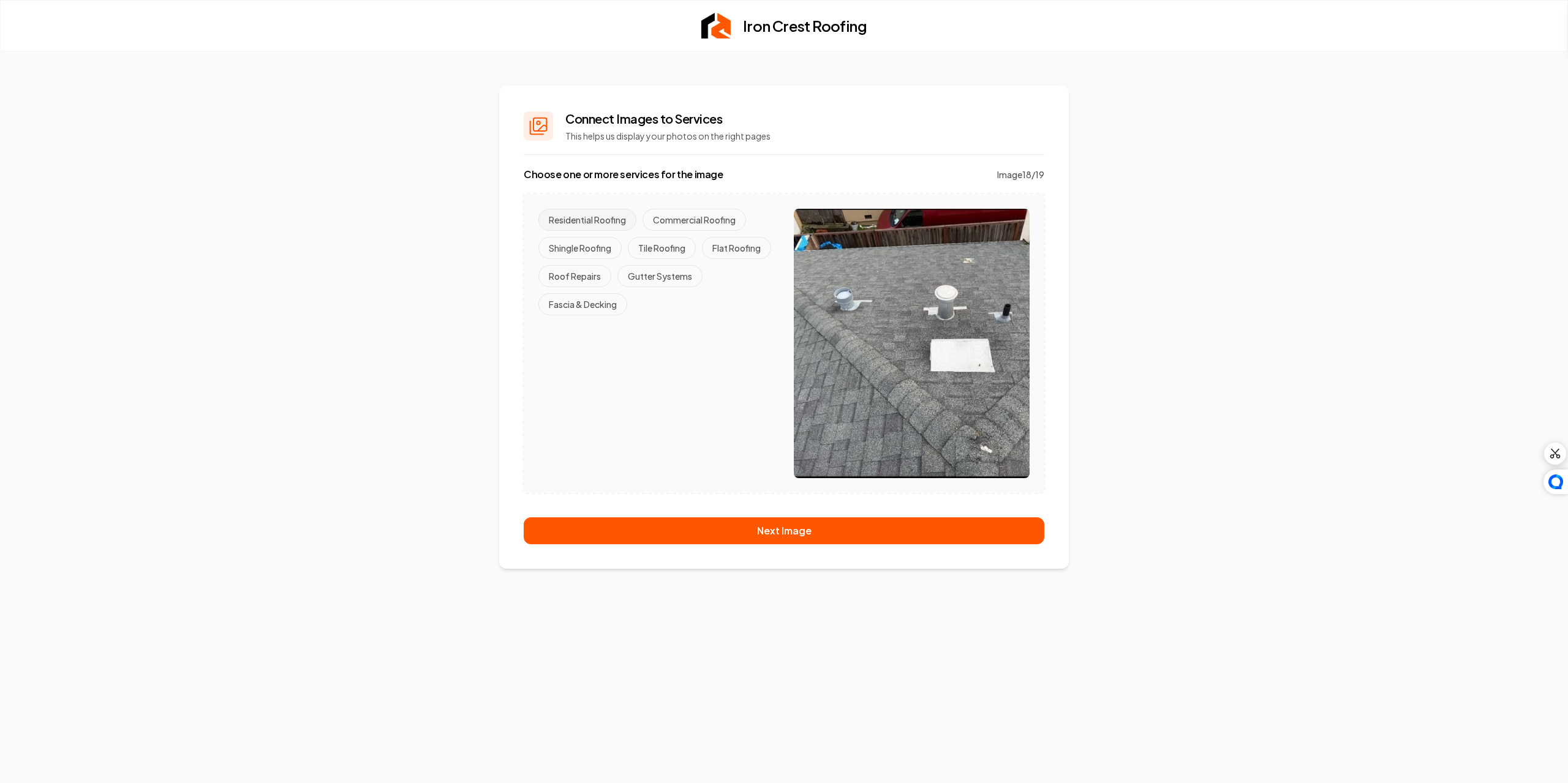
drag, startPoint x: 592, startPoint y: 238, endPoint x: 593, endPoint y: 223, distance: 15.0
click at [591, 236] on div "Residential Roofing Commercial Roofing Shingle Roofing Tile Roofing Flat Roofin…" at bounding box center [656, 261] width 236 height 106
click at [596, 213] on button "Residential Roofing" at bounding box center [587, 219] width 98 height 22
click at [605, 245] on button "Shingle Roofing" at bounding box center [580, 248] width 83 height 22
click at [656, 279] on button "Gutter Systems" at bounding box center [660, 276] width 85 height 22
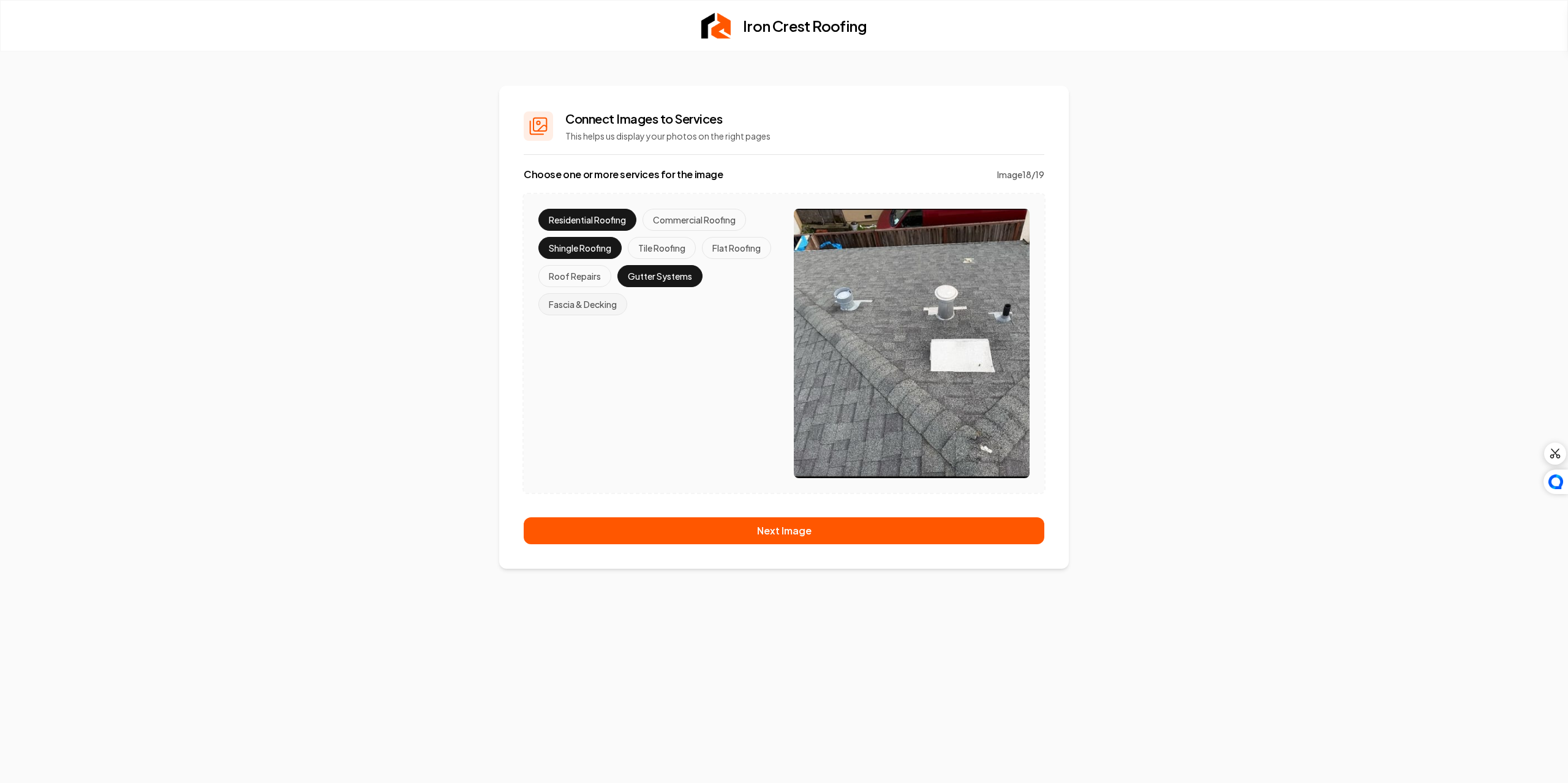
click at [598, 315] on button "Fascia & Decking" at bounding box center [583, 304] width 89 height 22
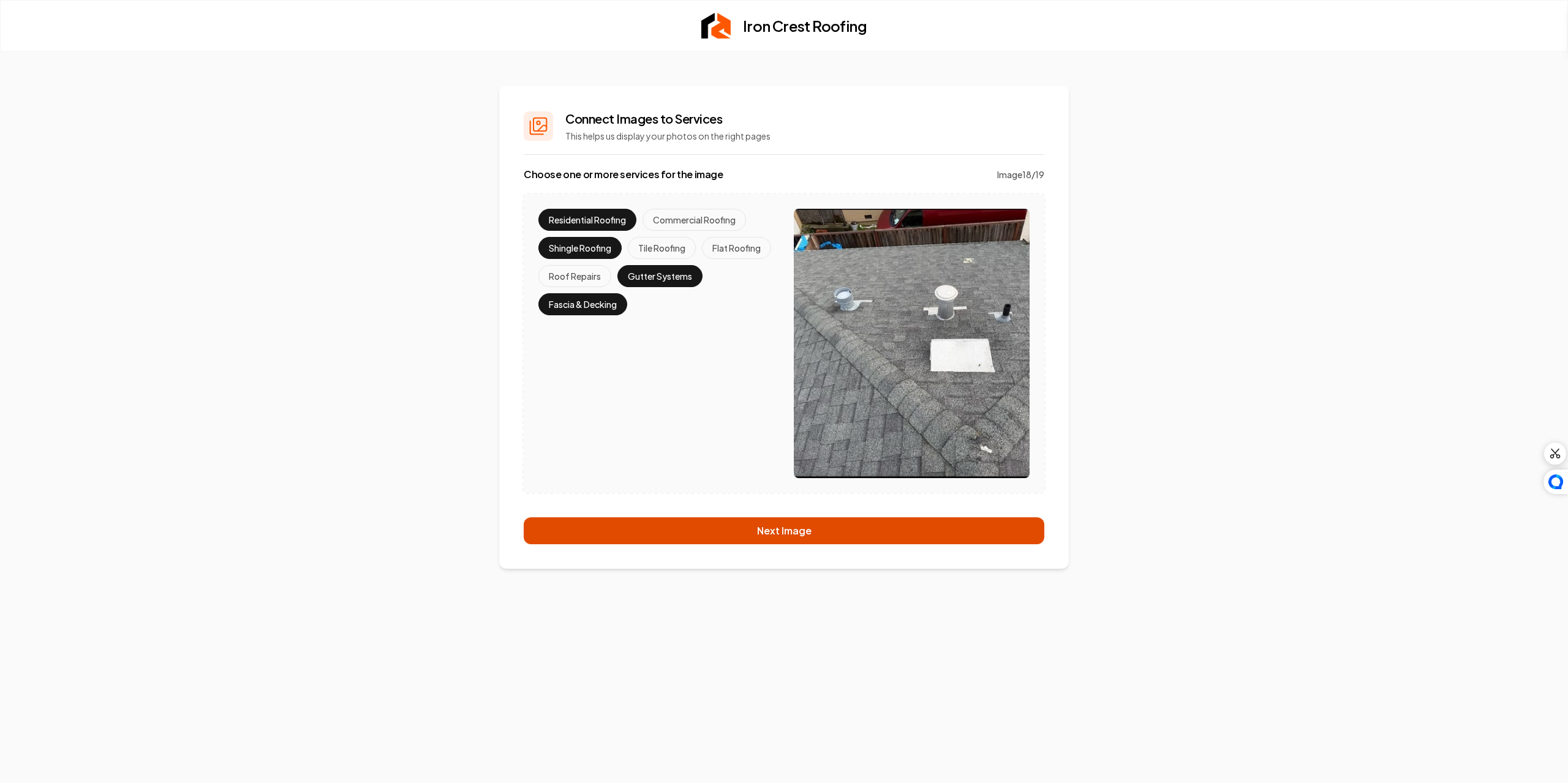
click at [616, 525] on button "Next Image" at bounding box center [784, 530] width 521 height 27
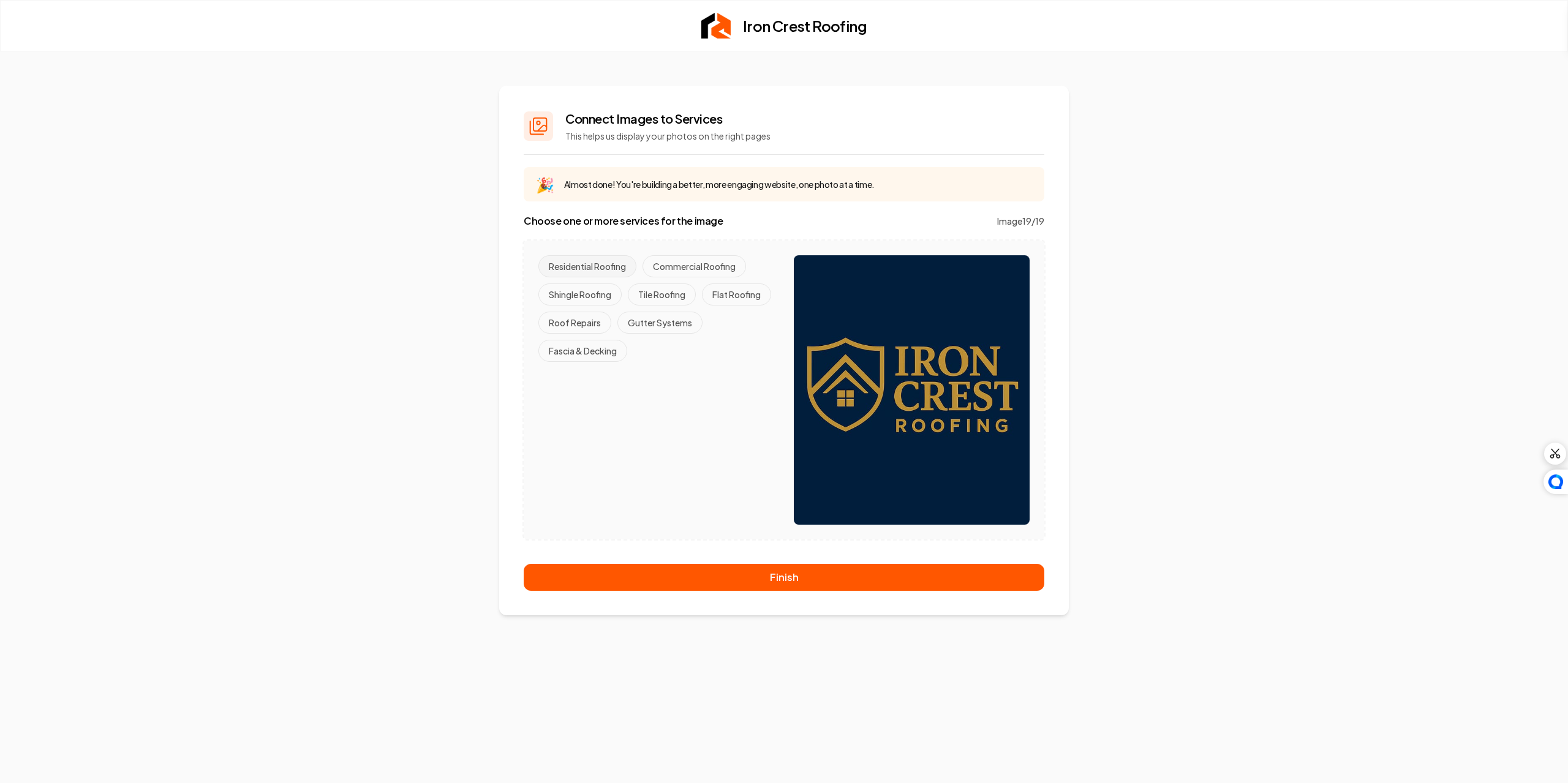
drag, startPoint x: 588, startPoint y: 268, endPoint x: 605, endPoint y: 268, distance: 17.0
click at [589, 268] on button "Residential Roofing" at bounding box center [587, 266] width 98 height 22
click at [656, 263] on button "Commercial Roofing" at bounding box center [694, 266] width 103 height 22
click at [661, 289] on button "Tile Roofing" at bounding box center [661, 294] width 68 height 22
drag, startPoint x: 613, startPoint y: 288, endPoint x: 611, endPoint y: 301, distance: 13.2
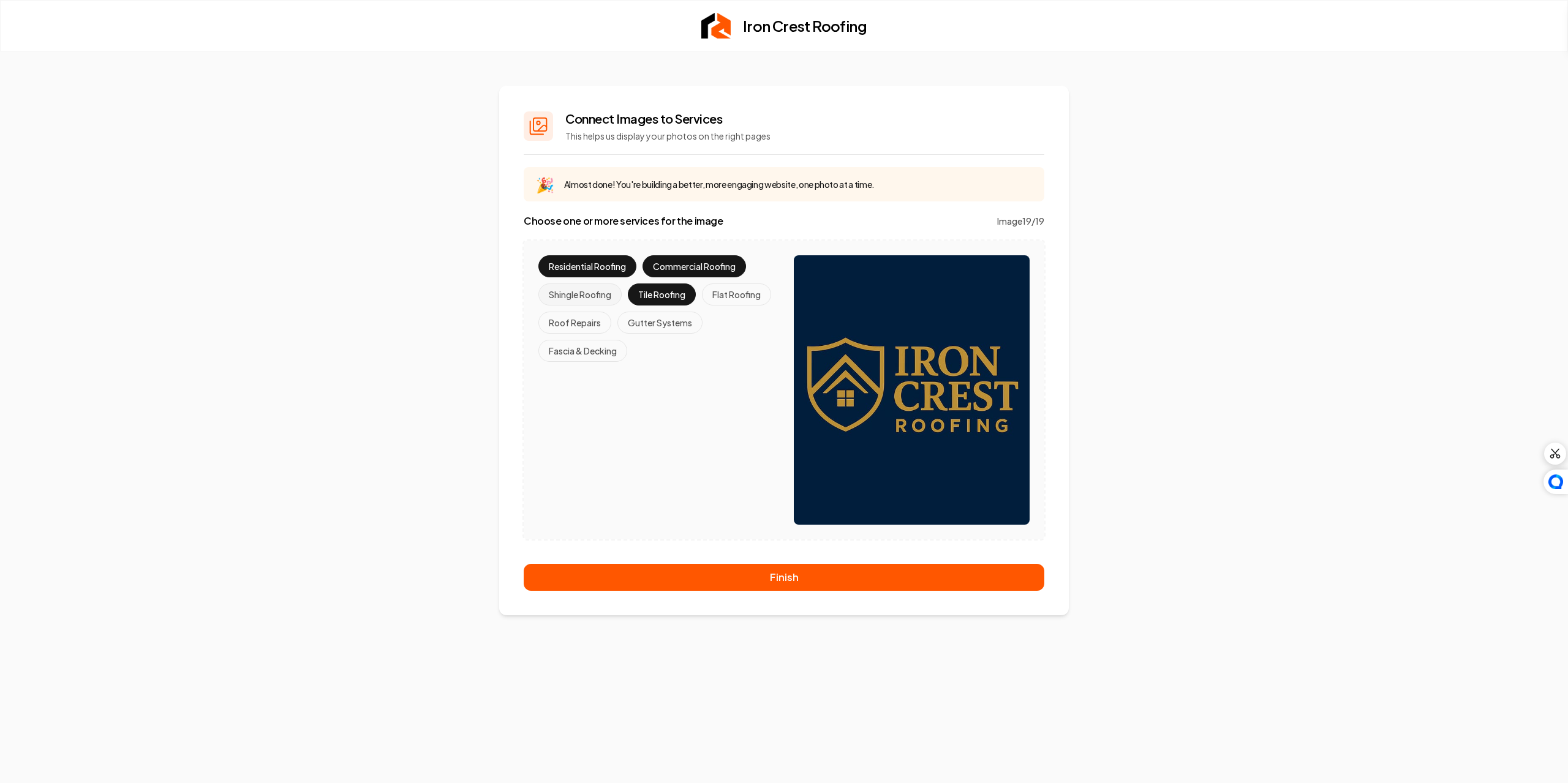
click at [613, 289] on button "Shingle Roofing" at bounding box center [580, 294] width 83 height 22
click at [590, 322] on button "Roof Repairs" at bounding box center [575, 322] width 73 height 22
click at [592, 347] on button "Fascia & Decking" at bounding box center [583, 350] width 89 height 22
drag, startPoint x: 659, startPoint y: 320, endPoint x: 744, endPoint y: 306, distance: 86.1
click at [668, 319] on button "Gutter Systems" at bounding box center [660, 322] width 85 height 22
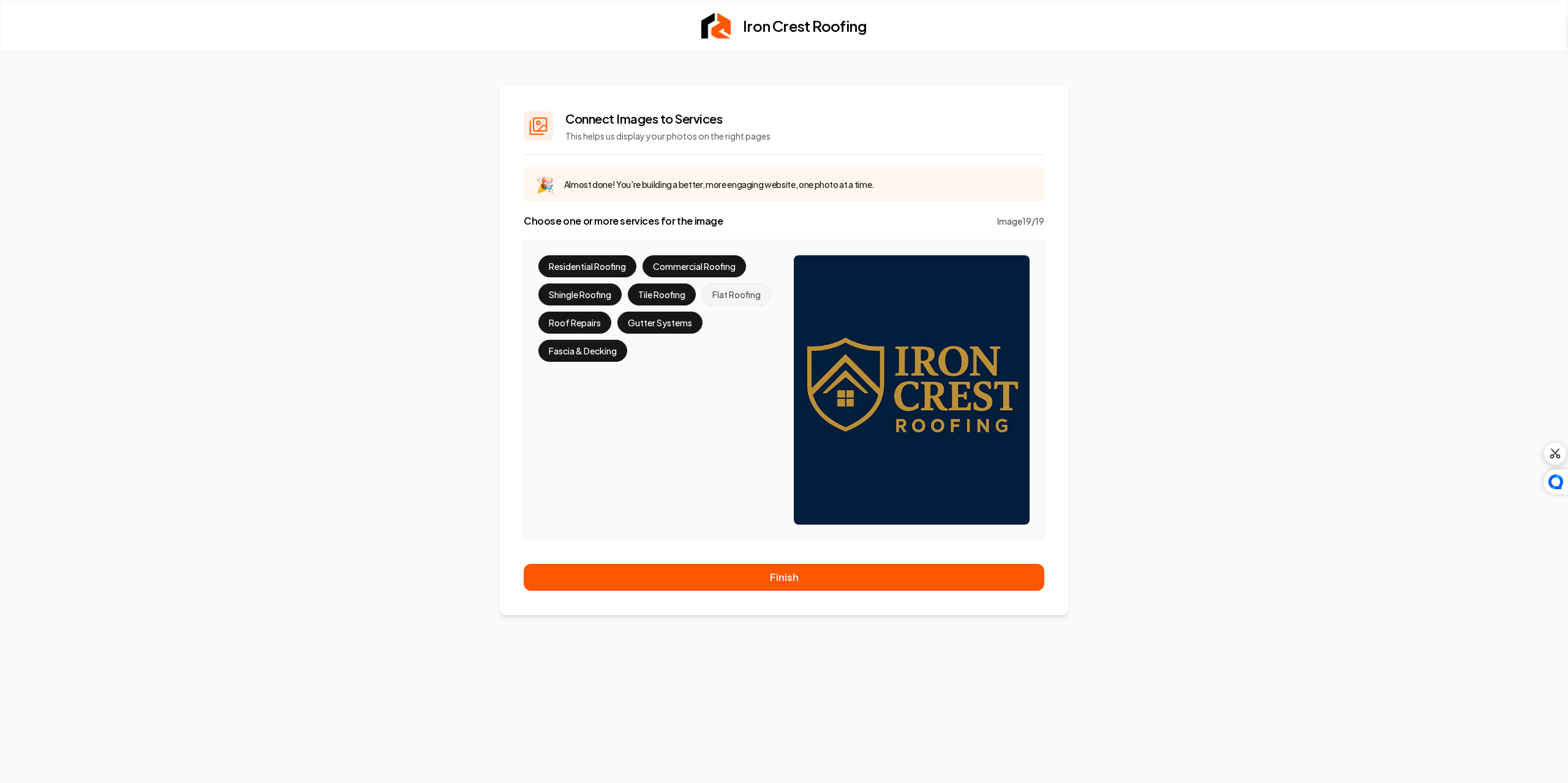
click at [727, 292] on button "Flat Roofing" at bounding box center [736, 294] width 69 height 22
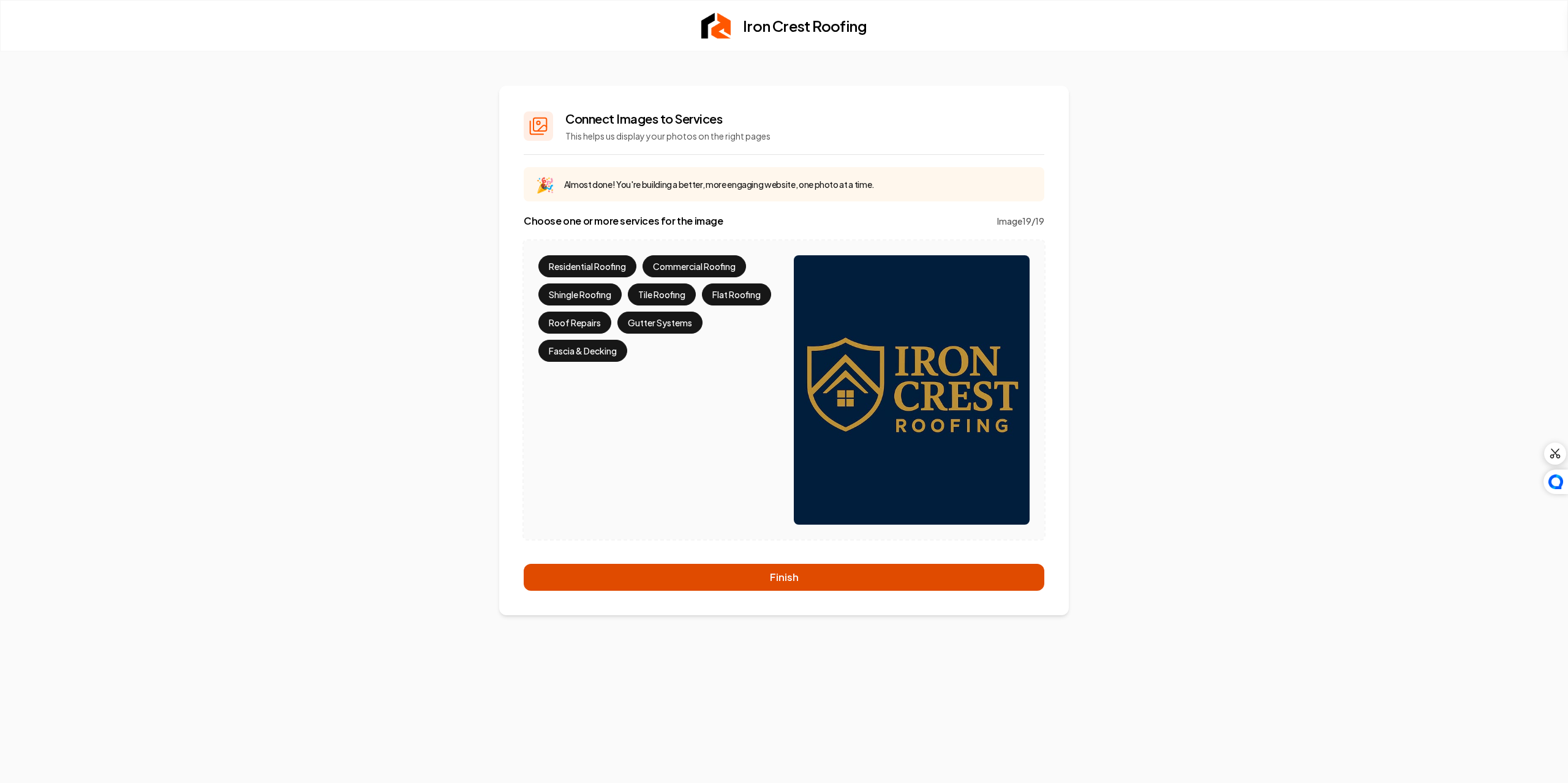
click at [771, 581] on button "Finish" at bounding box center [784, 577] width 521 height 27
